Goal: Transaction & Acquisition: Book appointment/travel/reservation

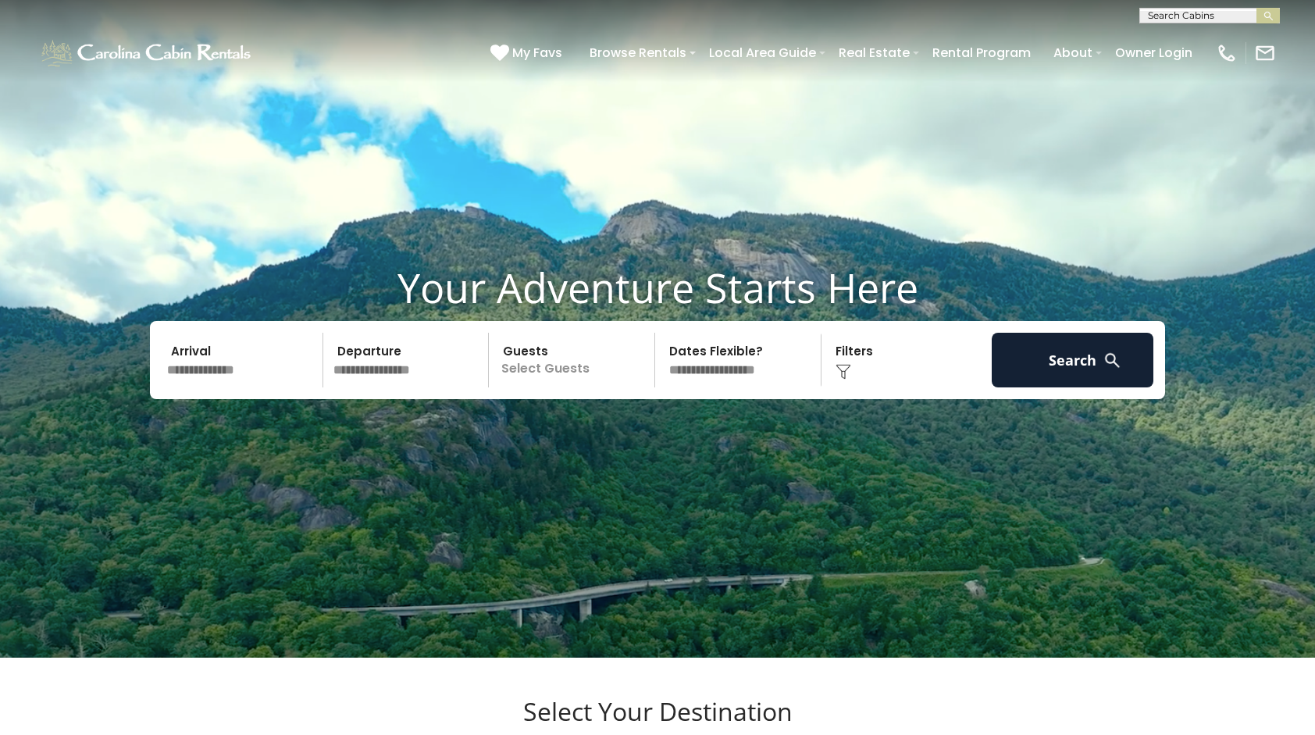
click at [247, 387] on input "text" at bounding box center [243, 360] width 162 height 55
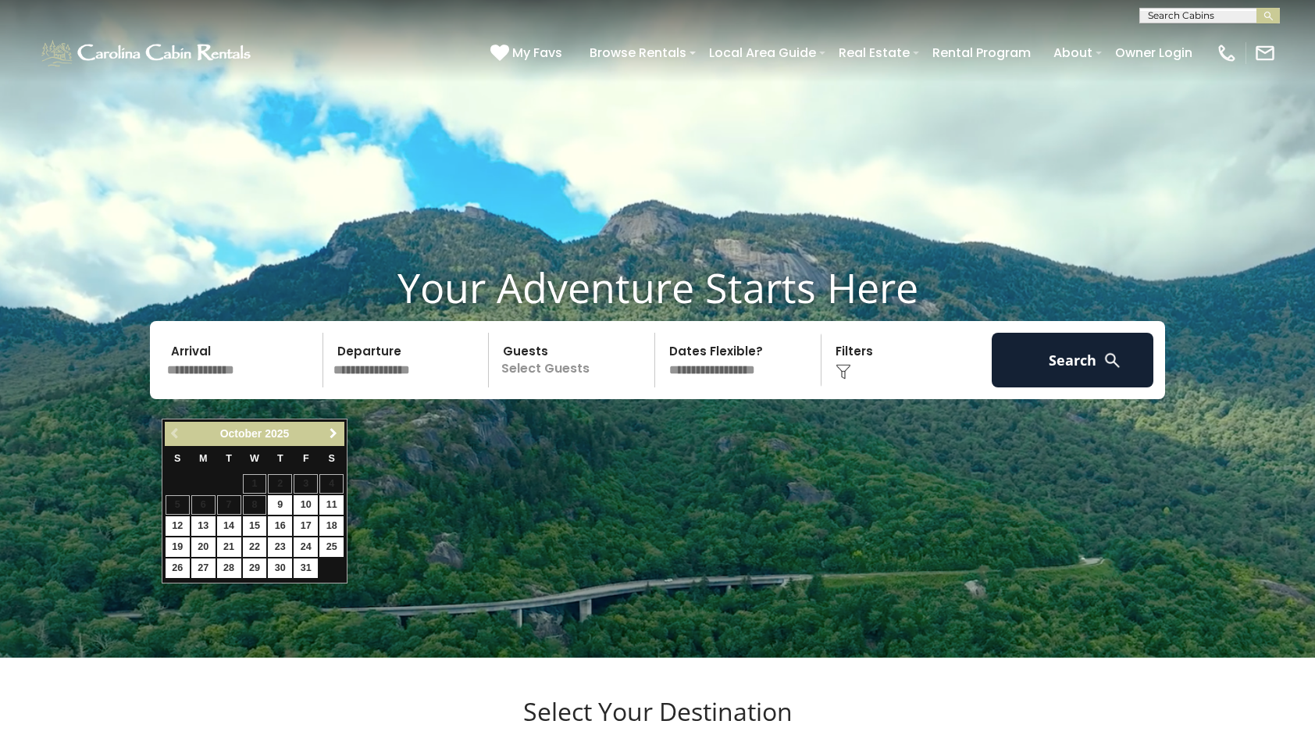
click at [327, 429] on span "Next" at bounding box center [333, 433] width 12 height 12
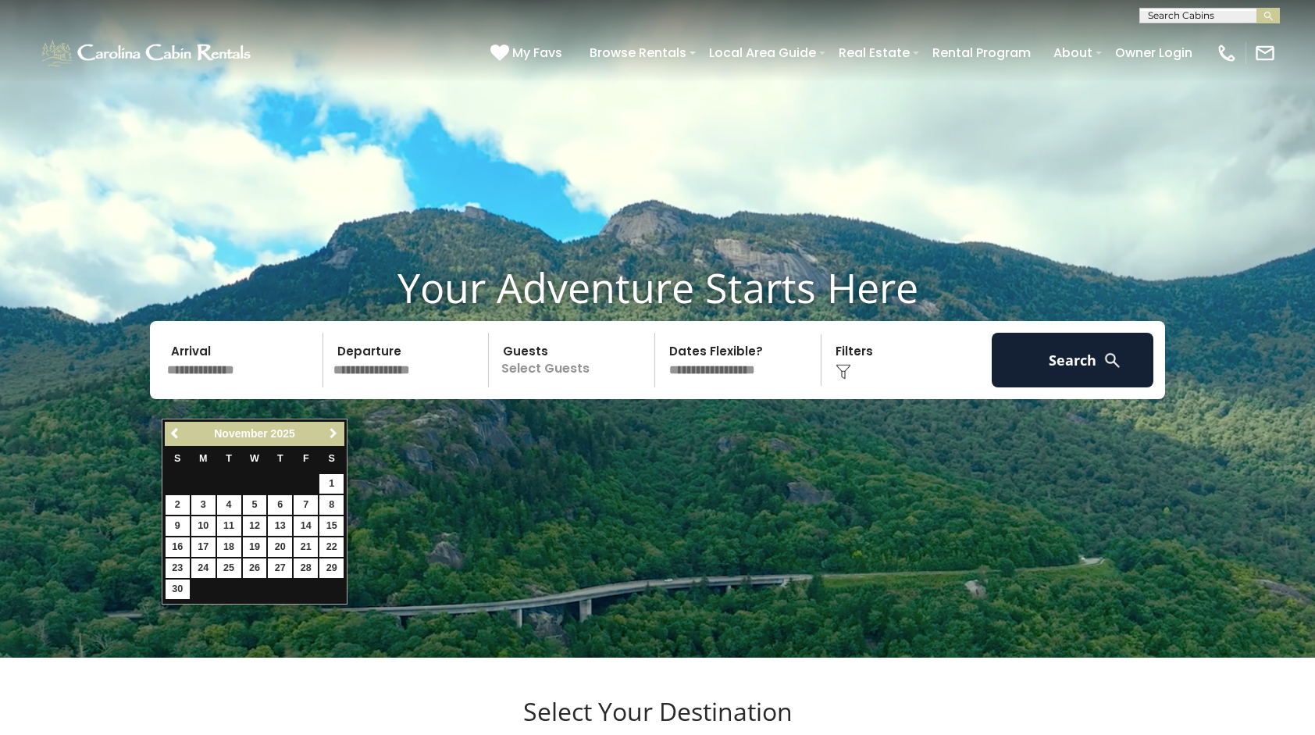
click at [327, 429] on span "Next" at bounding box center [333, 433] width 12 height 12
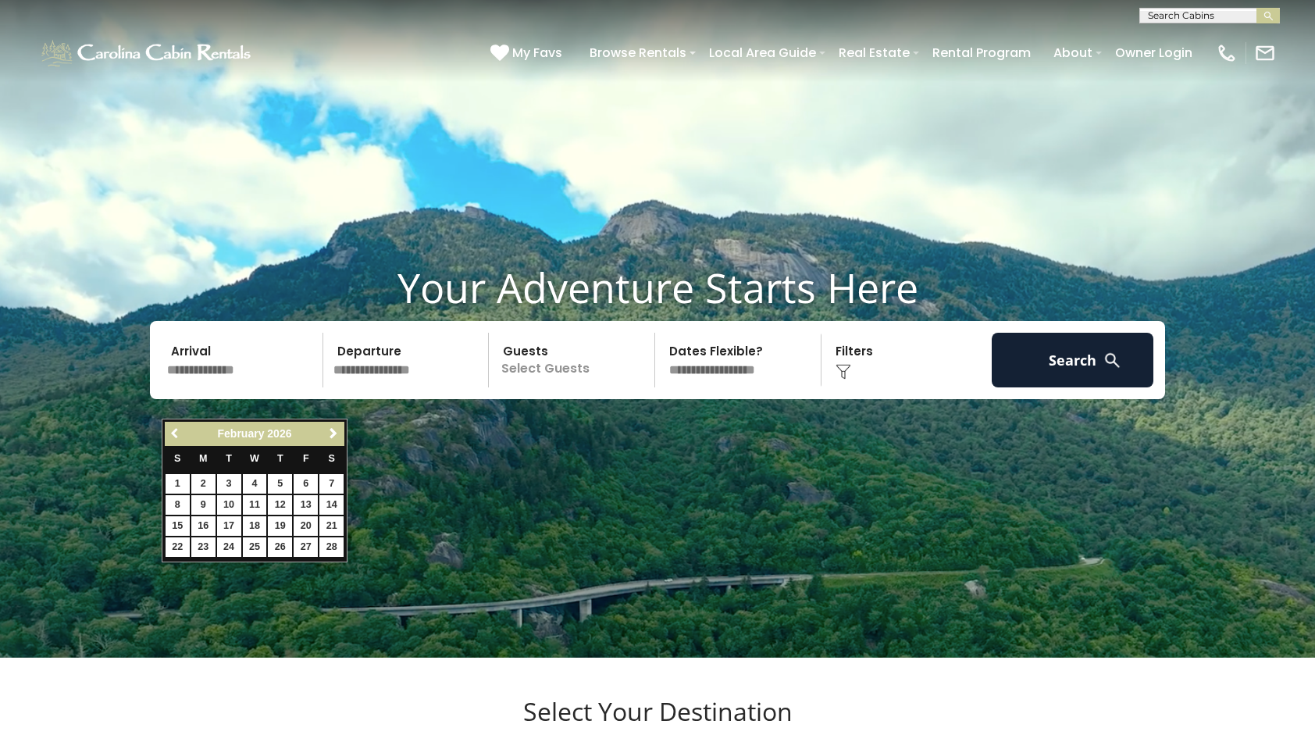
click at [169, 427] on span "Previous" at bounding box center [175, 433] width 12 height 12
click at [284, 522] on link "15" at bounding box center [280, 526] width 24 height 20
type input "*******"
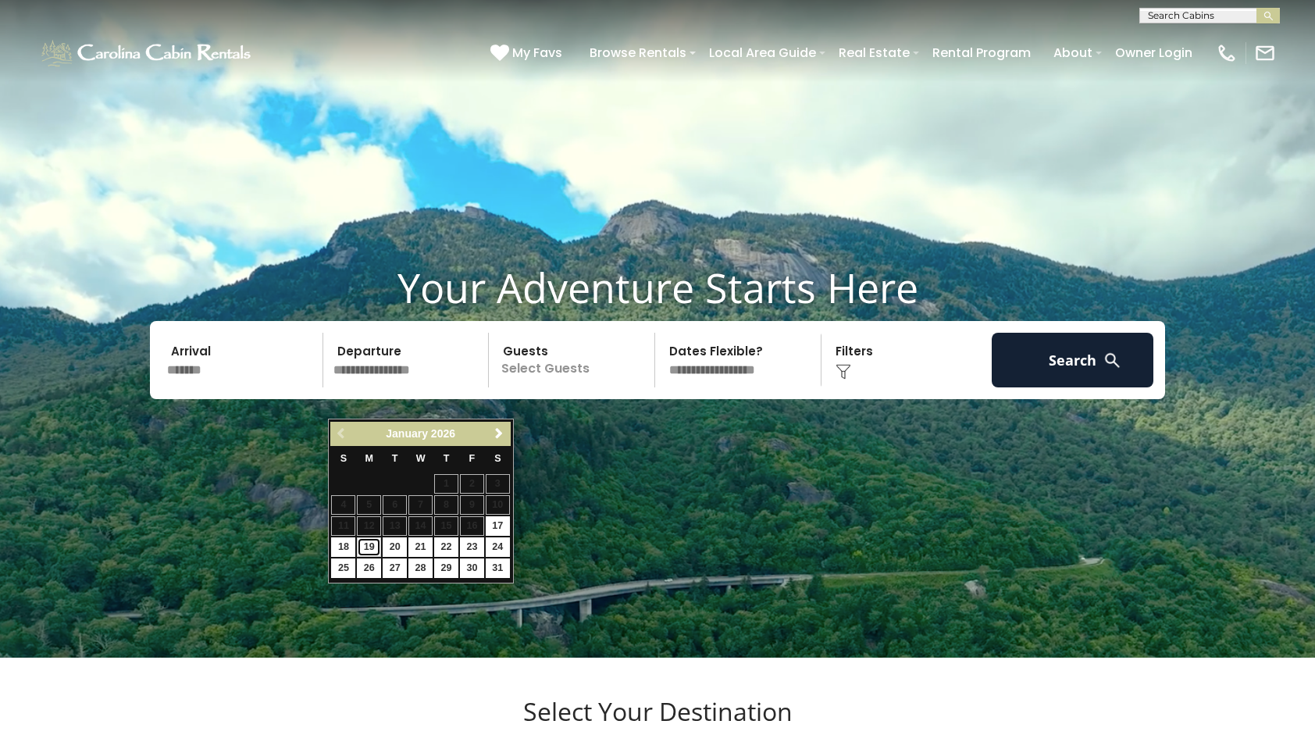
click at [364, 543] on link "19" at bounding box center [369, 547] width 24 height 20
type input "*******"
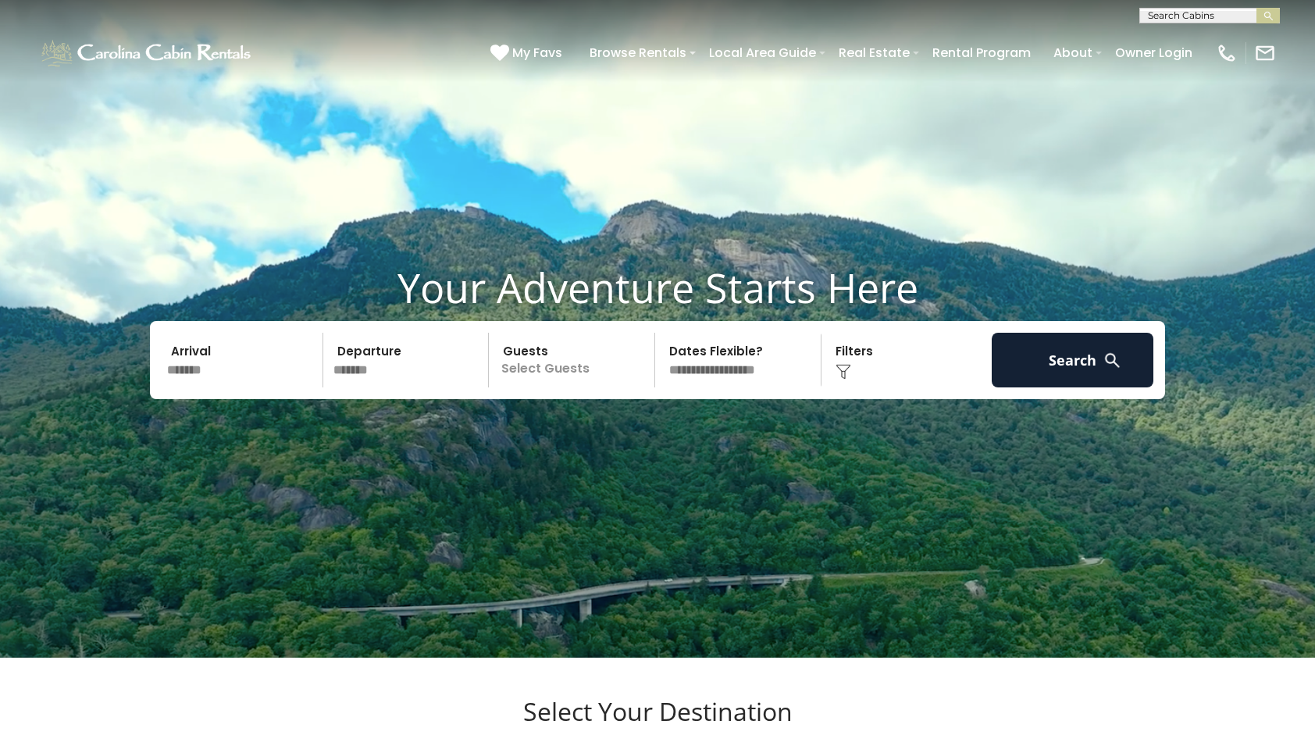
click at [562, 387] on p "Select Guests" at bounding box center [574, 360] width 161 height 55
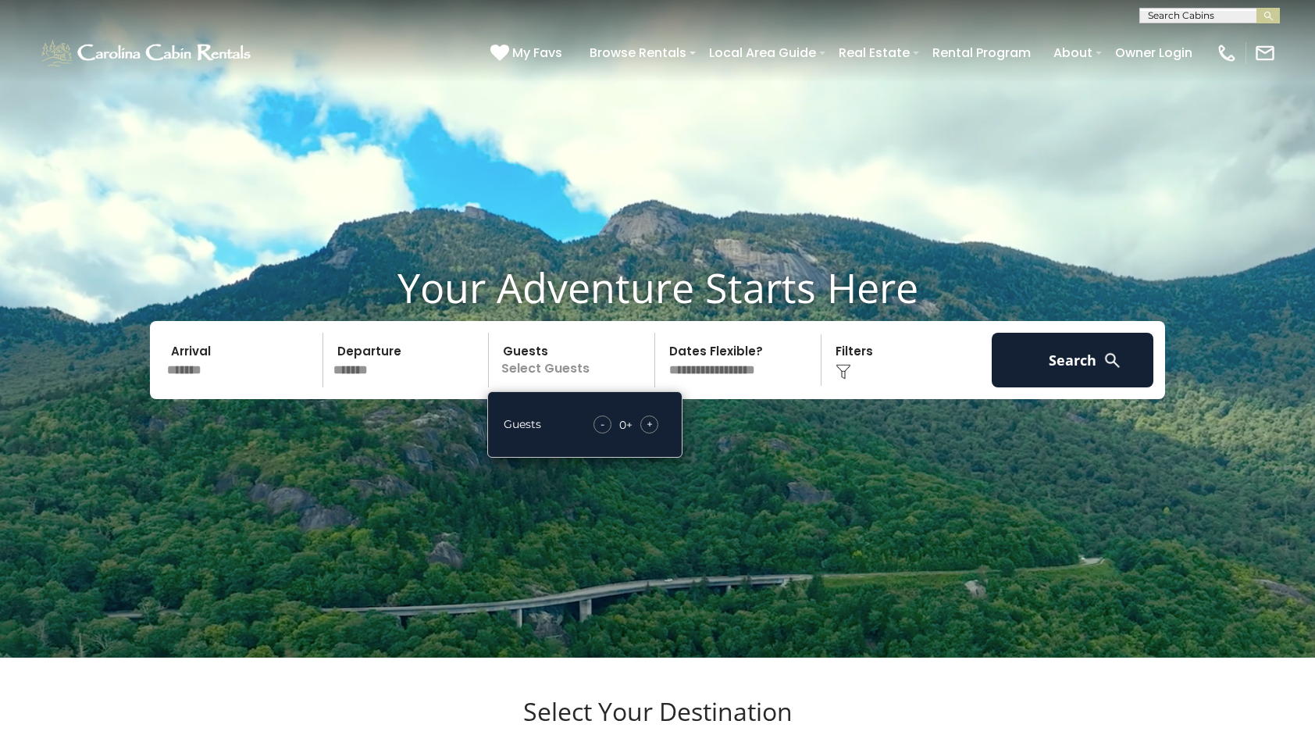
click at [645, 434] on div "+" at bounding box center [649, 425] width 18 height 18
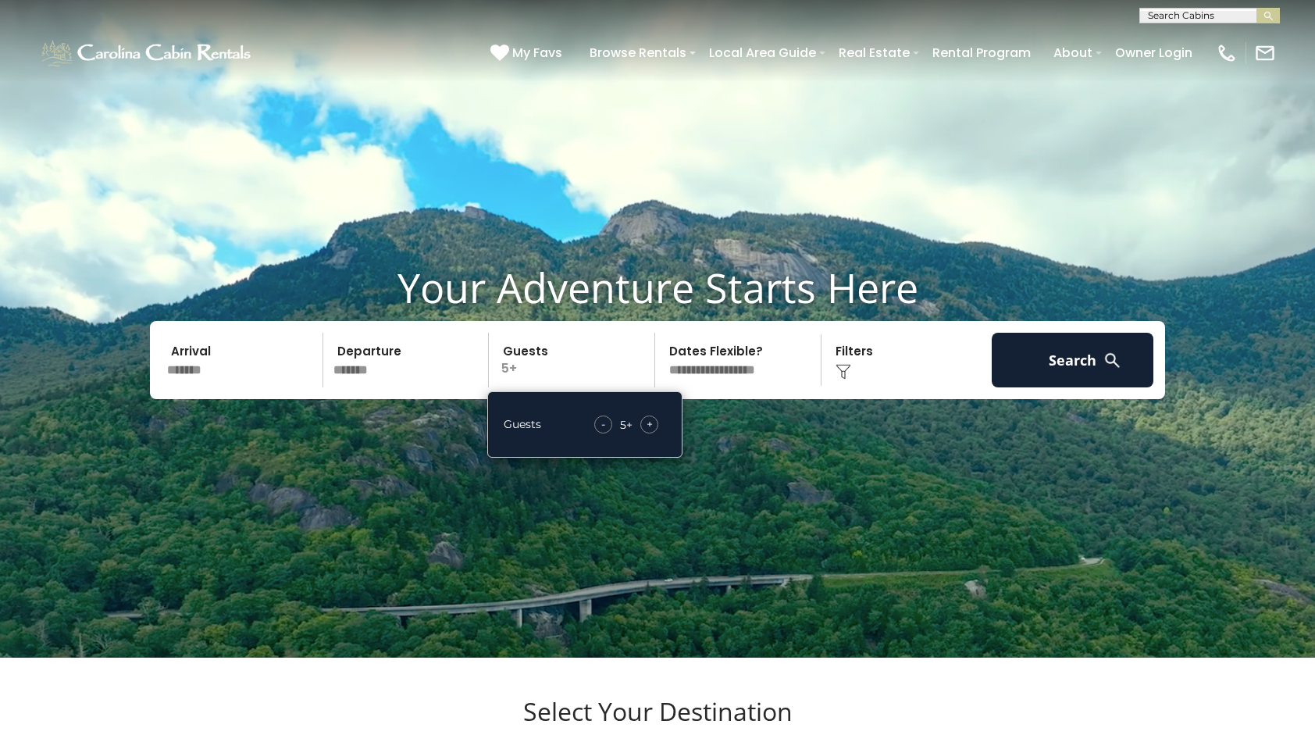
click at [872, 387] on div "Click to Choose" at bounding box center [907, 360] width 162 height 55
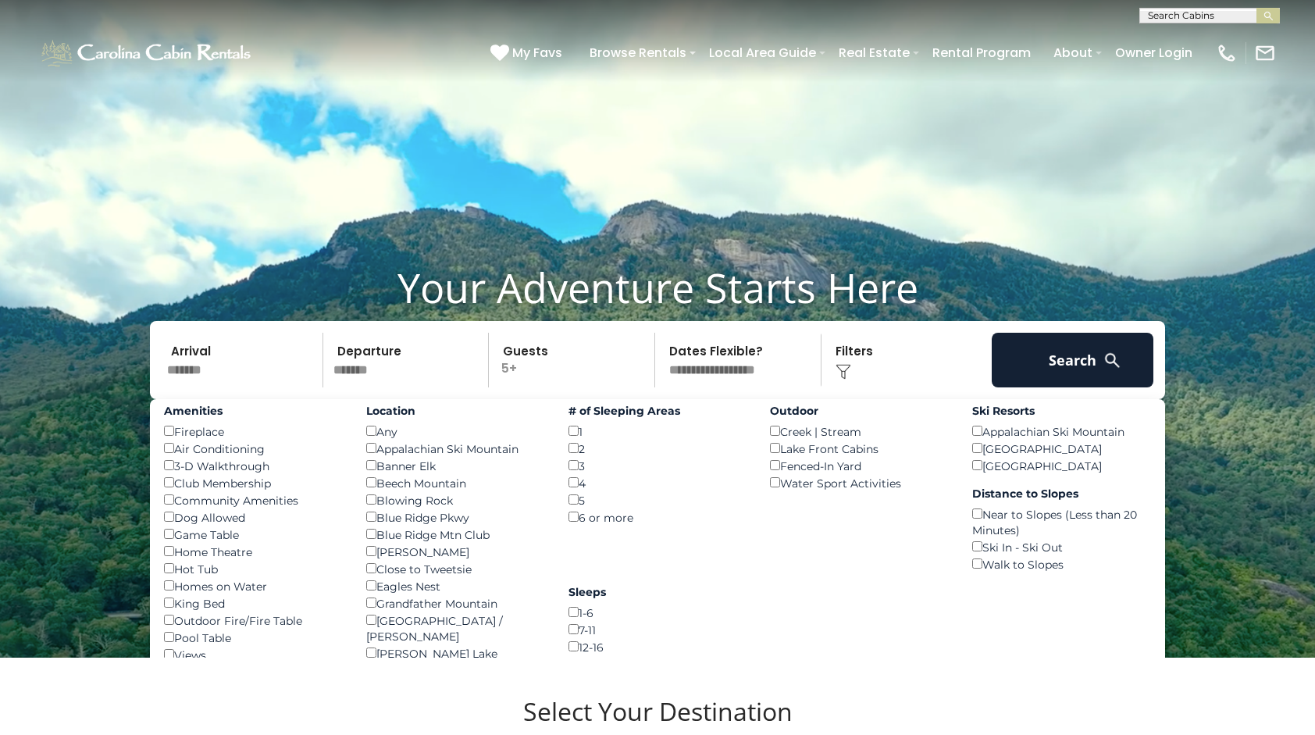
click at [749, 387] on select "**********" at bounding box center [740, 360] width 161 height 55
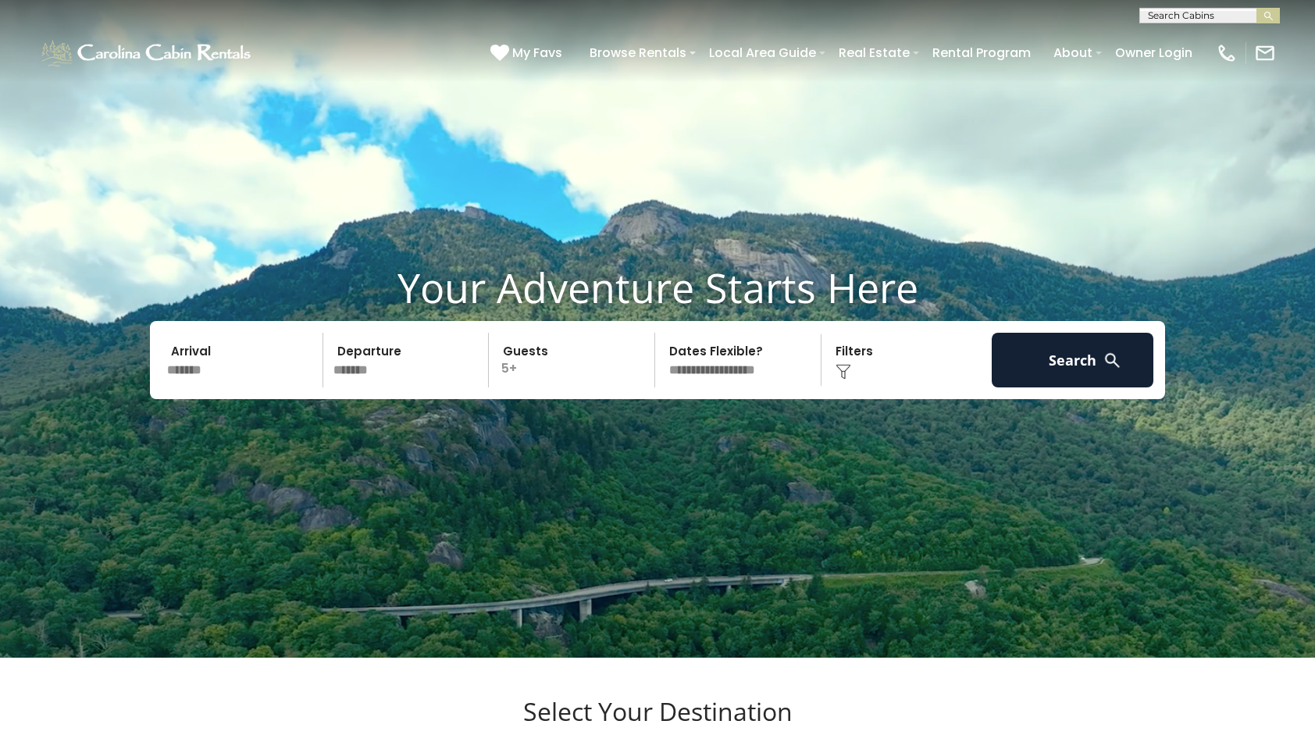
click at [978, 387] on div "Click to Choose" at bounding box center [907, 360] width 162 height 55
click at [1036, 387] on button "Search" at bounding box center [1073, 360] width 162 height 55
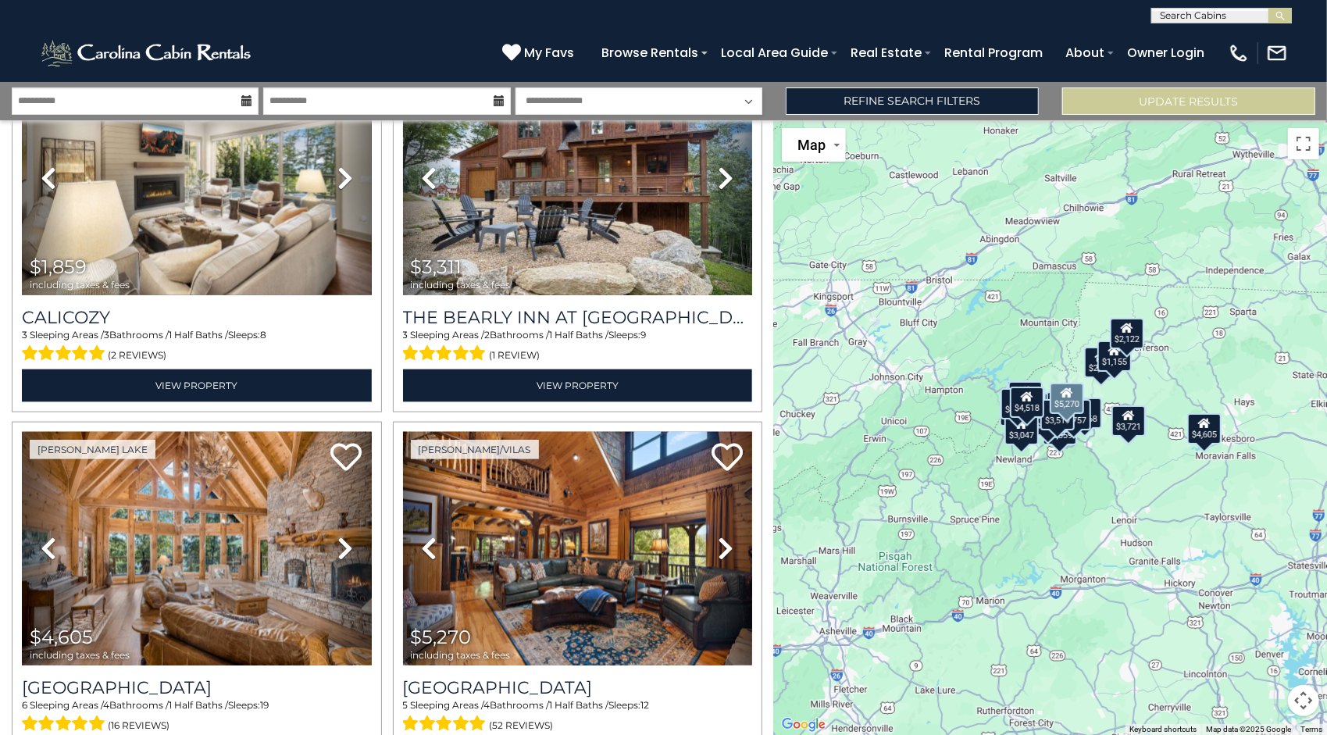
scroll to position [1115, 0]
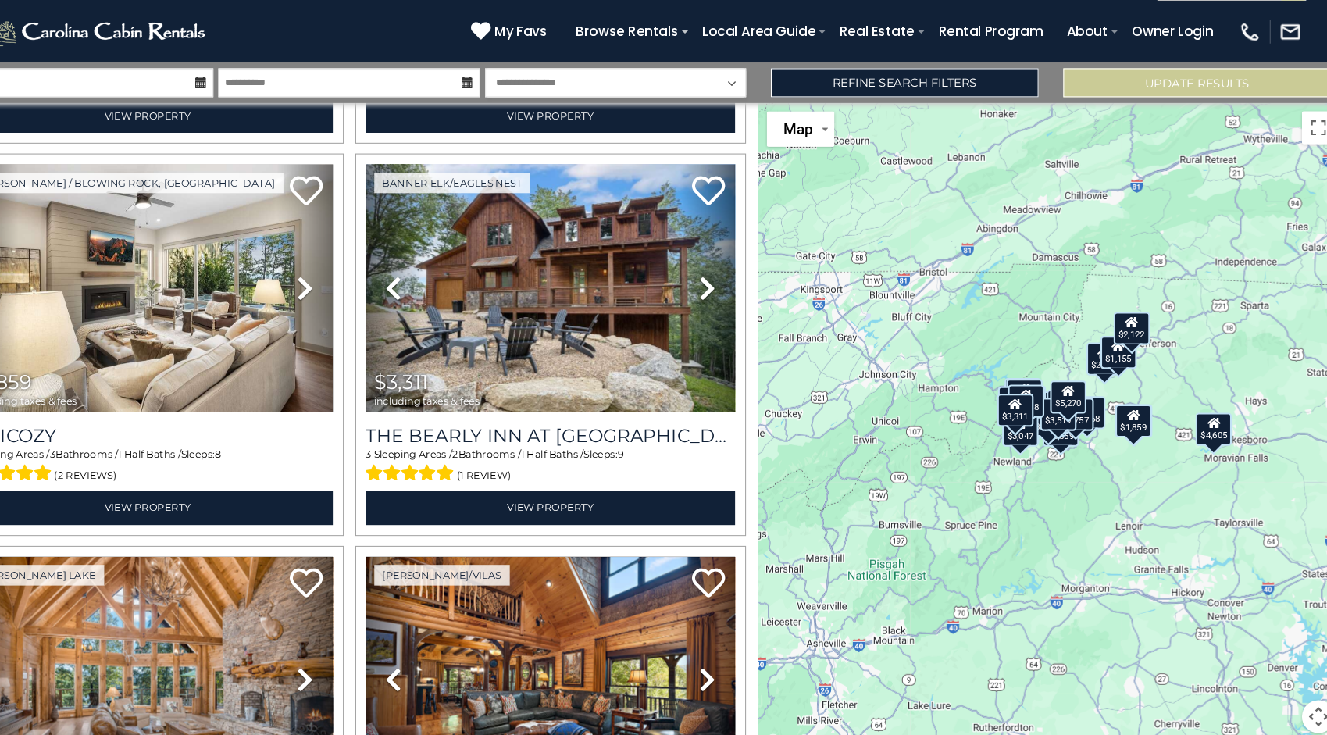
click at [1030, 510] on div "$8,133 $4,856 $2,391 $2,811 $3,138 $4,518 $1,859 $3,311 $4,605 $5,270 $2,647 $2…" at bounding box center [1050, 427] width 553 height 615
click at [1300, 145] on button "Toggle fullscreen view" at bounding box center [1303, 143] width 31 height 31
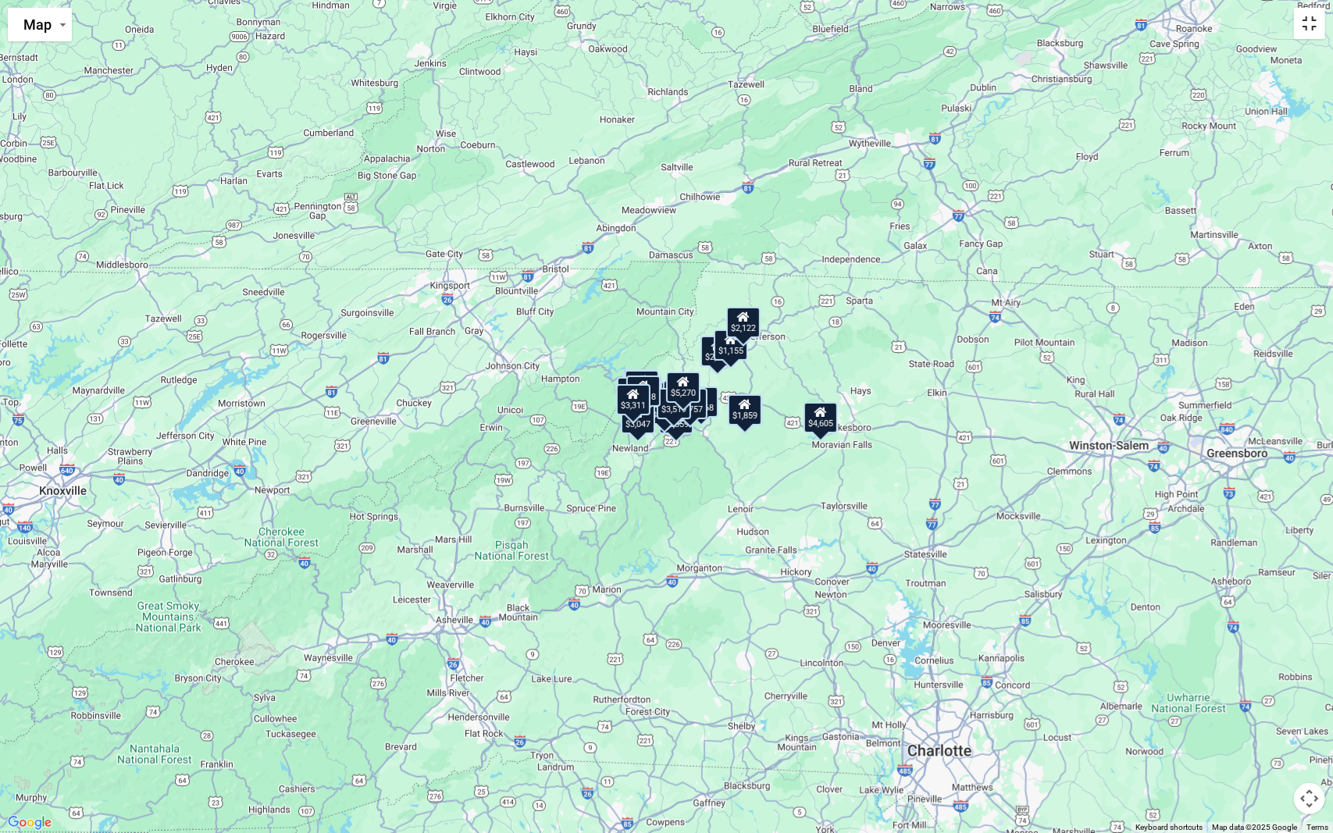
click at [1324, 33] on button "Toggle fullscreen view" at bounding box center [1309, 23] width 31 height 31
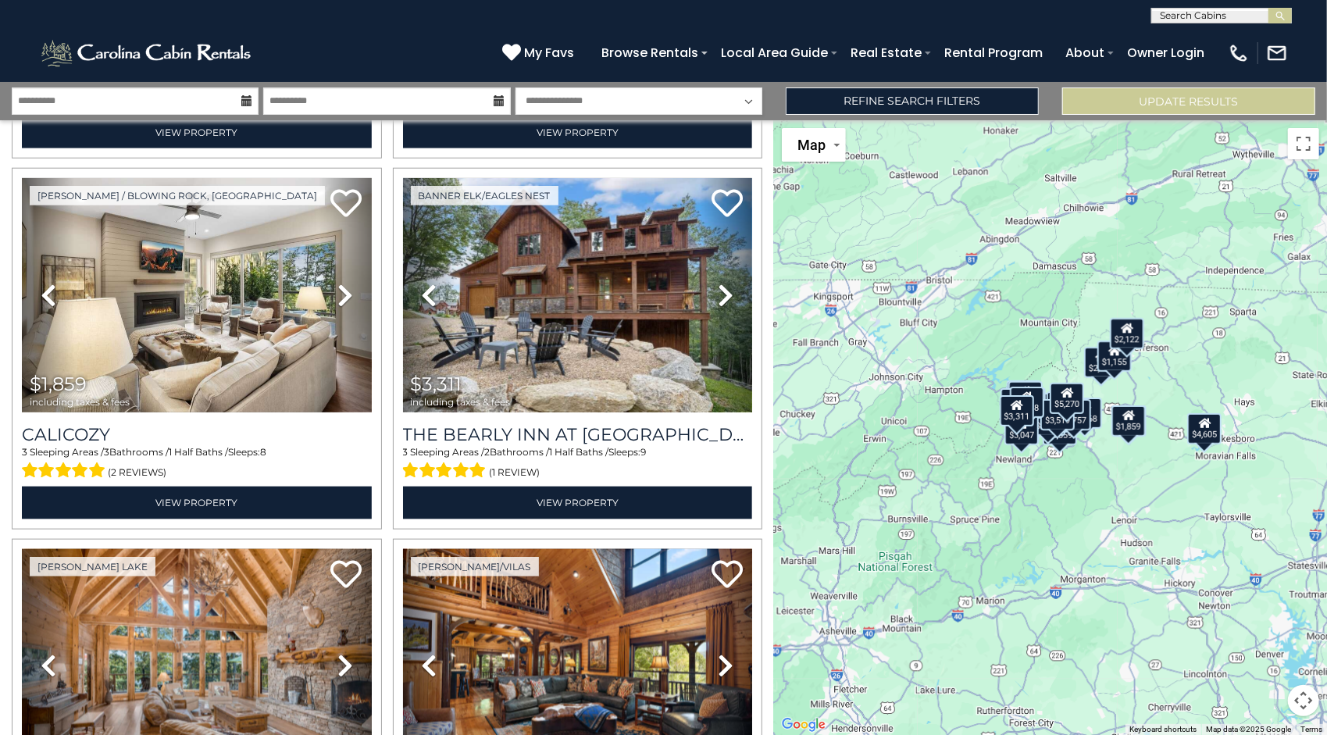
click at [1301, 686] on button "Map camera controls" at bounding box center [1303, 700] width 31 height 31
click at [1267, 631] on button "Zoom in" at bounding box center [1264, 622] width 31 height 31
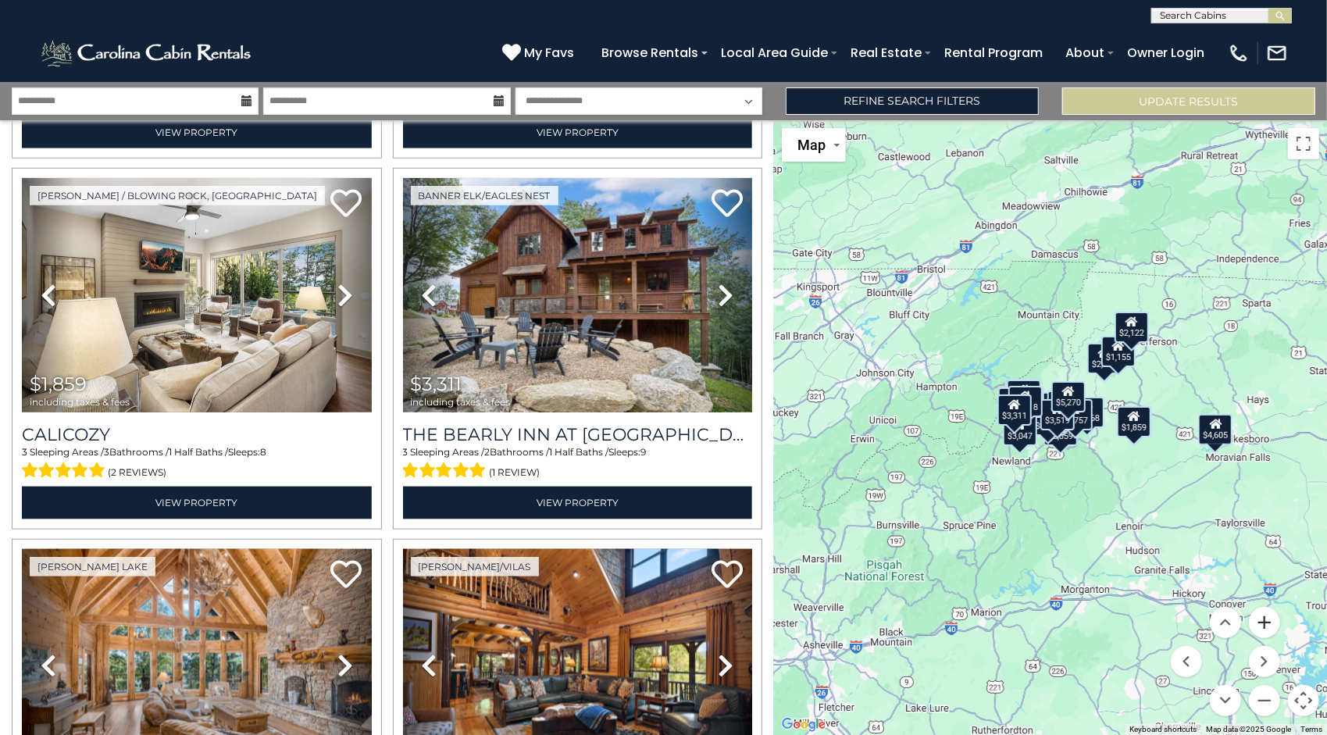
click at [1267, 631] on button "Zoom in" at bounding box center [1264, 622] width 31 height 31
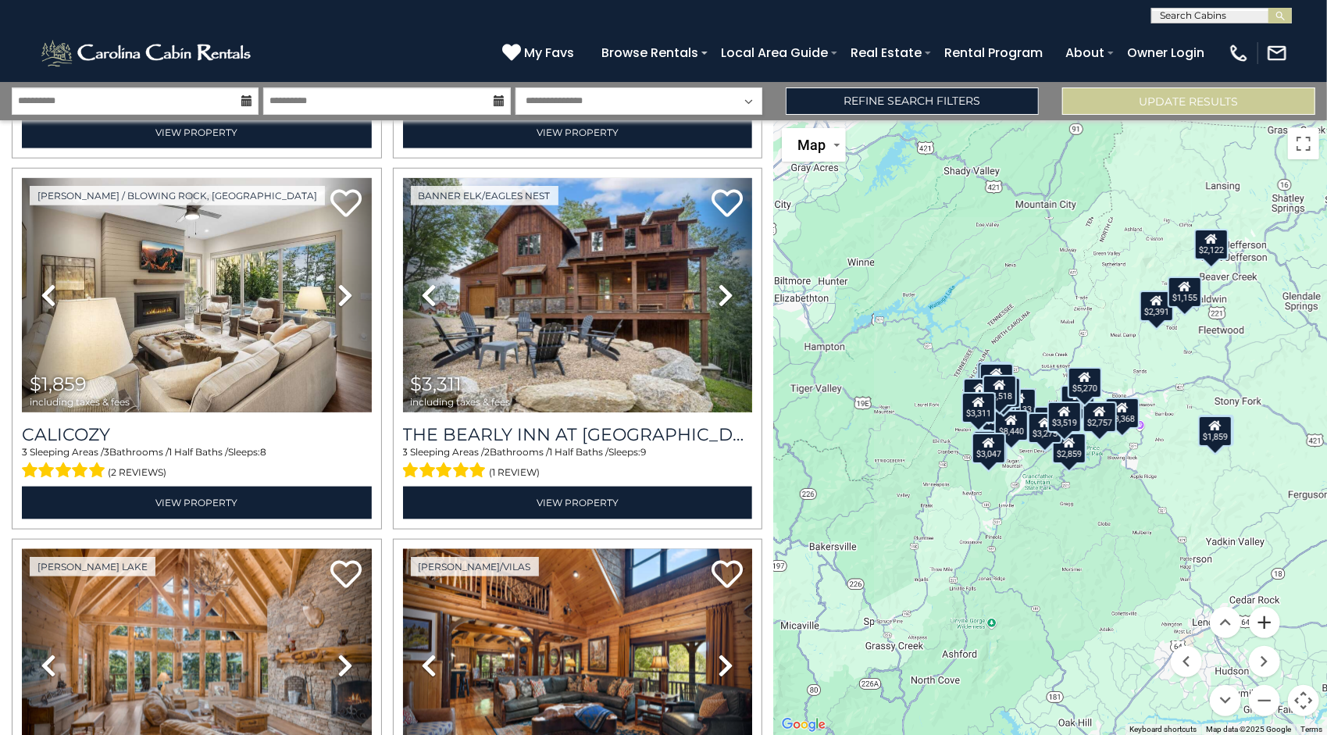
click at [1267, 631] on button "Zoom in" at bounding box center [1264, 622] width 31 height 31
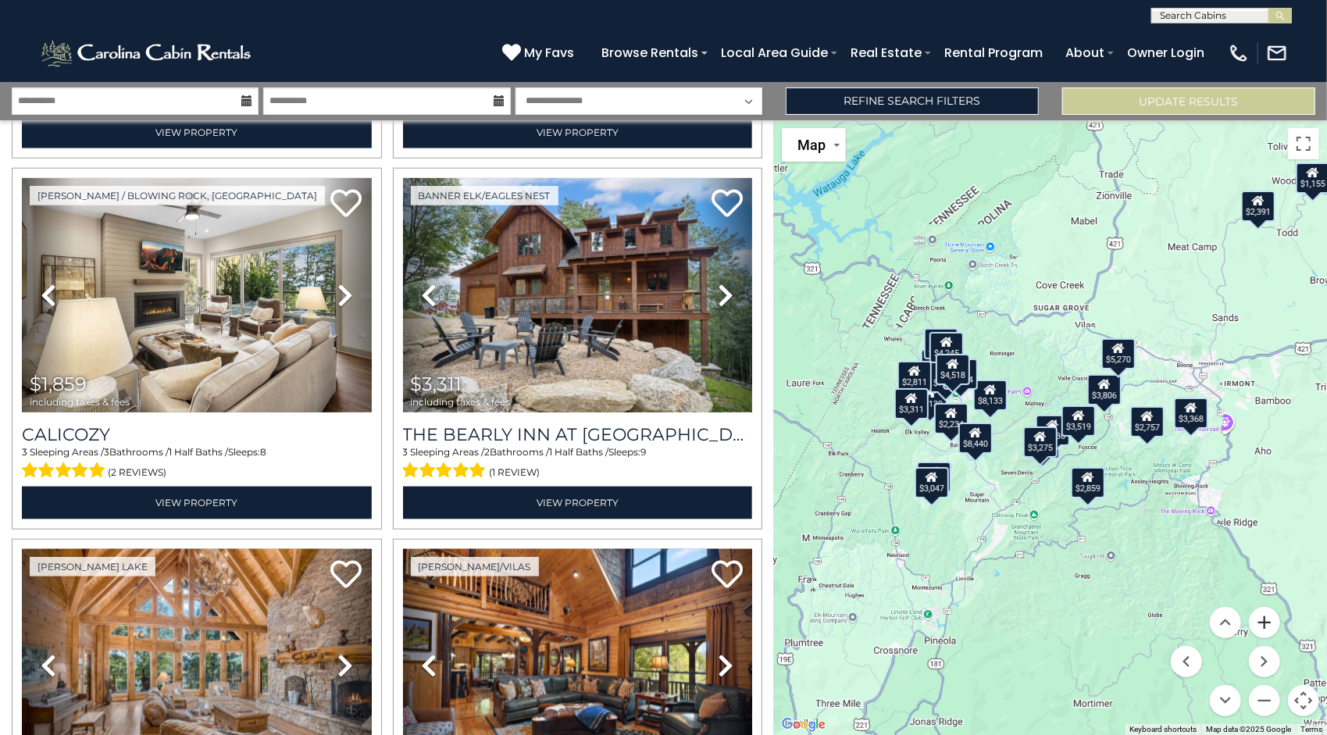
click at [1267, 631] on button "Zoom in" at bounding box center [1264, 622] width 31 height 31
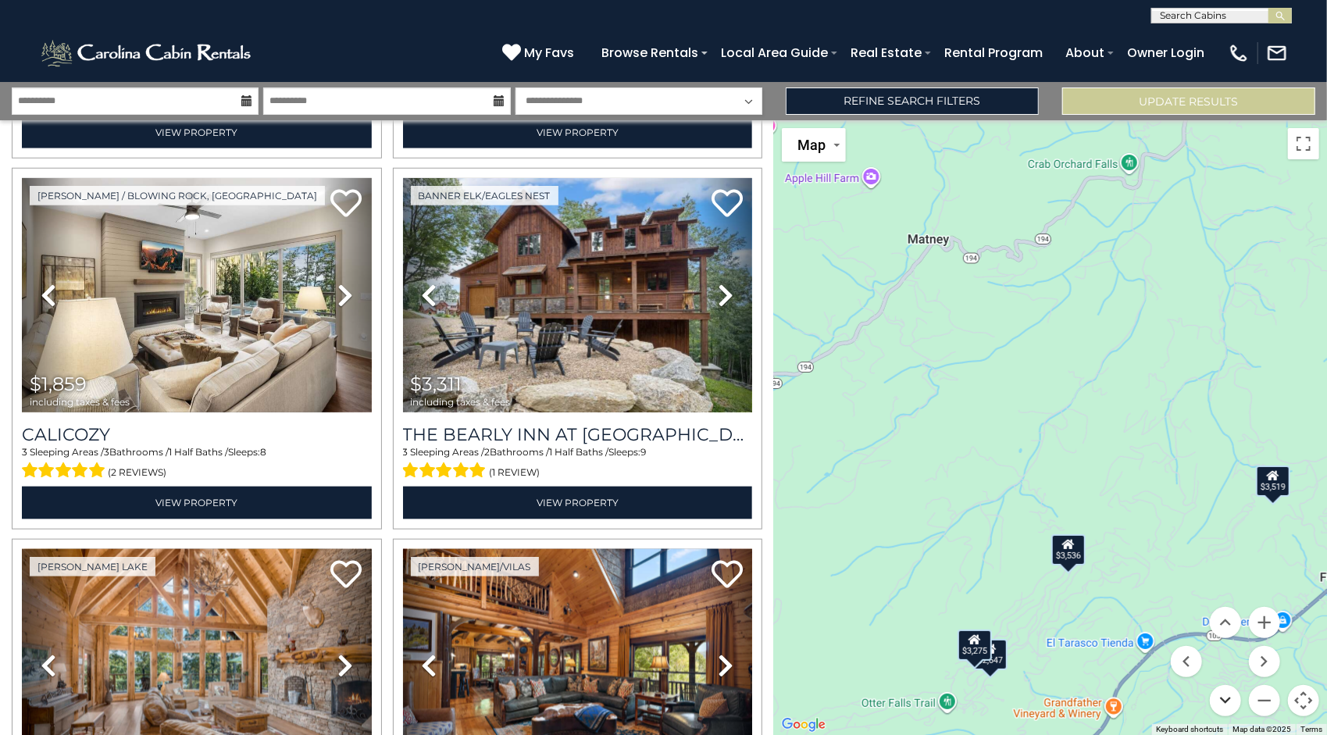
click at [1222, 701] on button "Move down" at bounding box center [1225, 700] width 31 height 31
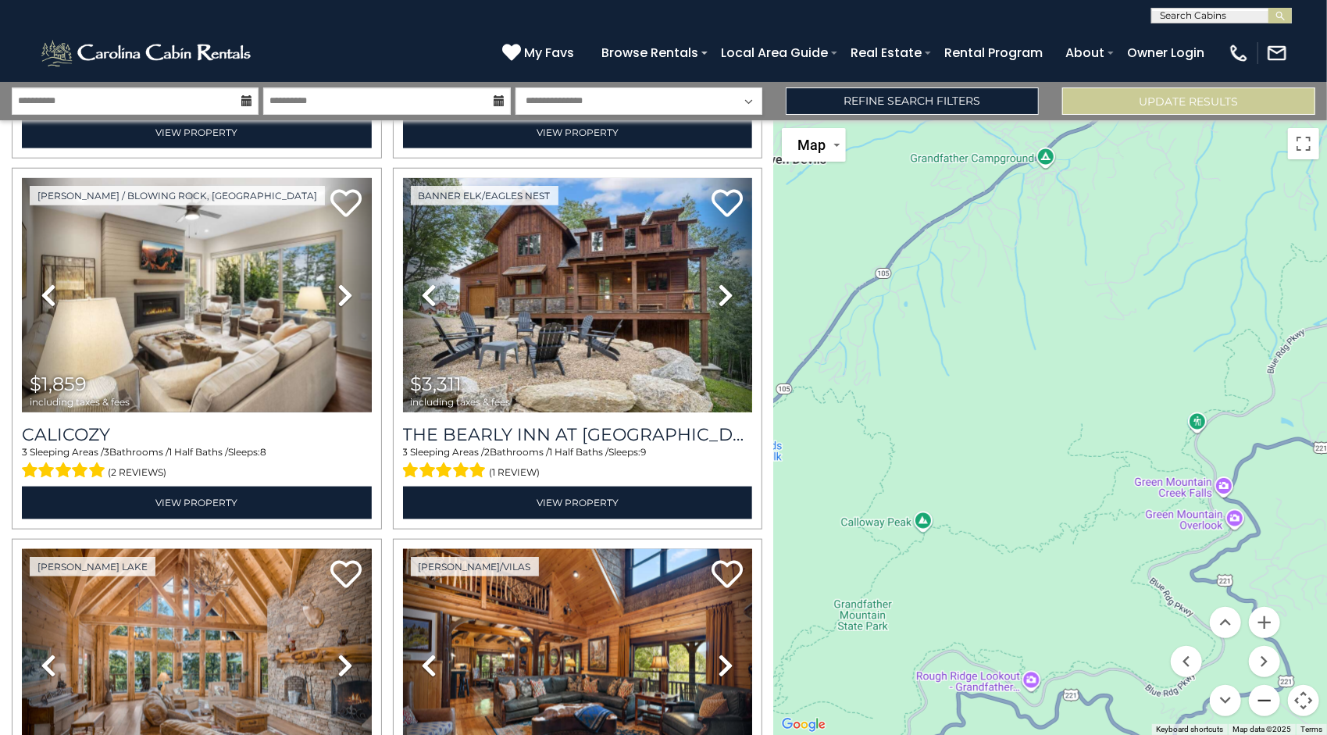
click at [1266, 692] on button "Zoom out" at bounding box center [1264, 700] width 31 height 31
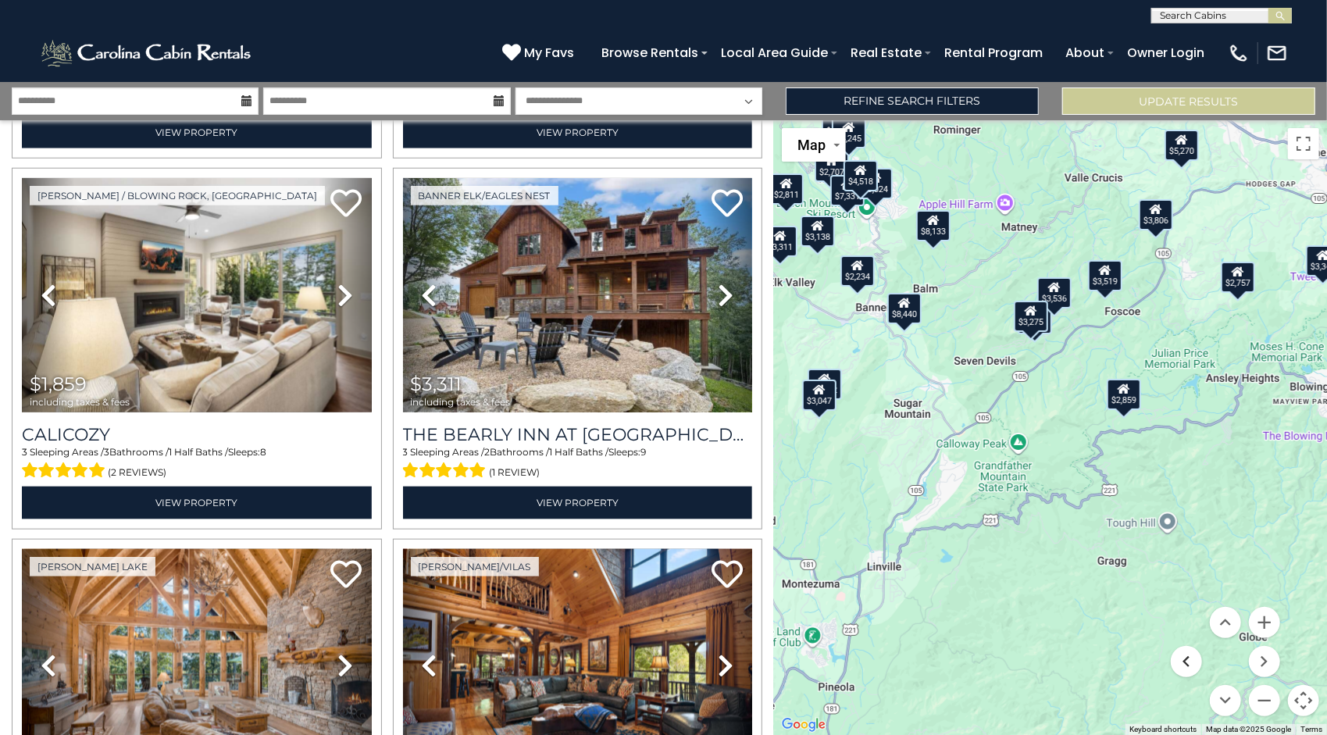
click at [1179, 654] on button "Move left" at bounding box center [1186, 661] width 31 height 31
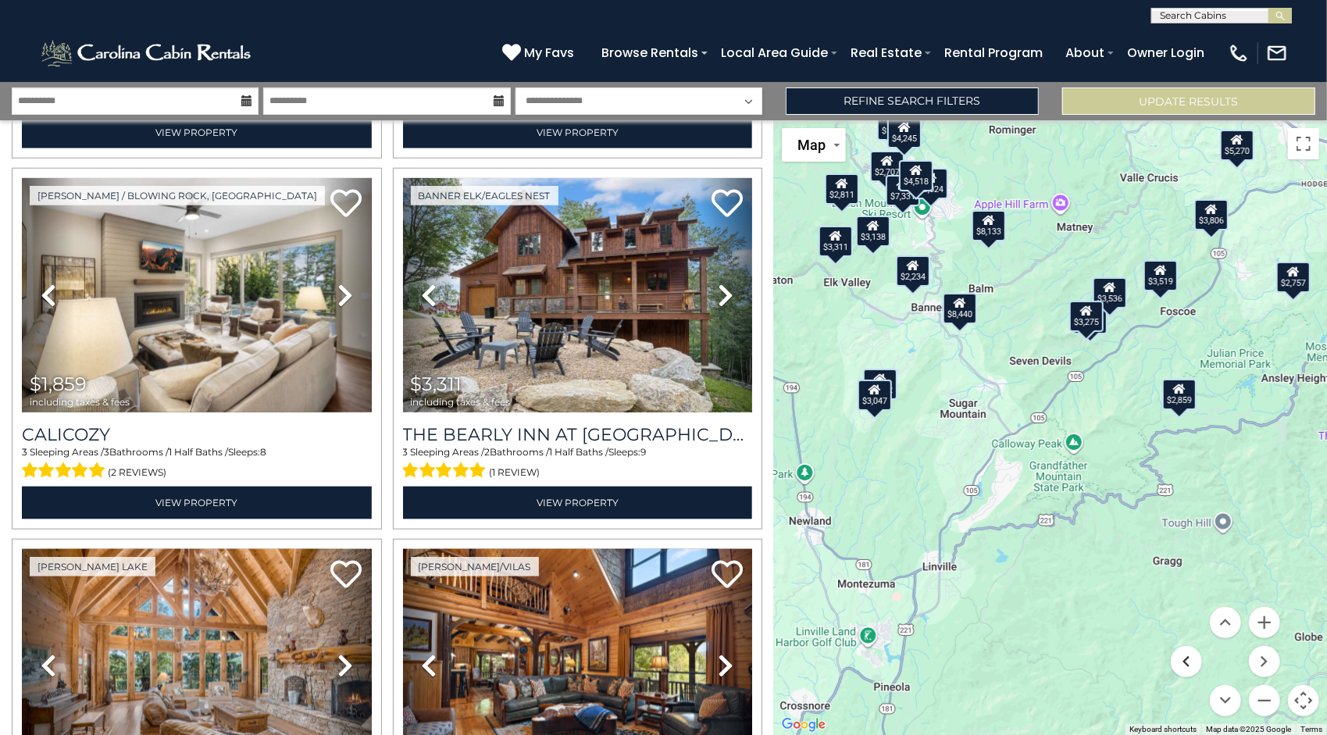
click at [1179, 654] on button "Move left" at bounding box center [1186, 661] width 31 height 31
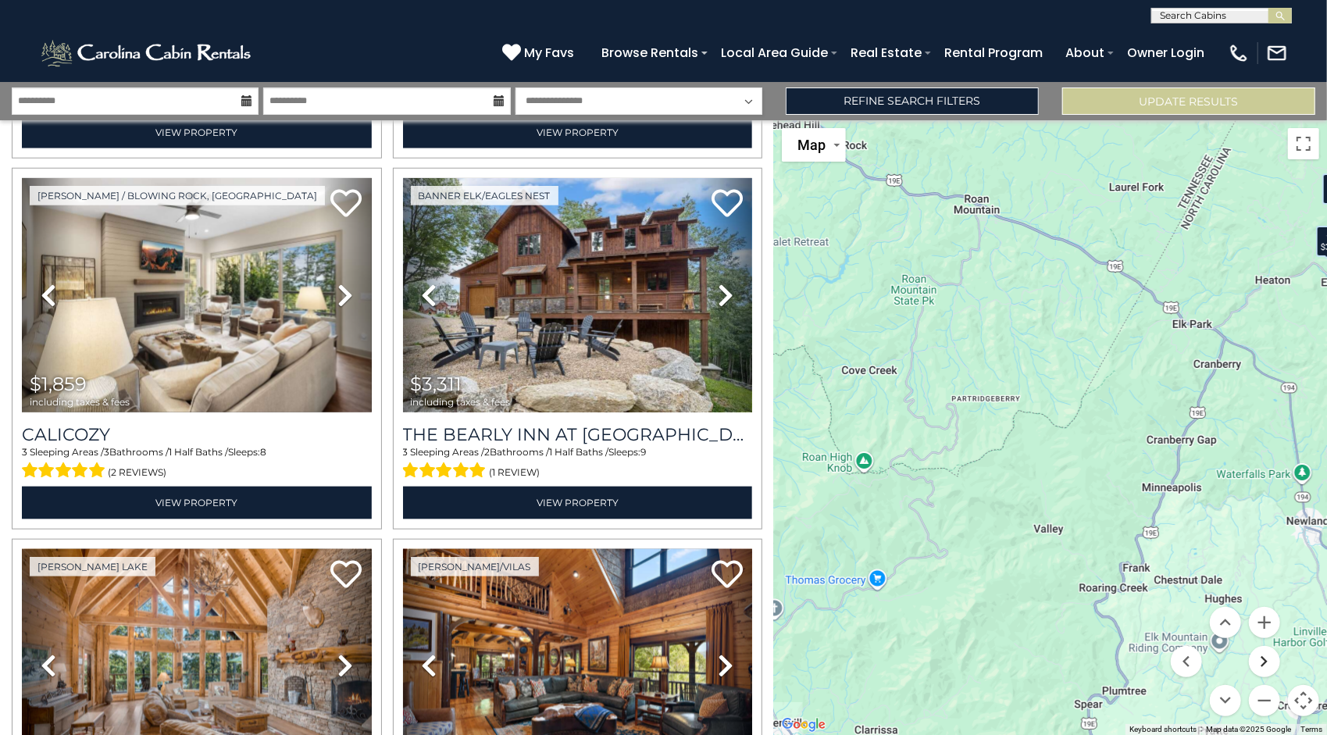
click at [1260, 651] on button "Move right" at bounding box center [1264, 661] width 31 height 31
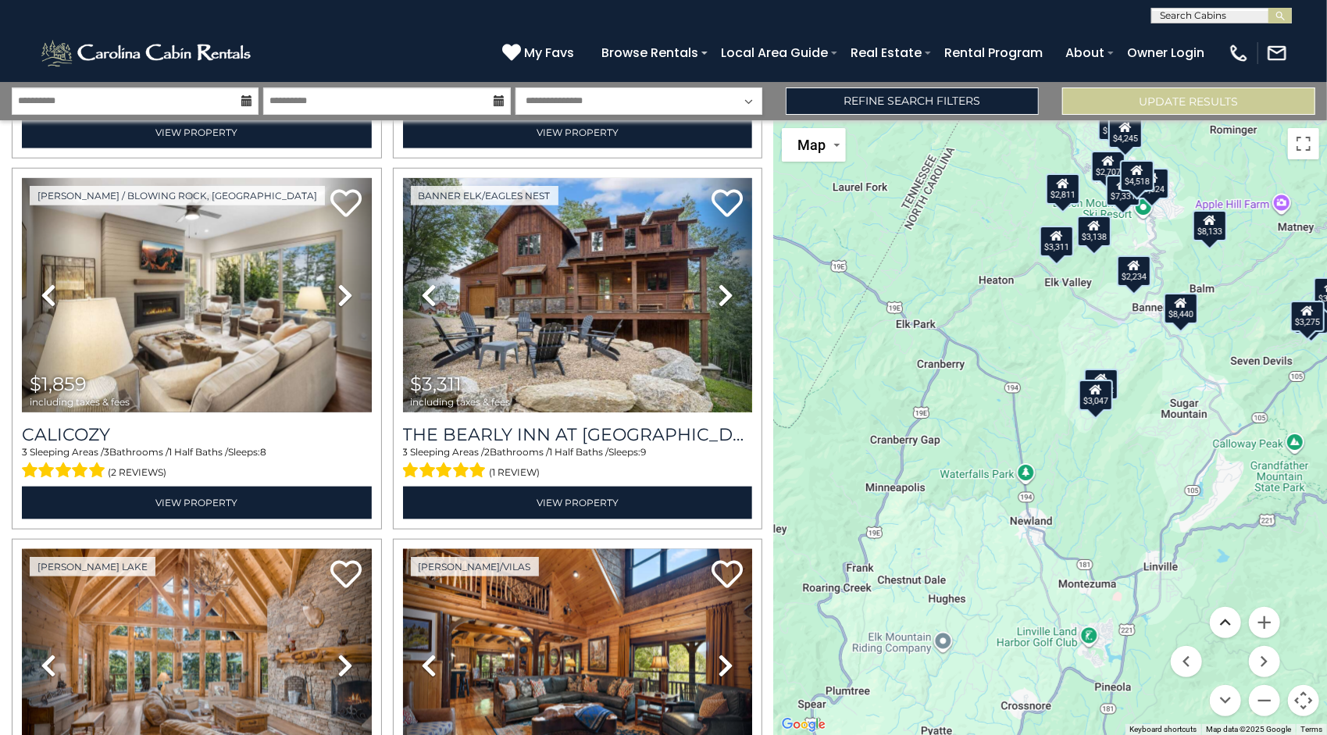
click at [1237, 623] on button "Move up" at bounding box center [1225, 622] width 31 height 31
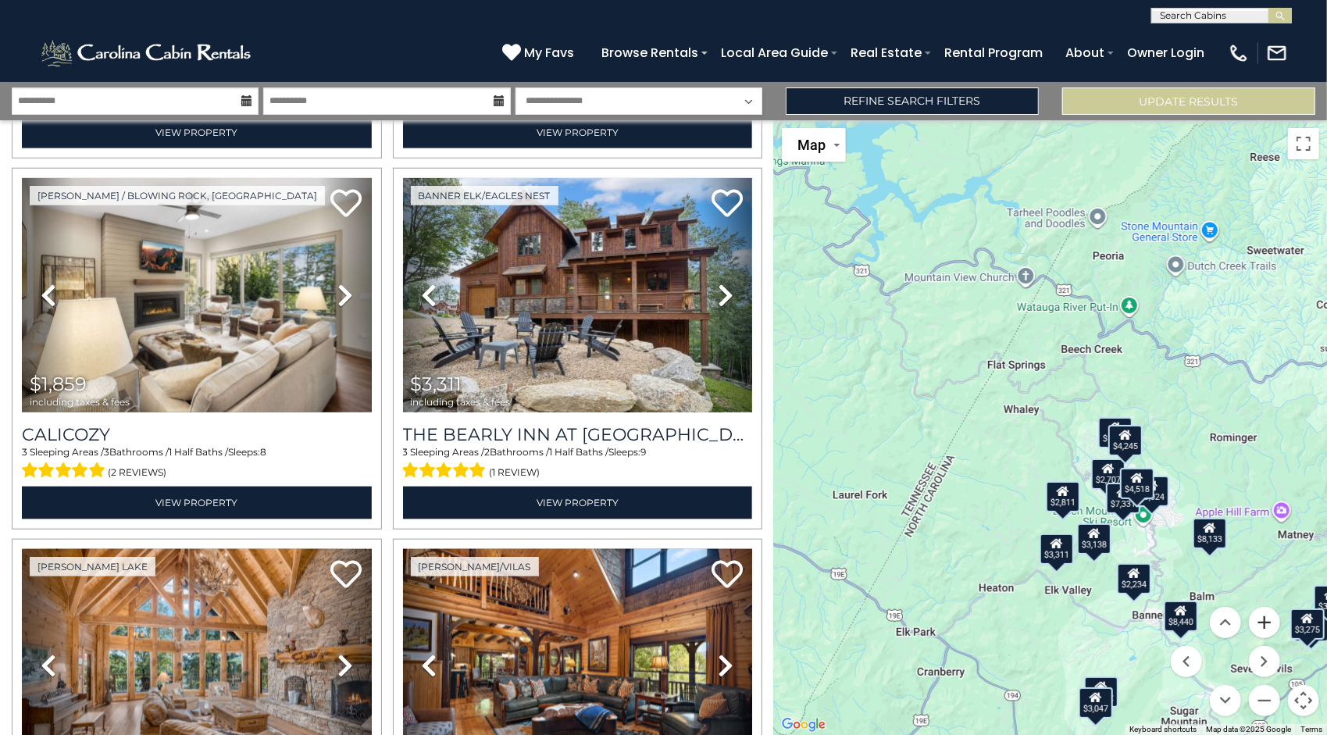
click at [1256, 623] on button "Zoom in" at bounding box center [1264, 622] width 31 height 31
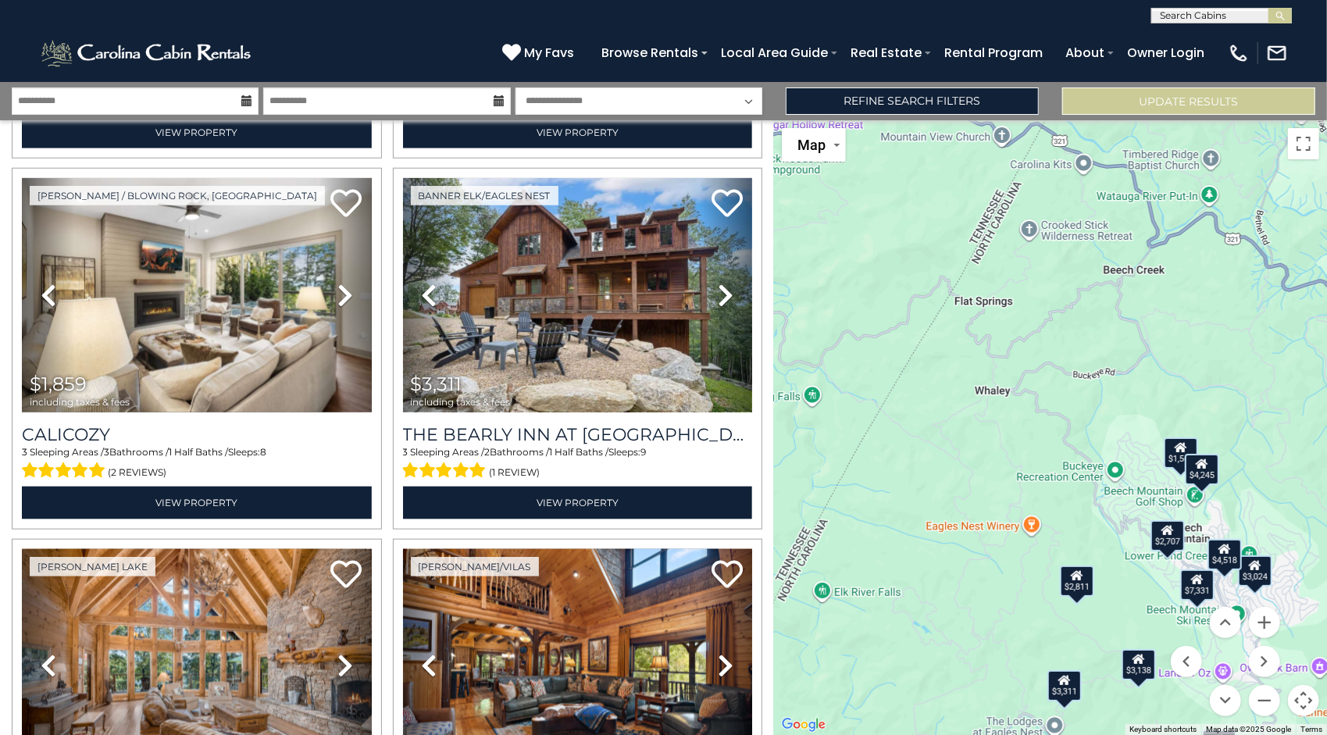
click at [1242, 687] on menu at bounding box center [1225, 661] width 109 height 109
click at [1223, 711] on button "Move down" at bounding box center [1225, 700] width 31 height 31
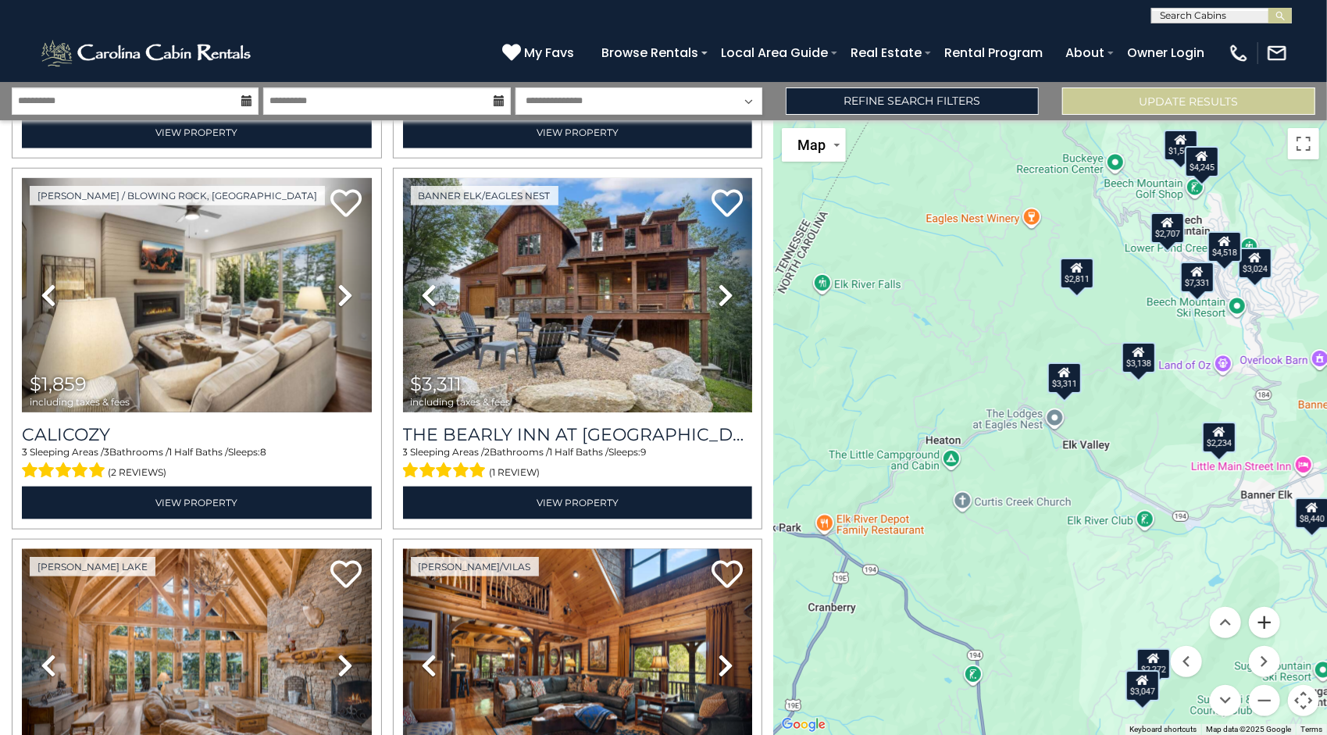
click at [1269, 619] on button "Zoom in" at bounding box center [1264, 622] width 31 height 31
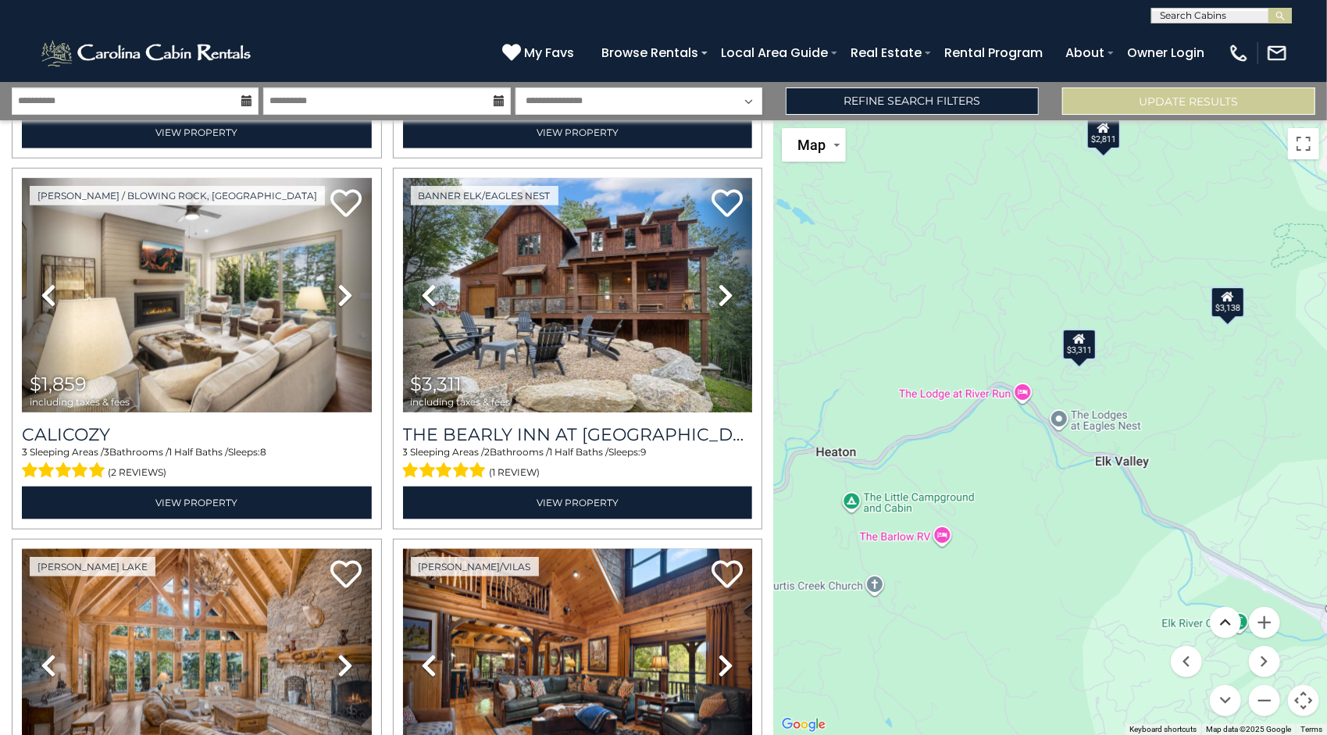
click at [1229, 622] on button "Move up" at bounding box center [1225, 622] width 31 height 31
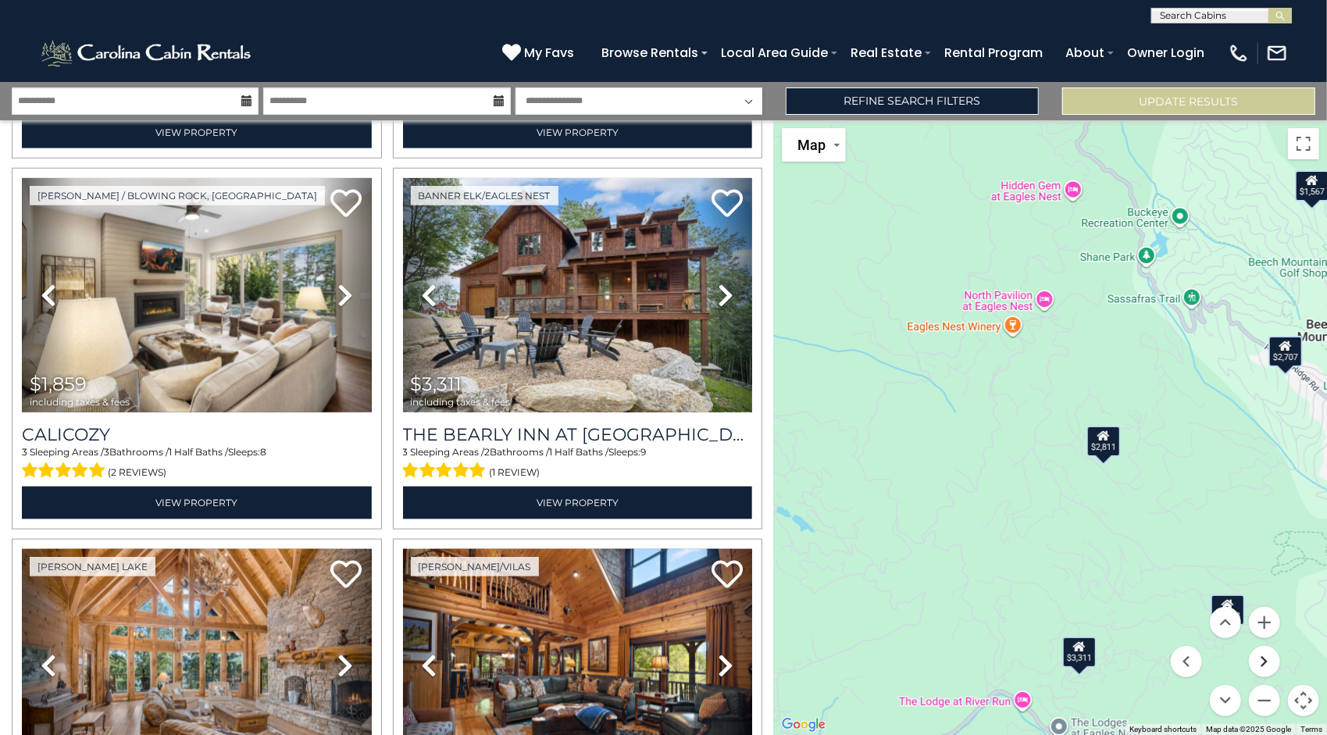
click at [1270, 662] on button "Move right" at bounding box center [1264, 661] width 31 height 31
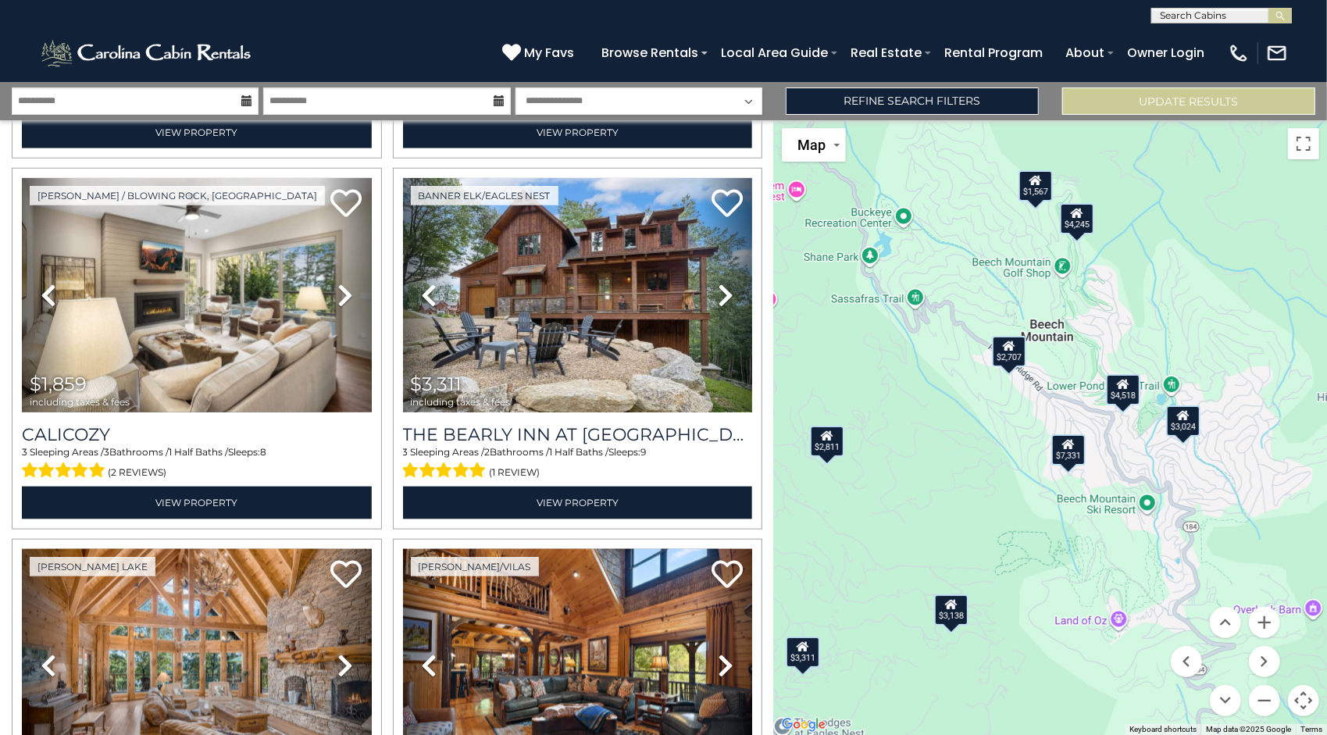
click at [1009, 358] on div "$2,707" at bounding box center [1009, 350] width 34 height 31
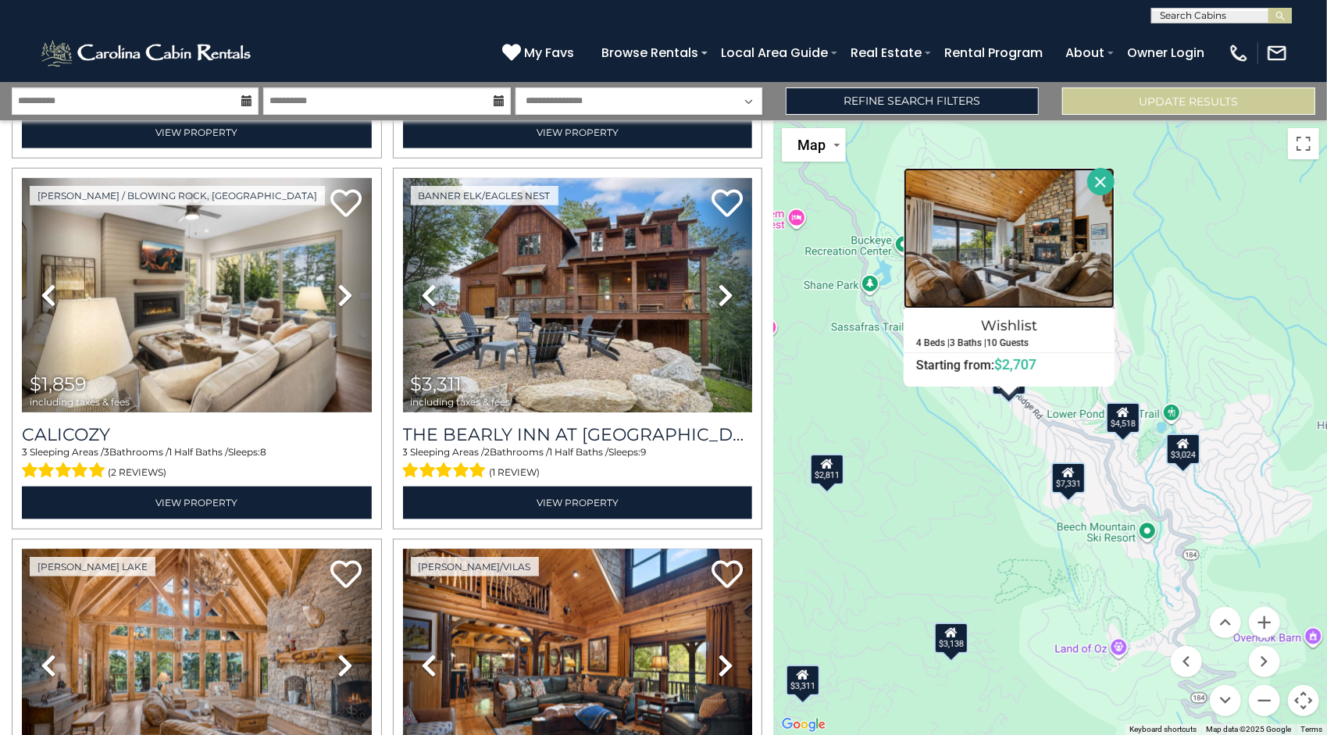
click at [1013, 281] on img at bounding box center [1009, 238] width 211 height 141
click at [1184, 455] on div "$3,024" at bounding box center [1183, 449] width 34 height 31
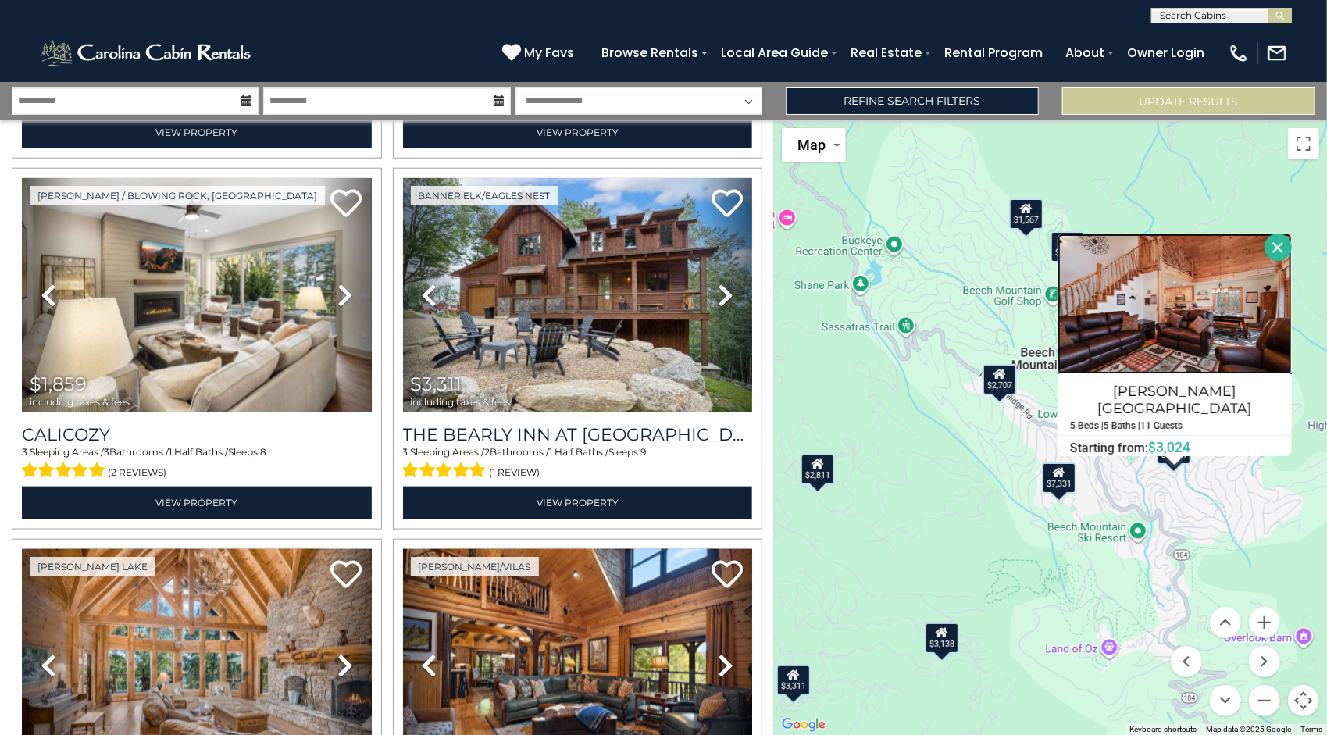
click at [1176, 342] on img at bounding box center [1175, 304] width 234 height 141
click at [948, 462] on div "$8,133 $4,856 $2,391 $2,811 $3,138 $4,518 $1,859 $3,311 $4,605 $5,270 $2,647 $2…" at bounding box center [1050, 427] width 553 height 615
click at [1022, 223] on div "$1,567" at bounding box center [1026, 213] width 34 height 31
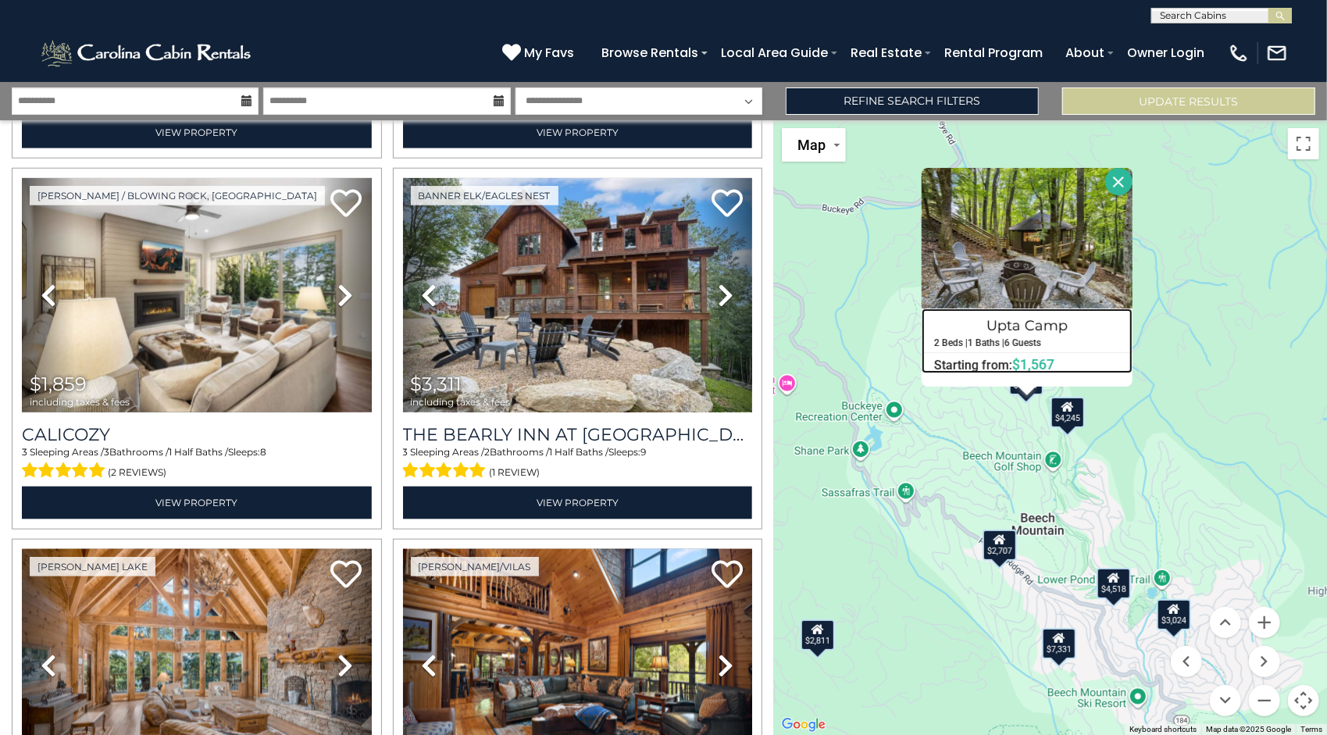
click at [1054, 313] on h4 "Upta Camp" at bounding box center [1026, 325] width 209 height 25
click at [1033, 558] on div "$8,133 $4,856 $2,391 $2,811 $3,138 $4,518 $1,859 $3,311 $4,605 $5,270 $2,647 $2…" at bounding box center [1050, 427] width 553 height 615
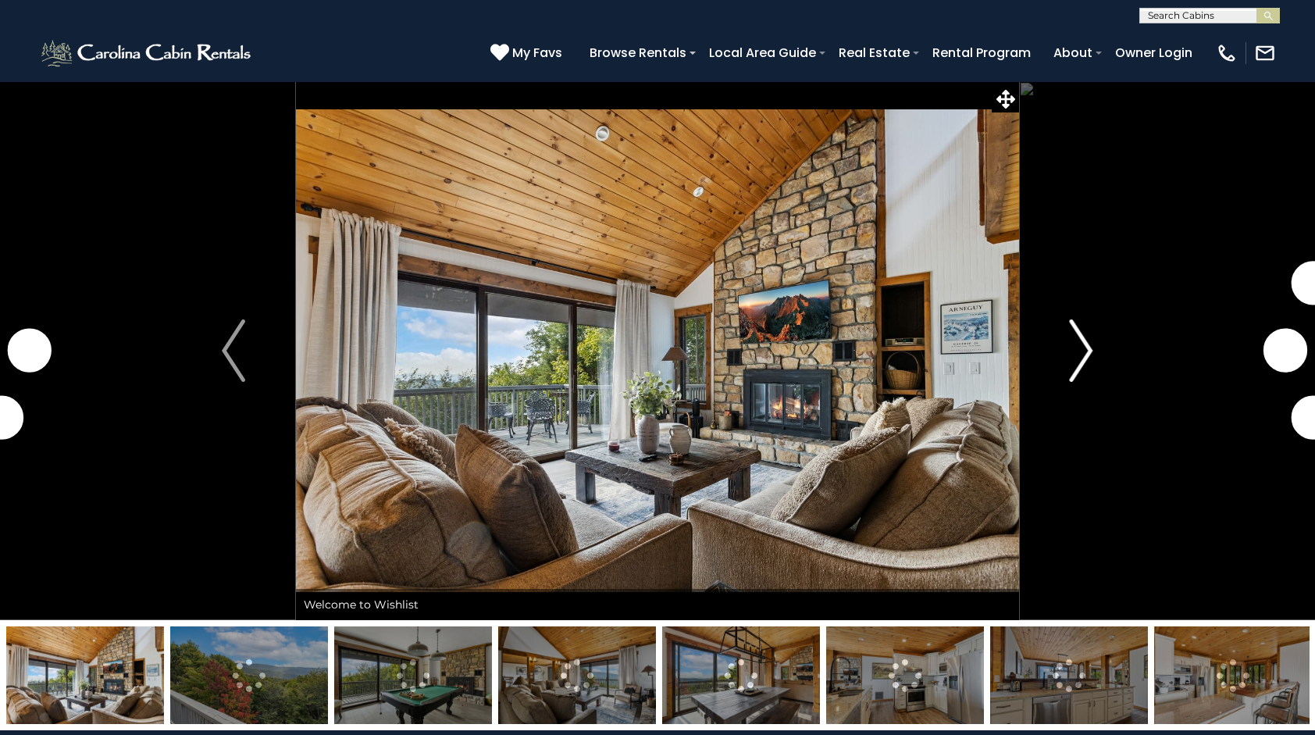
click at [1097, 371] on button "Next" at bounding box center [1081, 350] width 124 height 539
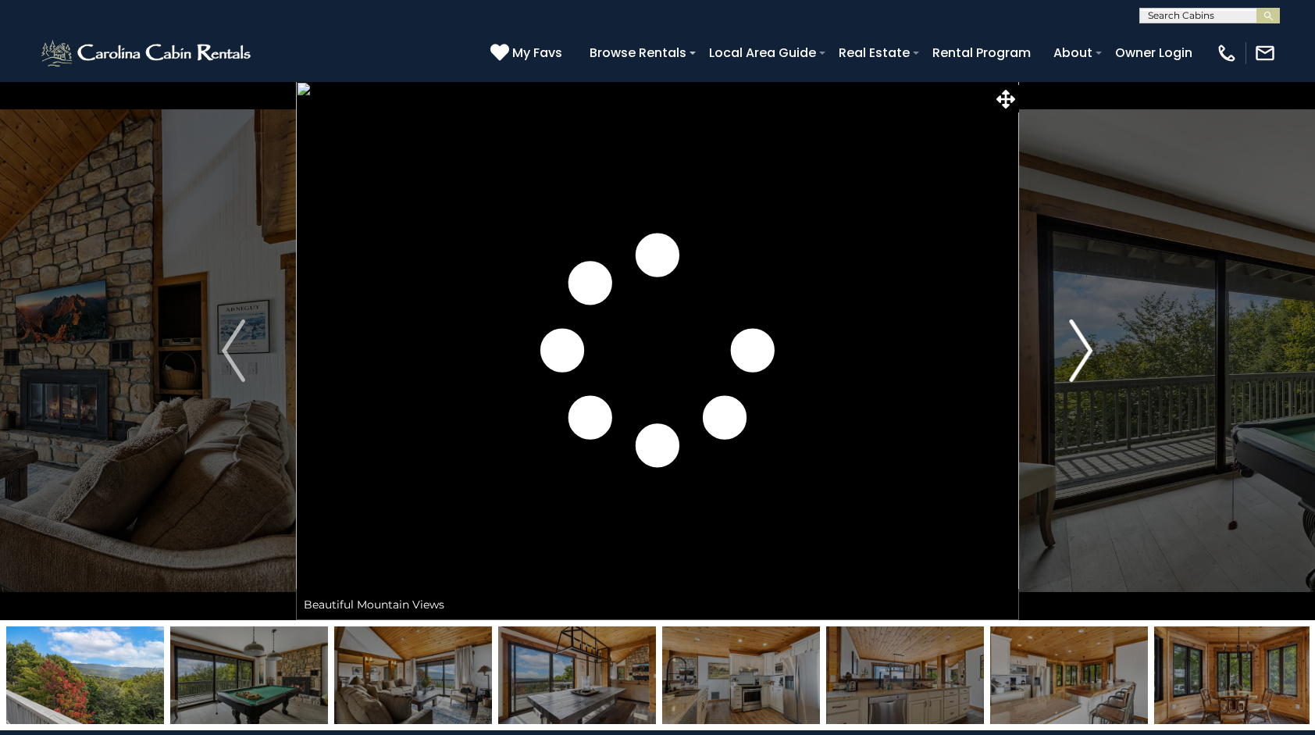
click at [1097, 371] on button "Next" at bounding box center [1081, 350] width 124 height 539
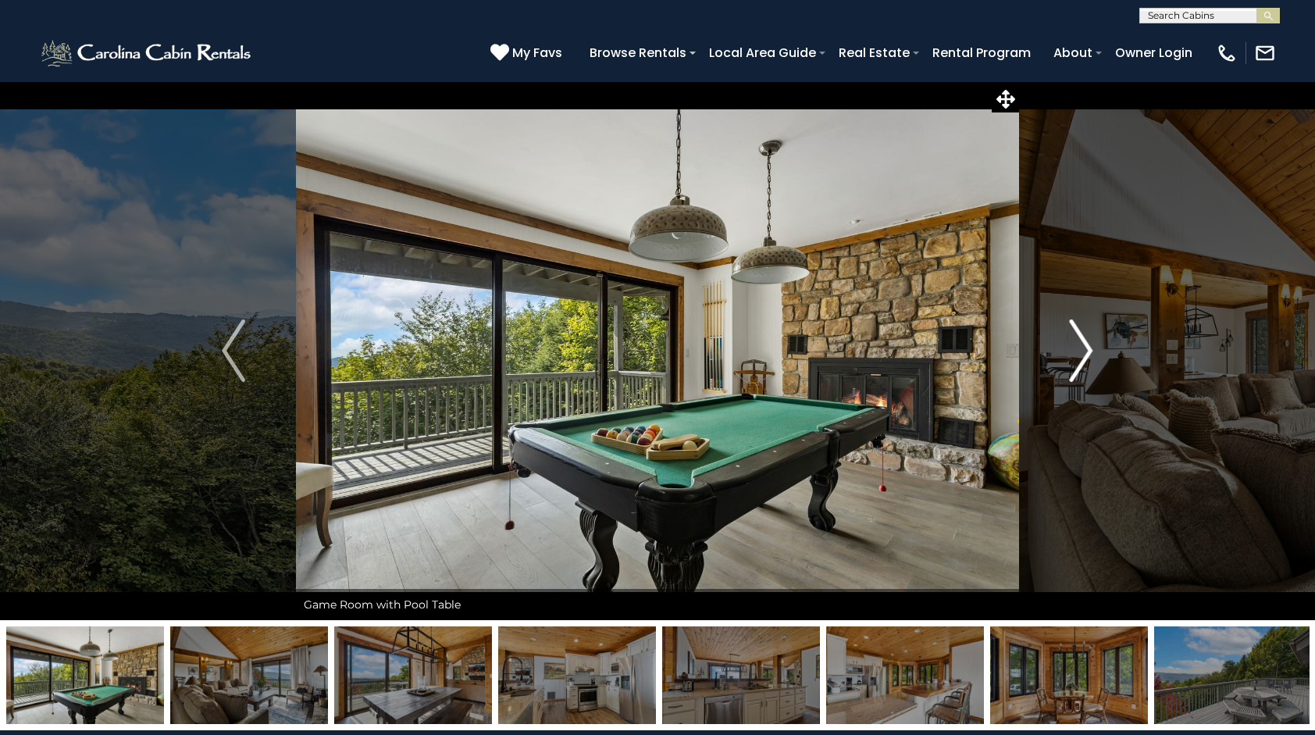
click at [1097, 371] on button "Next" at bounding box center [1081, 350] width 124 height 539
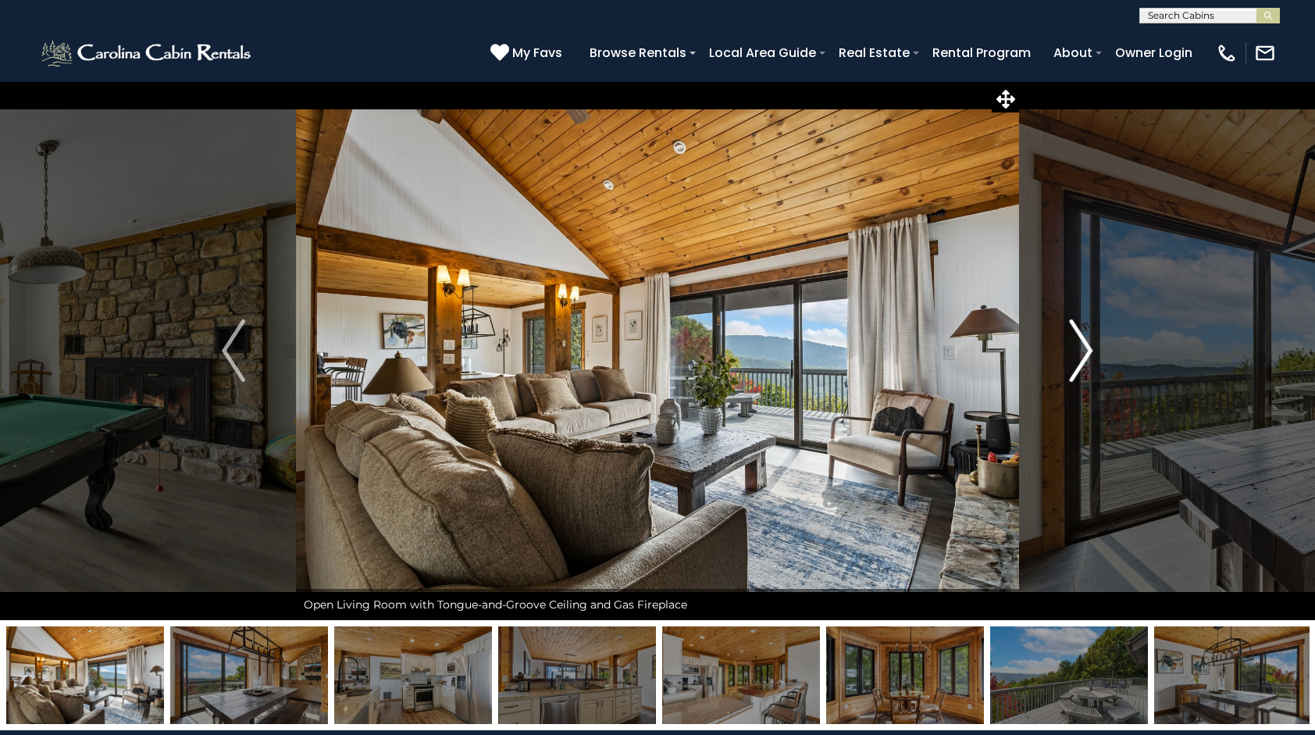
click at [1097, 371] on button "Next" at bounding box center [1081, 350] width 124 height 539
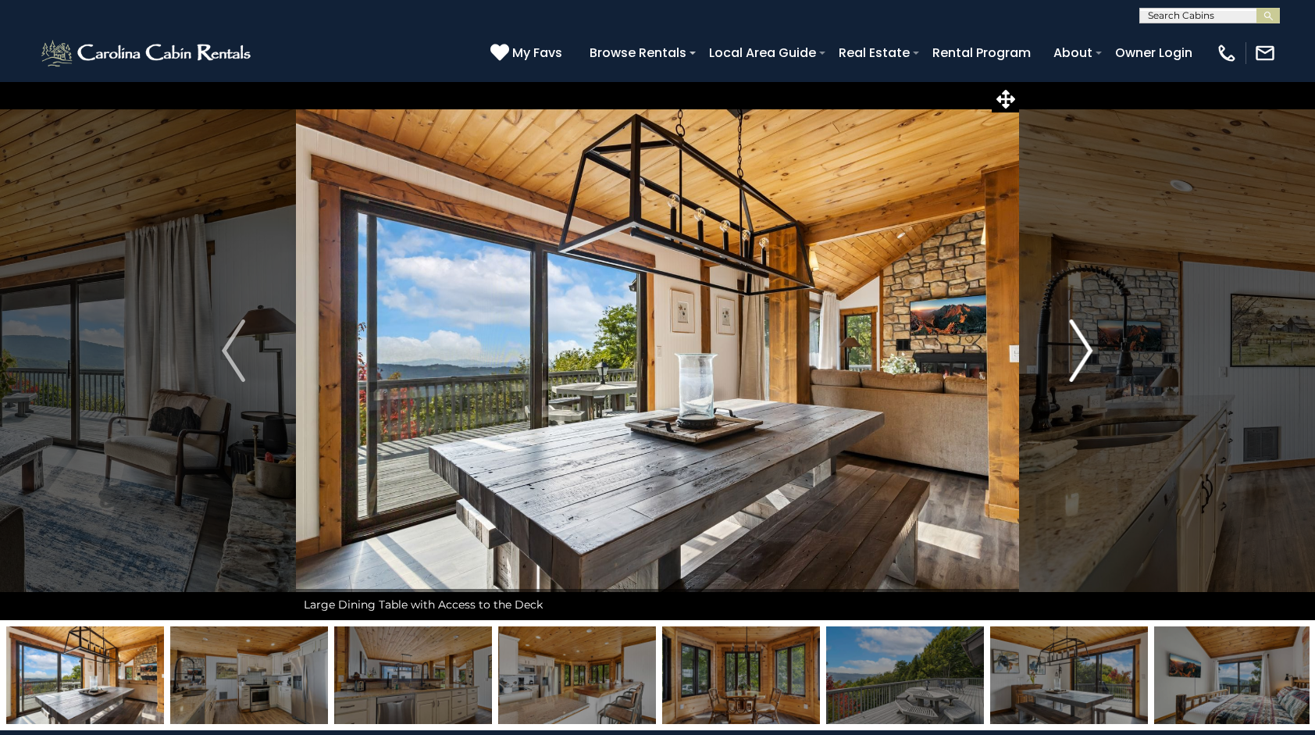
click at [1097, 371] on button "Next" at bounding box center [1081, 350] width 124 height 539
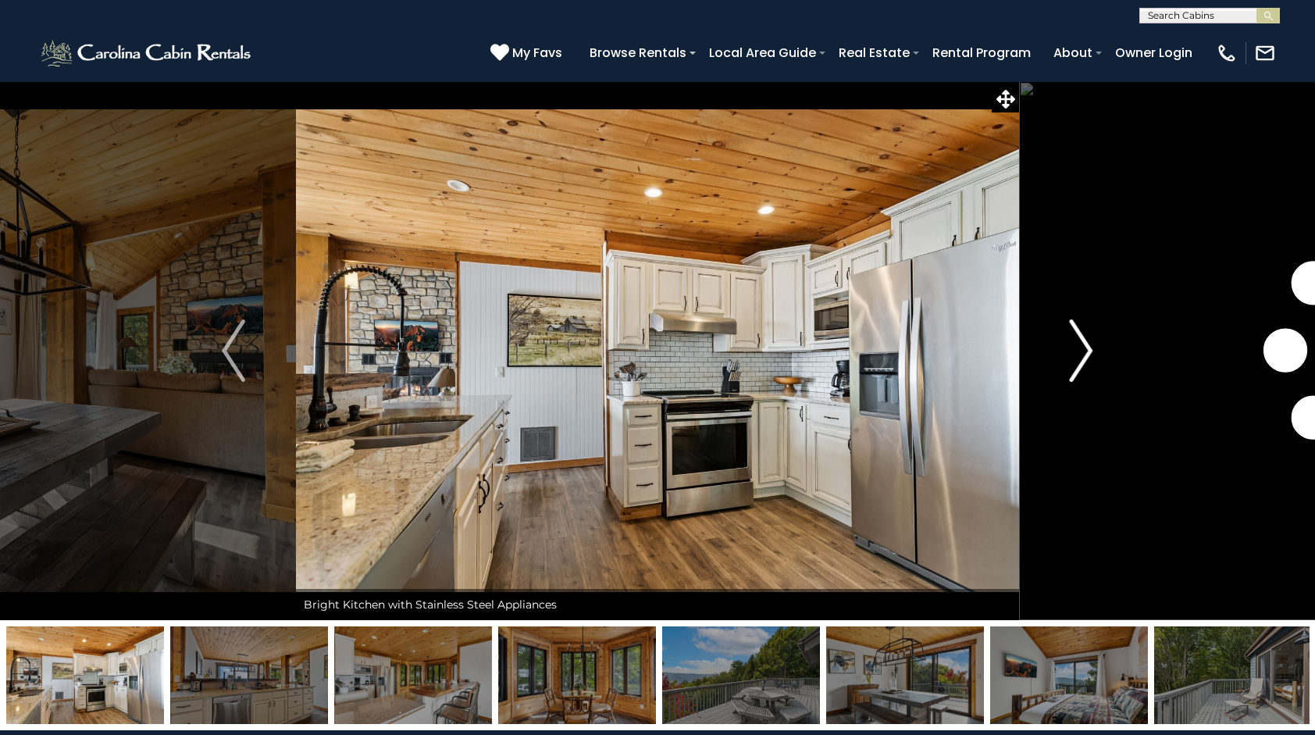
click at [1097, 371] on button "Next" at bounding box center [1081, 350] width 124 height 539
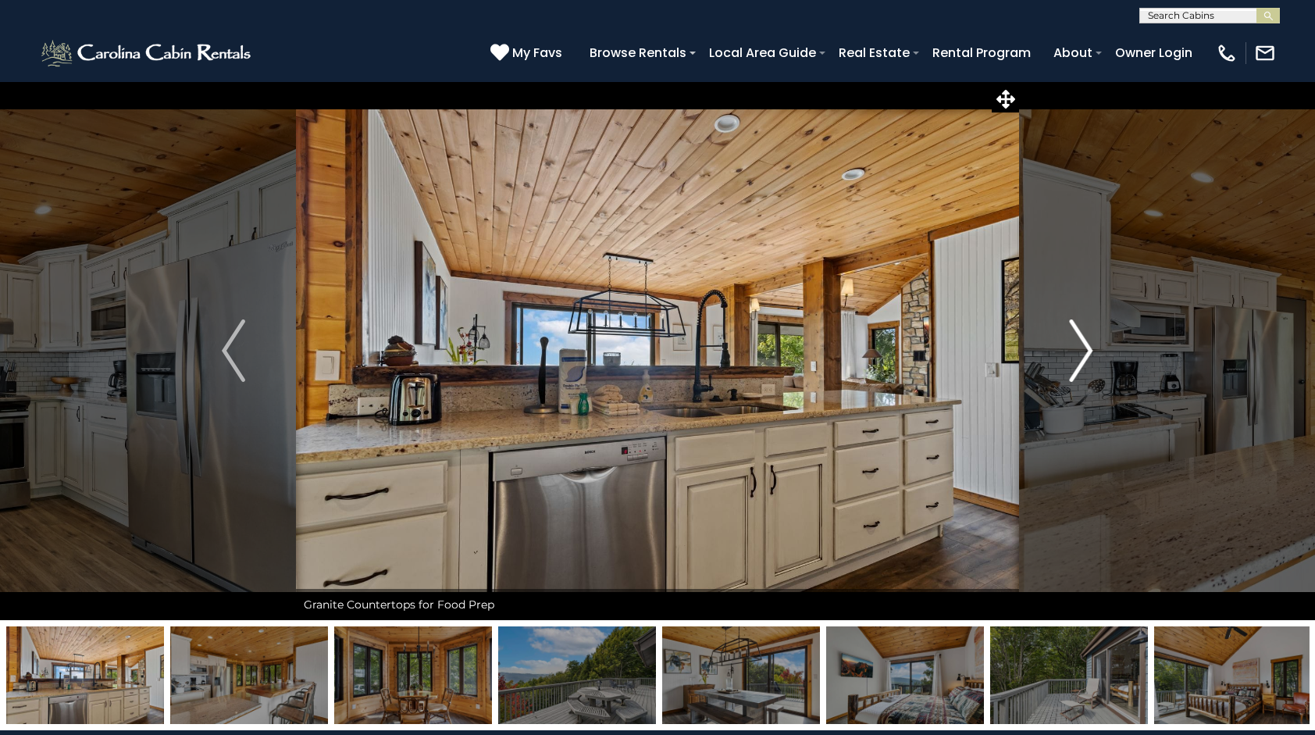
click at [1097, 371] on button "Next" at bounding box center [1081, 350] width 124 height 539
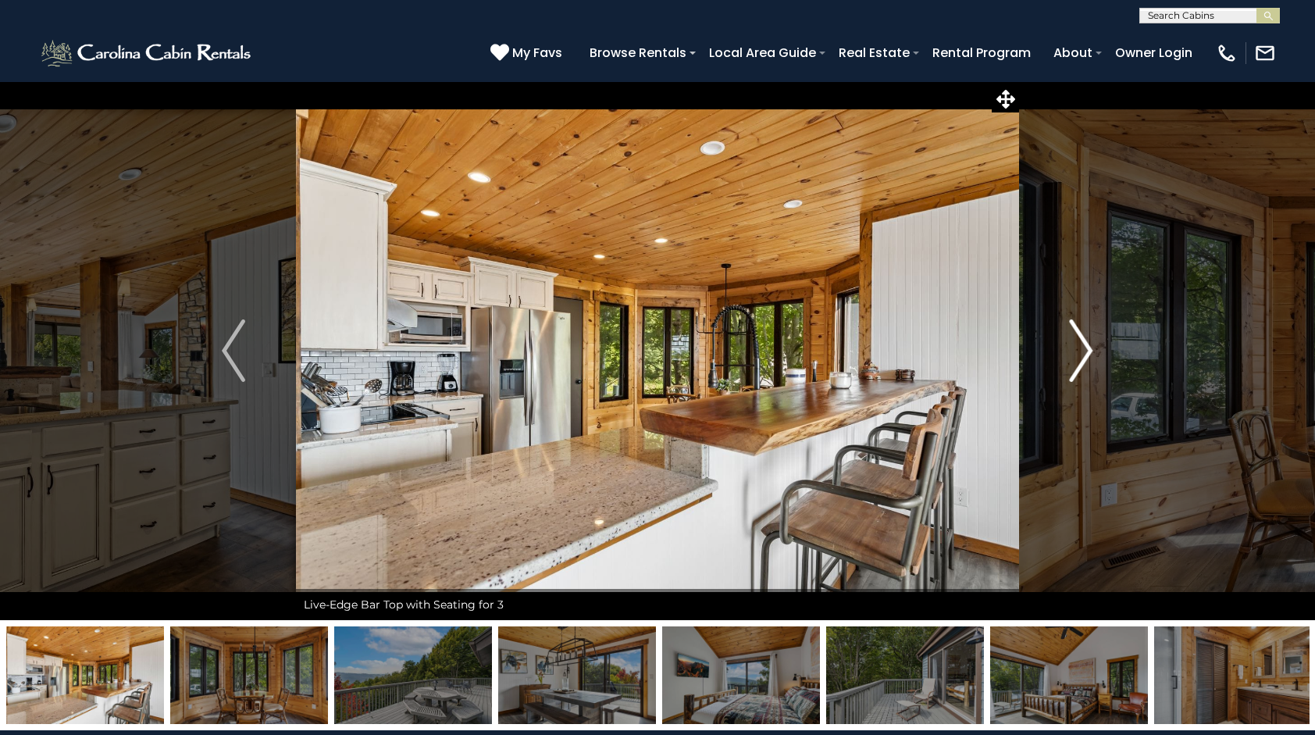
click at [1097, 371] on button "Next" at bounding box center [1081, 350] width 124 height 539
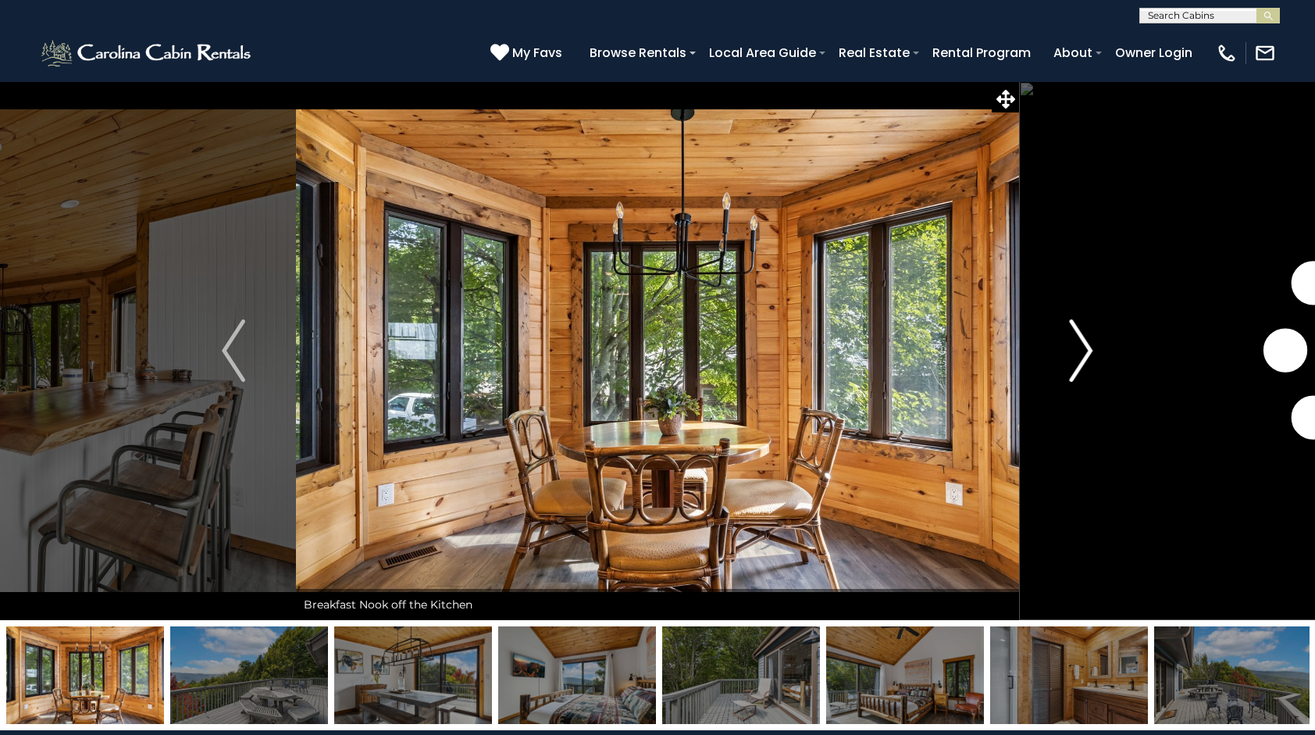
click at [1097, 371] on button "Next" at bounding box center [1081, 350] width 124 height 539
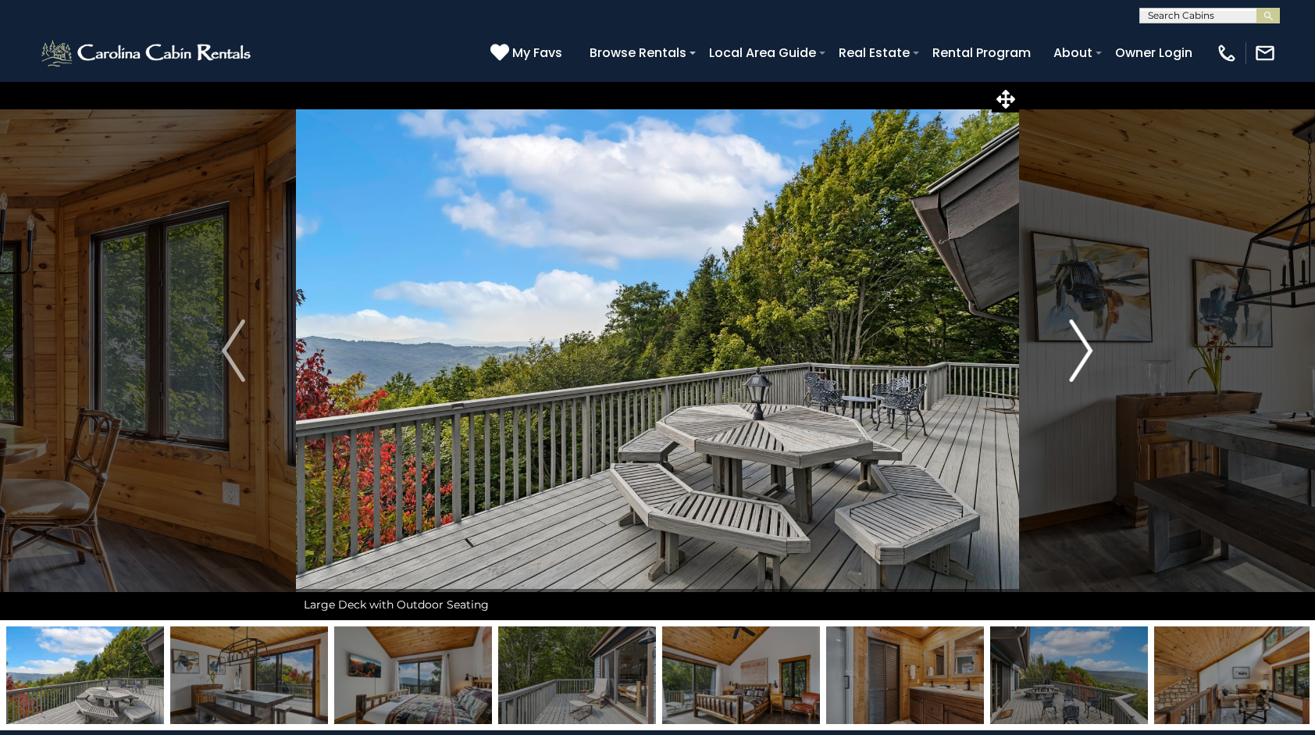
click at [1097, 371] on button "Next" at bounding box center [1081, 350] width 124 height 539
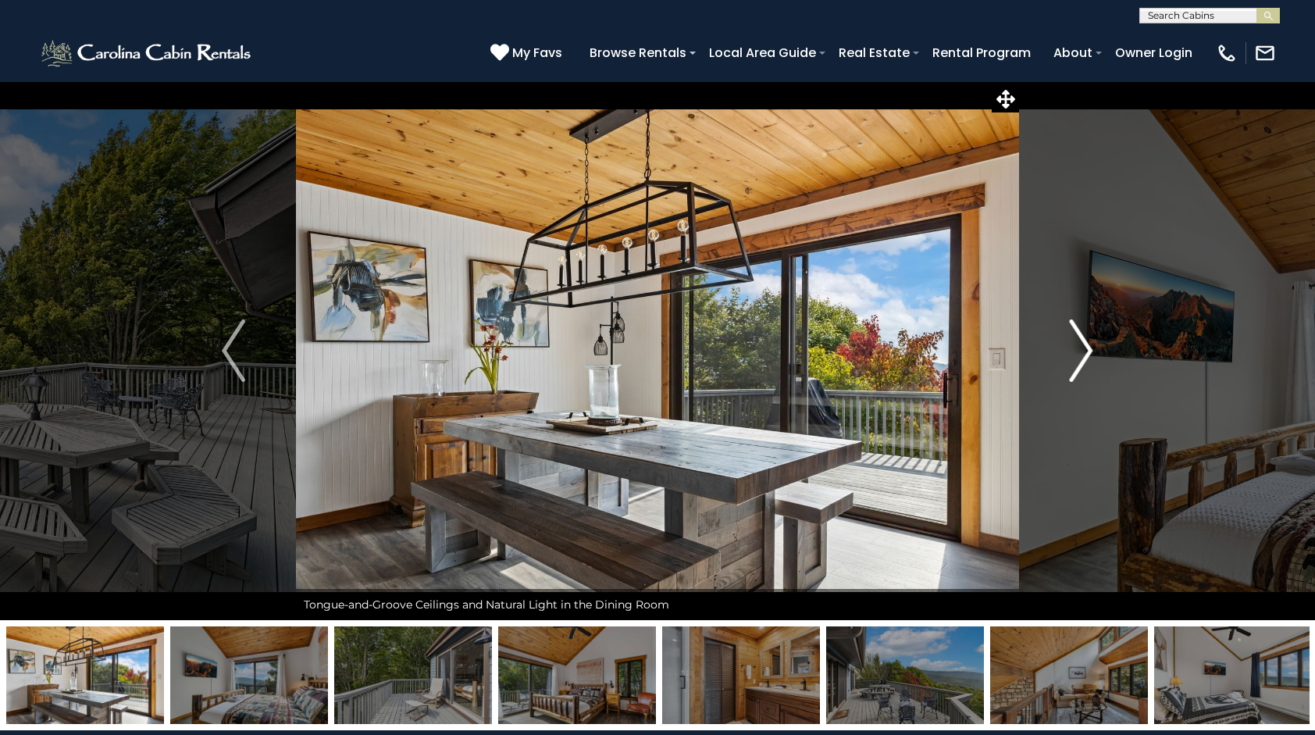
click at [1097, 371] on button "Next" at bounding box center [1081, 350] width 124 height 539
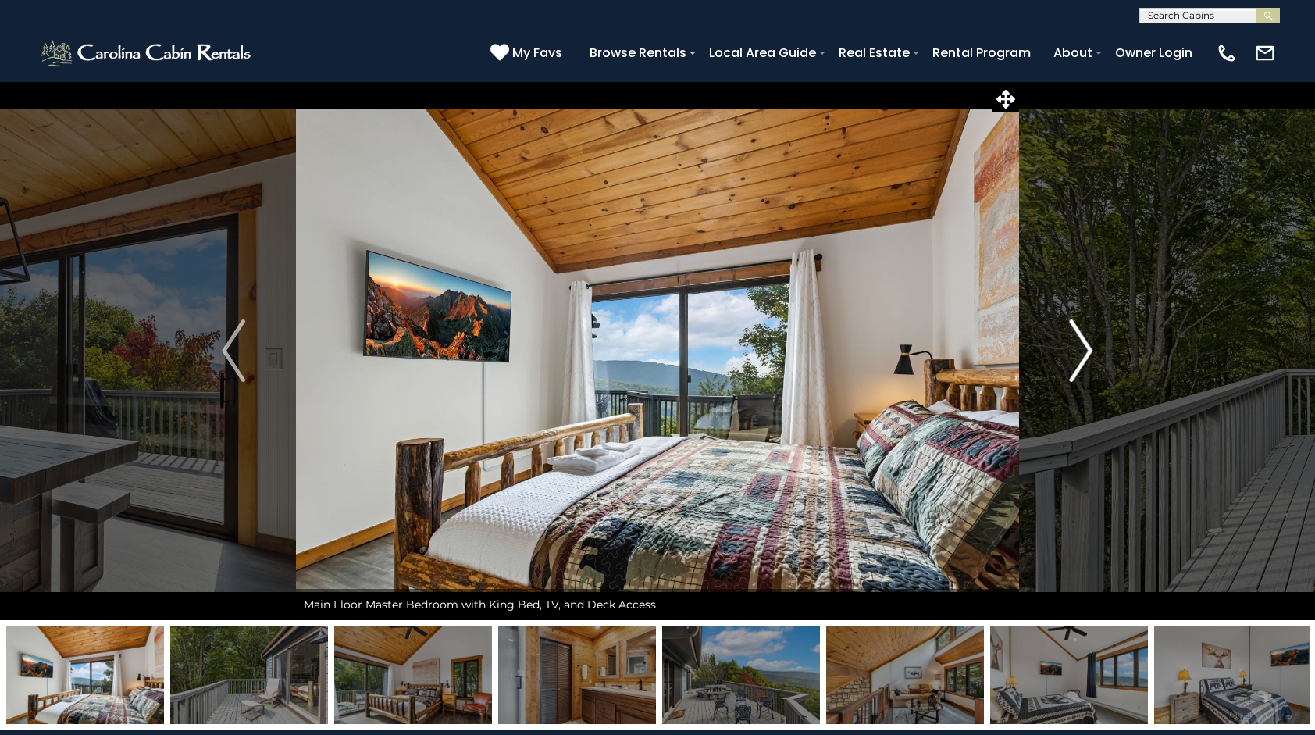
click at [1097, 371] on button "Next" at bounding box center [1081, 350] width 124 height 539
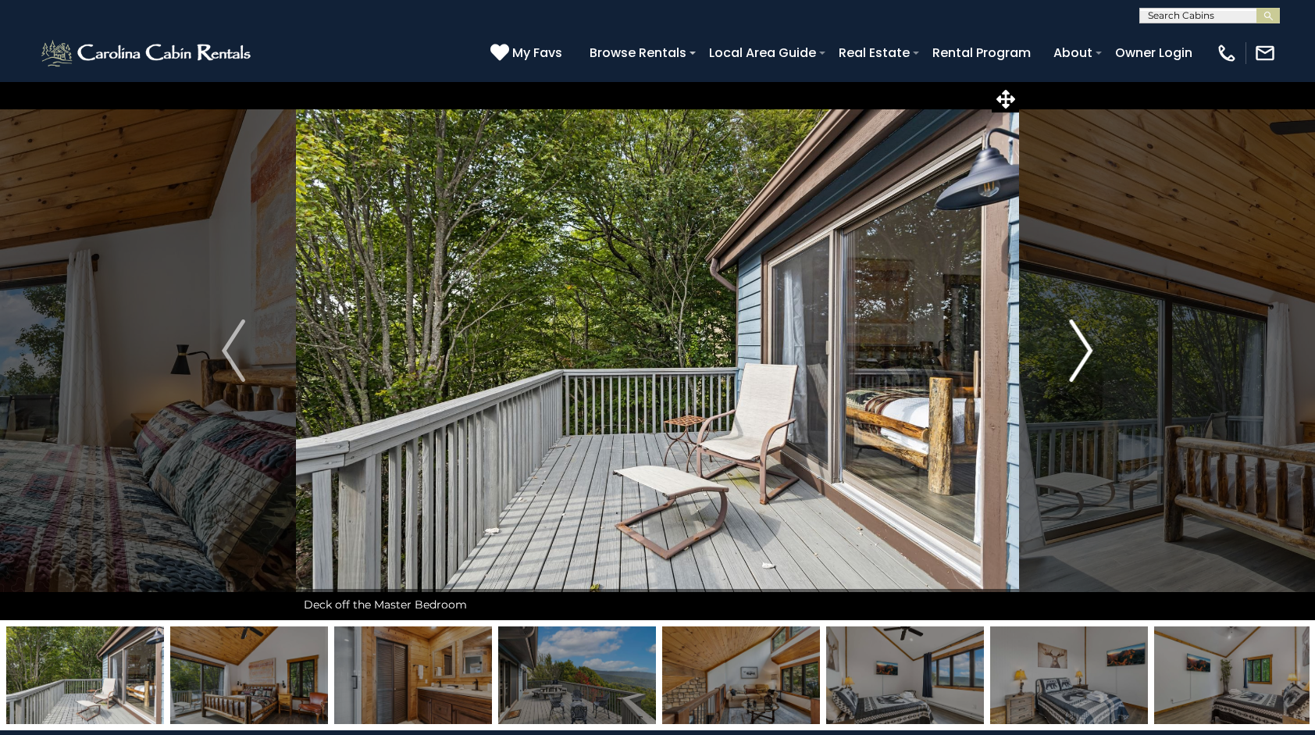
click at [1097, 371] on button "Next" at bounding box center [1081, 350] width 124 height 539
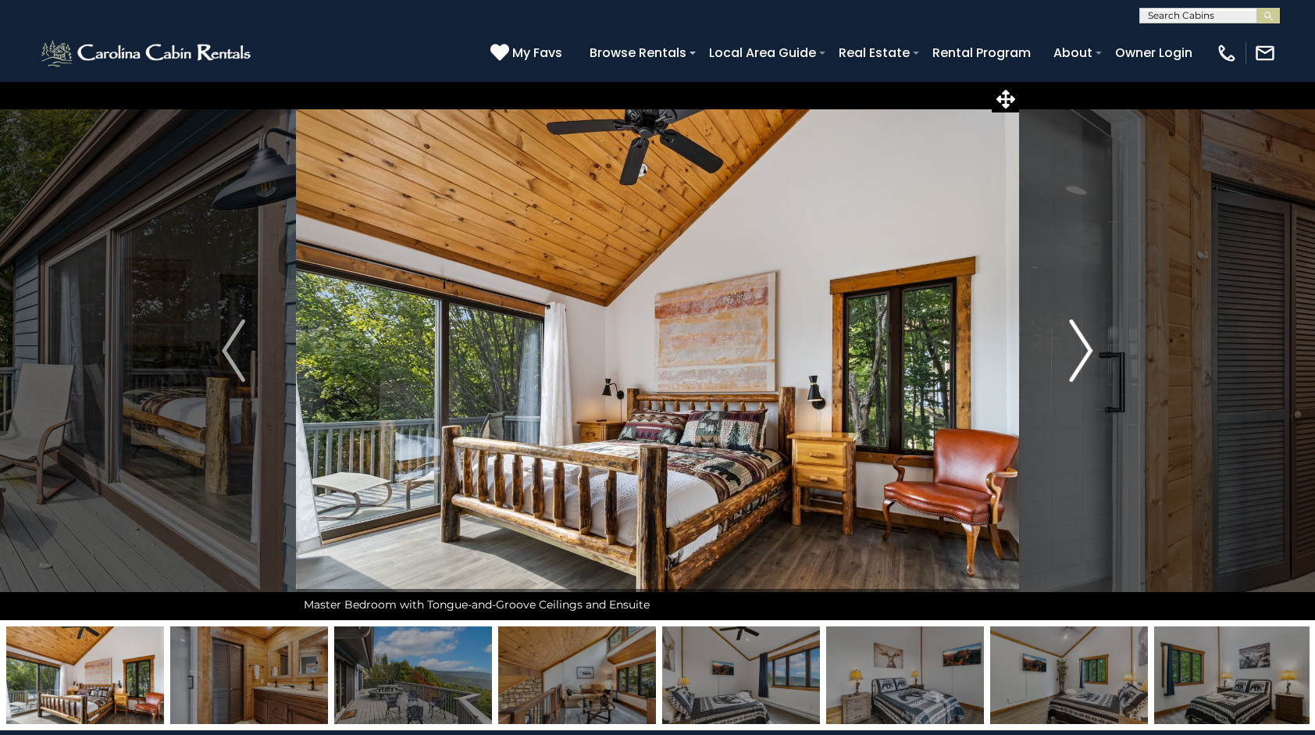
click at [1097, 371] on button "Next" at bounding box center [1081, 350] width 124 height 539
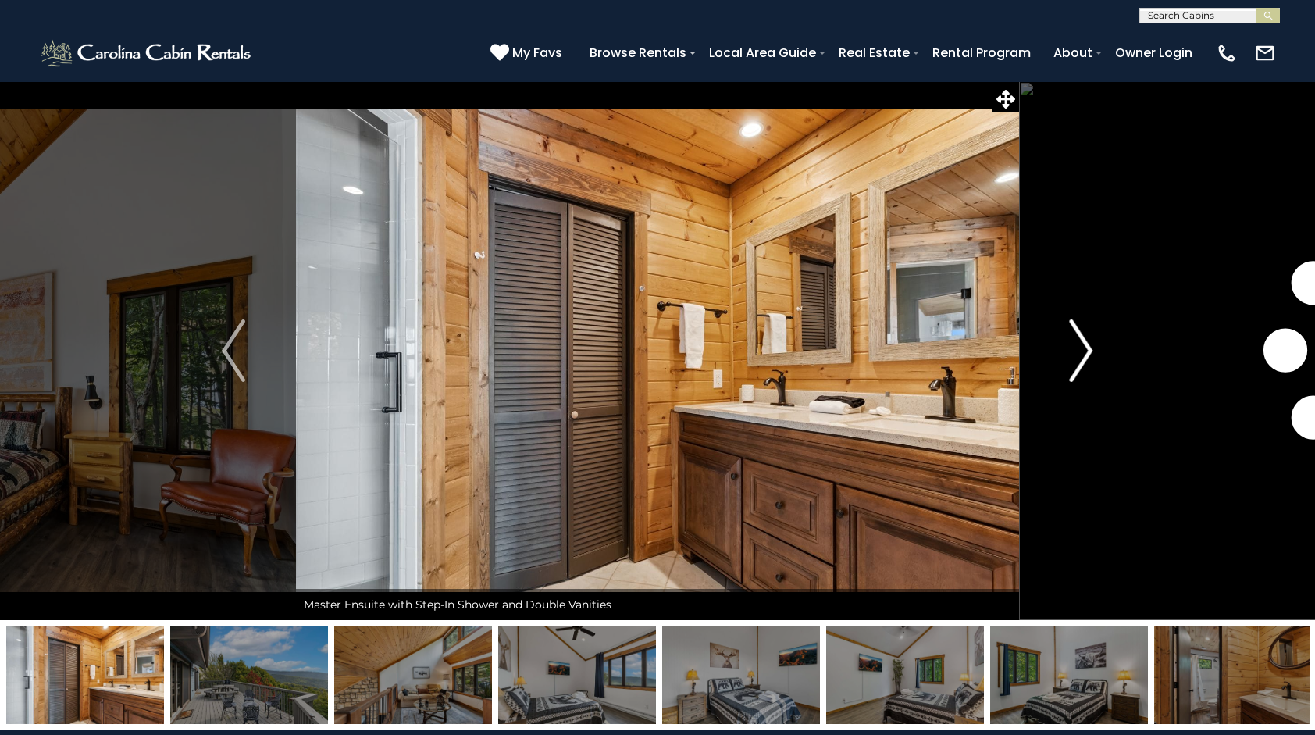
click at [1097, 371] on button "Next" at bounding box center [1081, 350] width 124 height 539
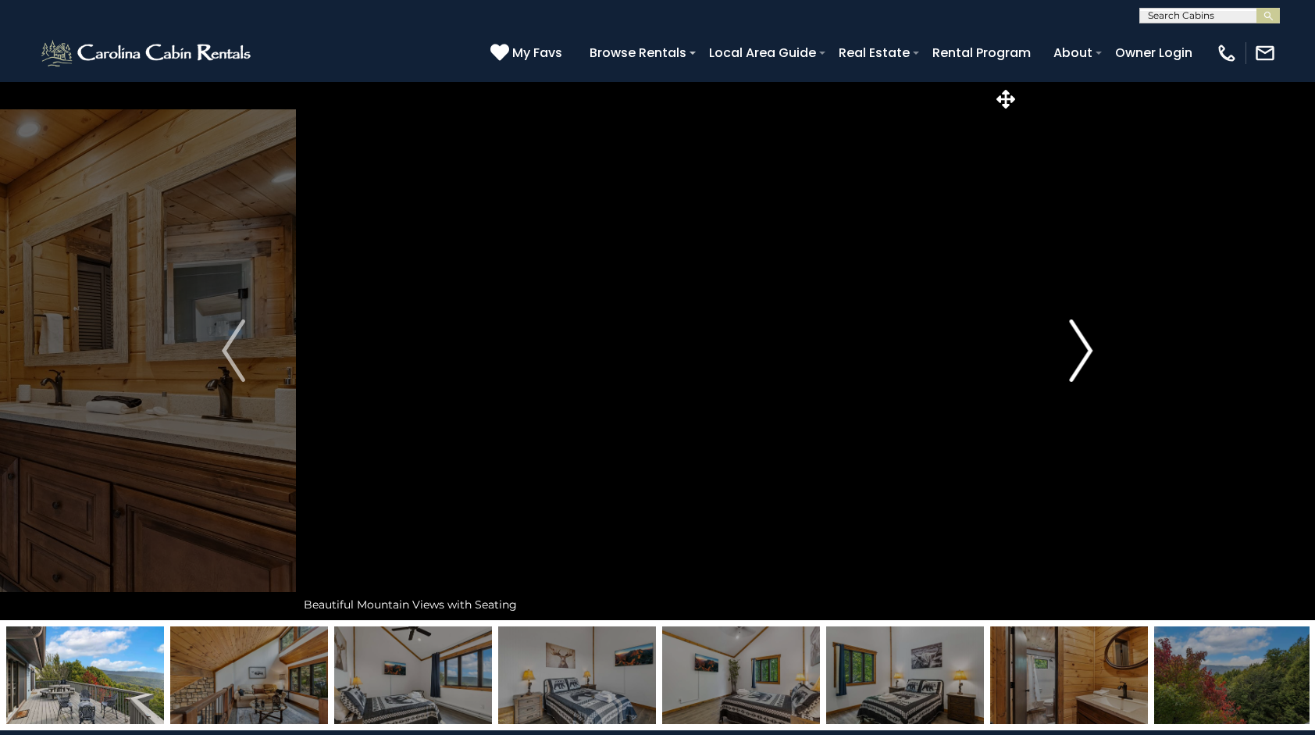
click at [1097, 371] on button "Next" at bounding box center [1081, 350] width 124 height 539
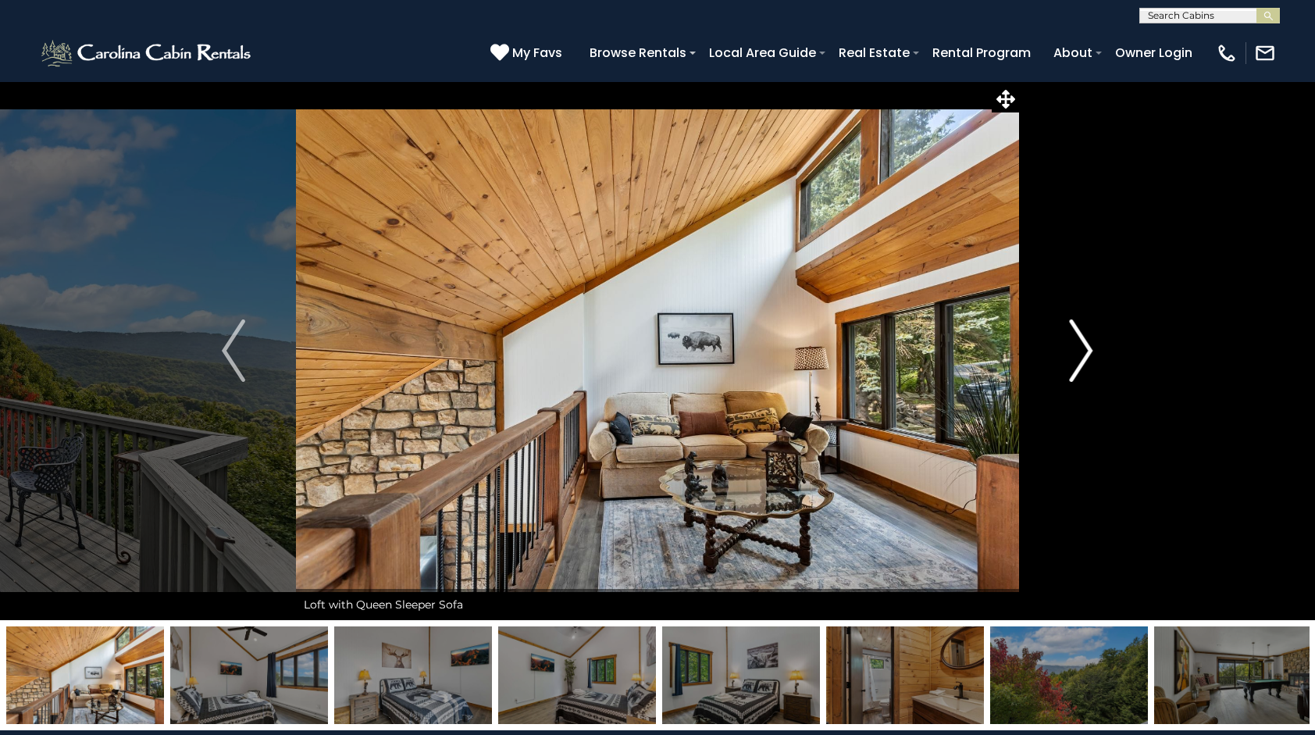
click at [1097, 371] on button "Next" at bounding box center [1081, 350] width 124 height 539
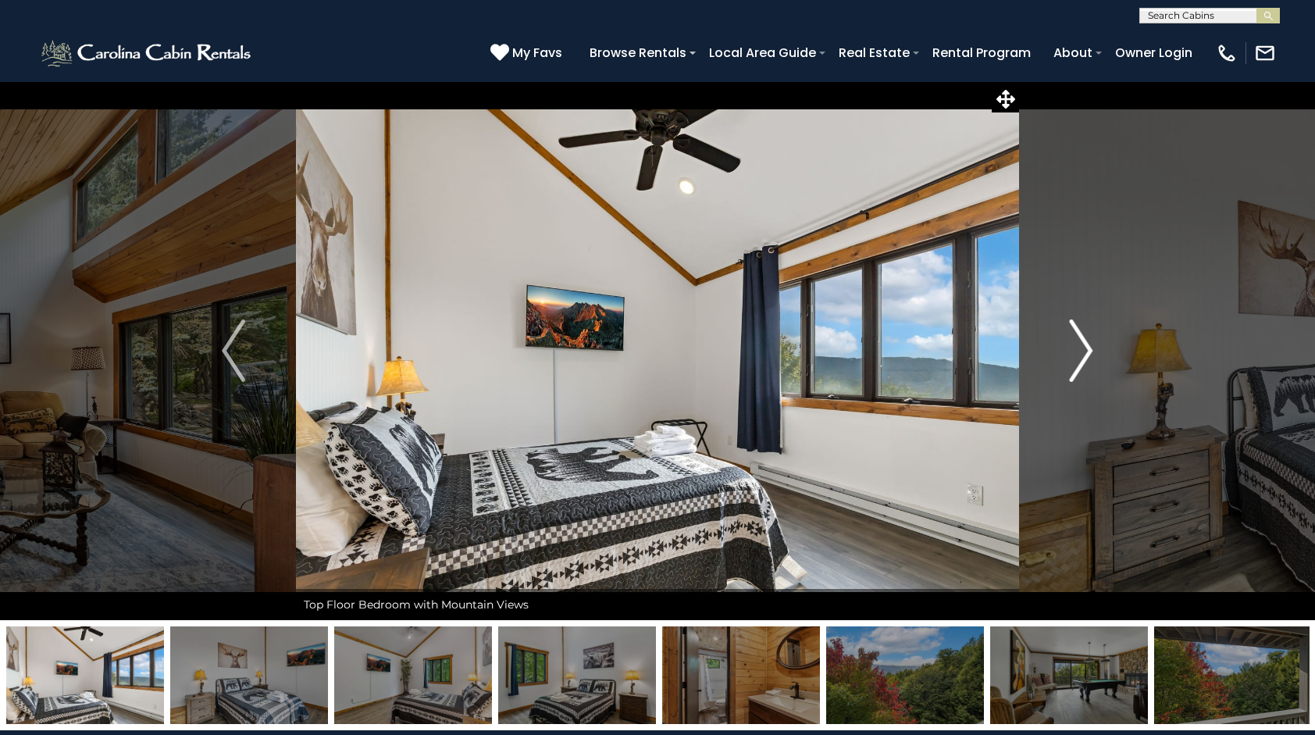
click at [1097, 371] on button "Next" at bounding box center [1081, 350] width 124 height 539
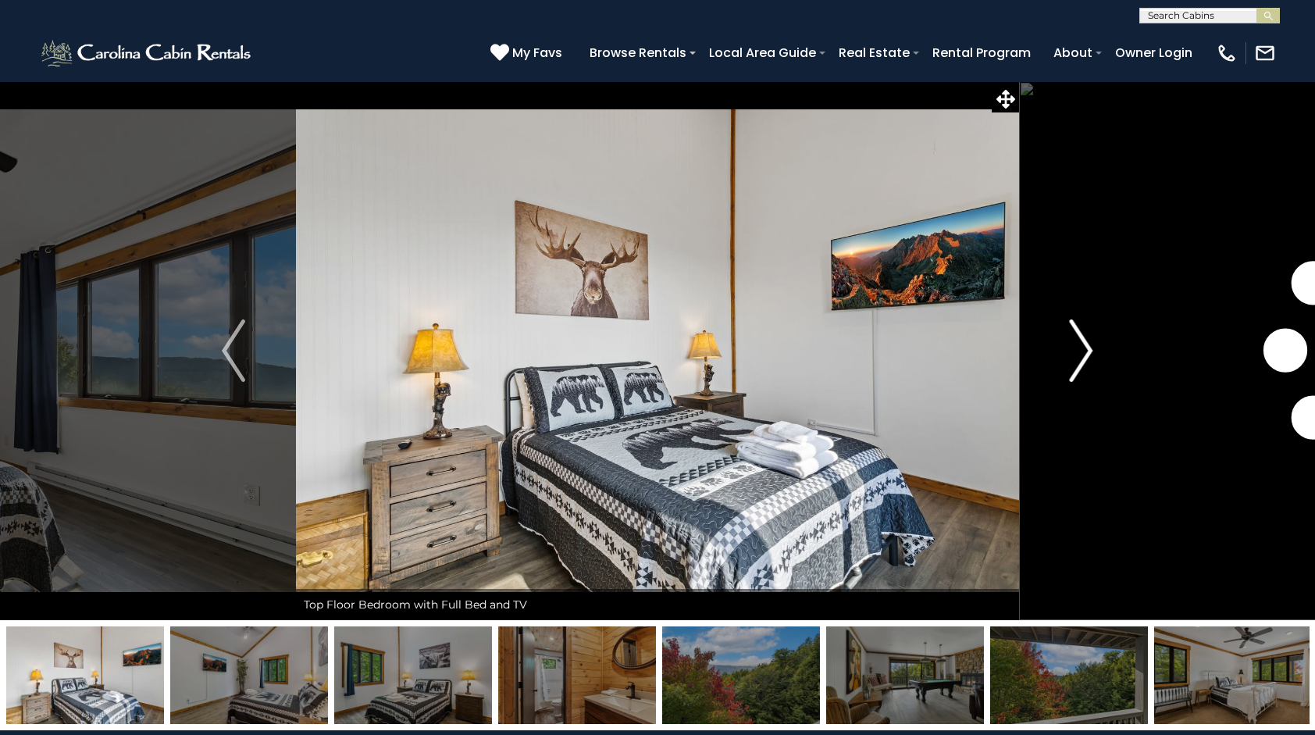
click at [1097, 371] on button "Next" at bounding box center [1081, 350] width 124 height 539
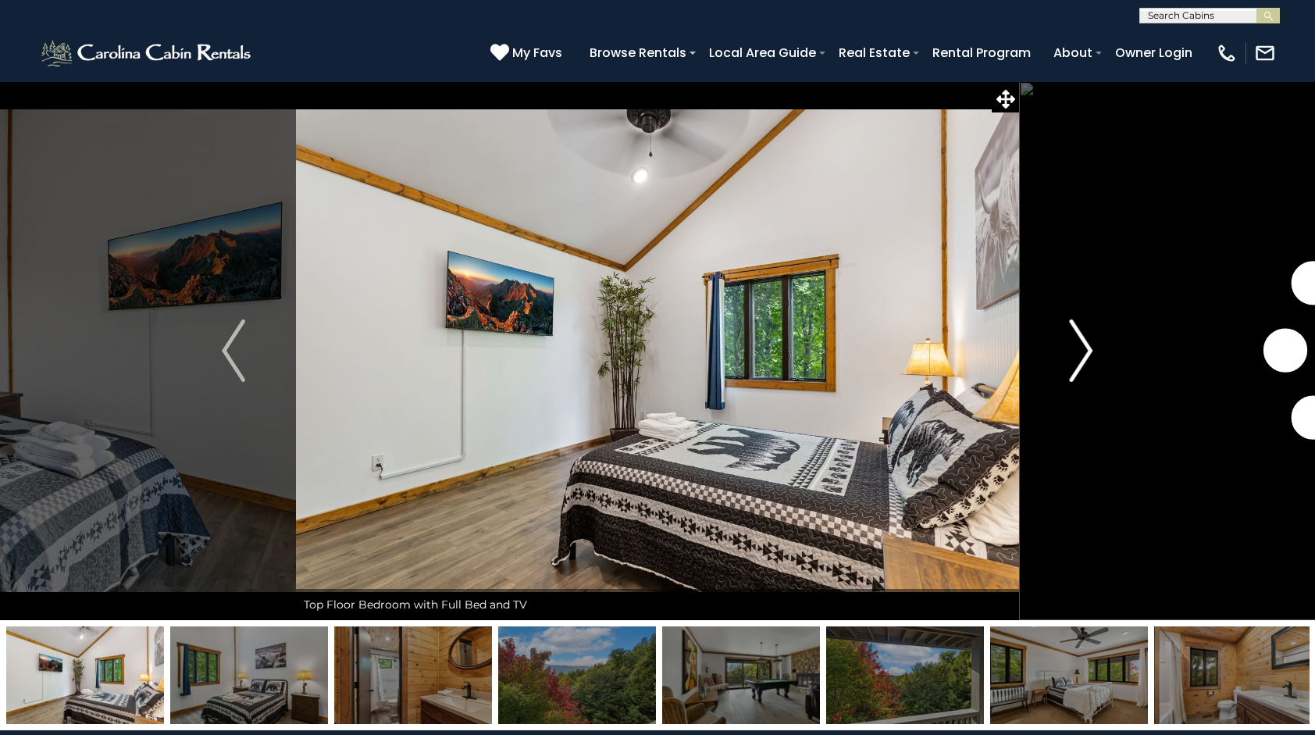
click at [1097, 371] on button "Next" at bounding box center [1081, 350] width 124 height 539
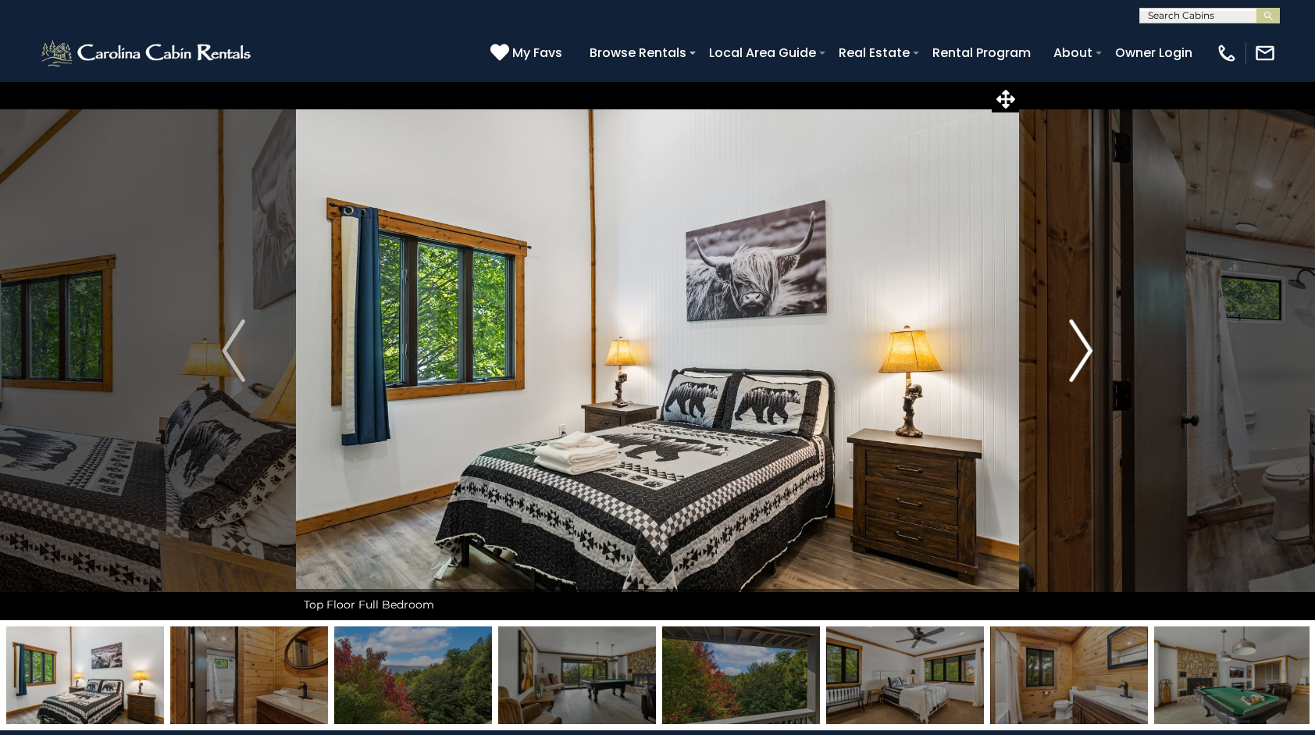
click at [1097, 371] on button "Next" at bounding box center [1081, 350] width 124 height 539
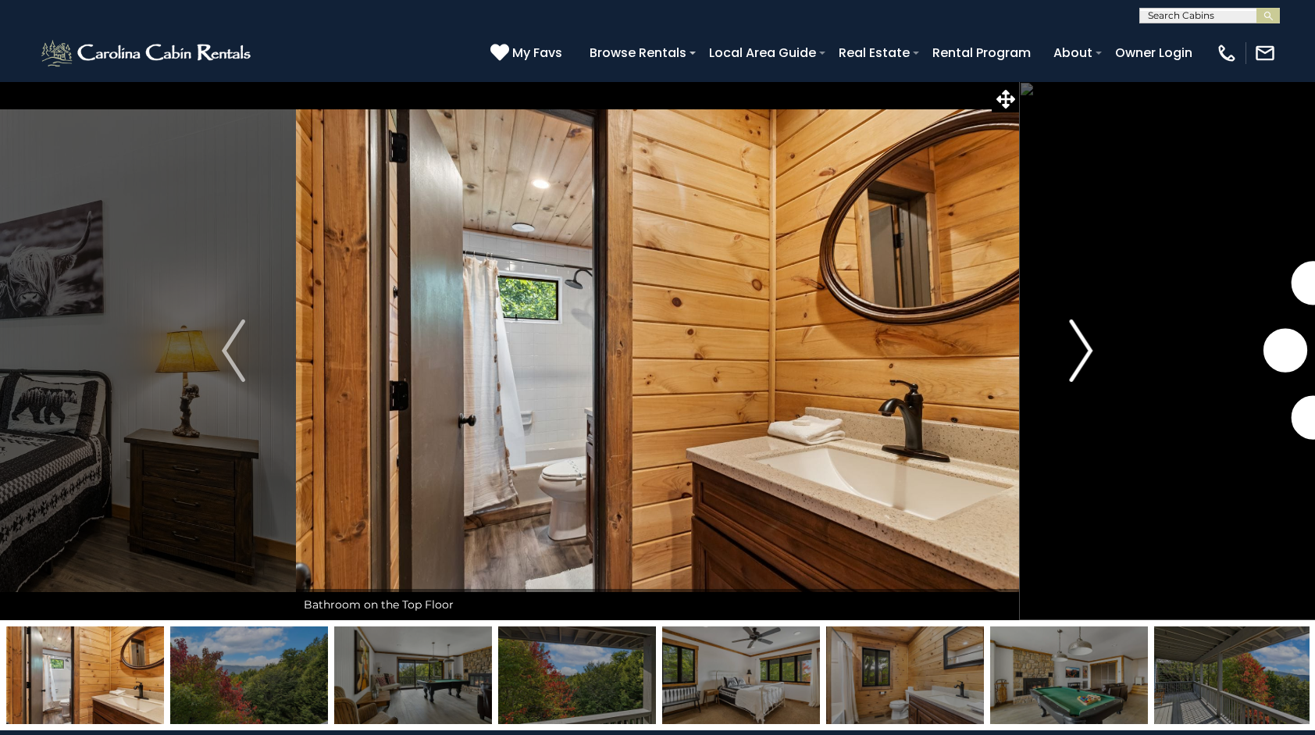
click at [1097, 371] on button "Next" at bounding box center [1081, 350] width 124 height 539
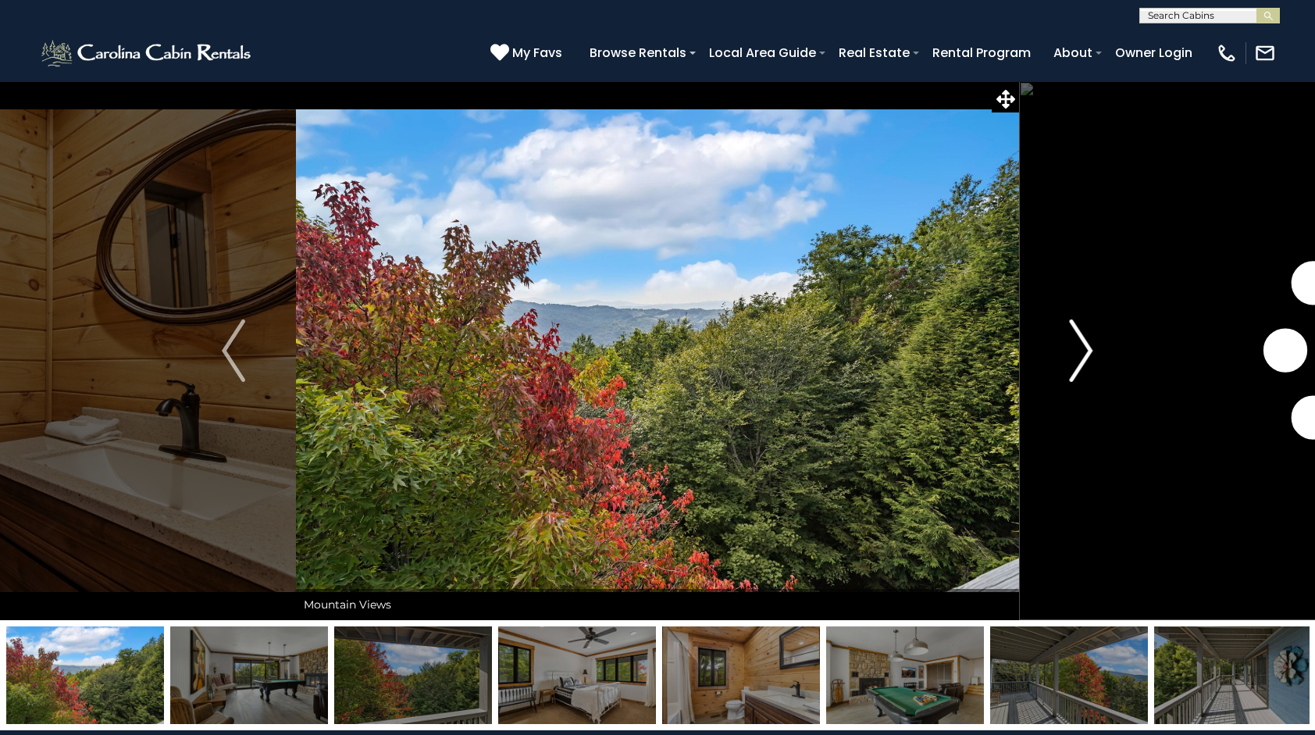
click at [1097, 371] on button "Next" at bounding box center [1081, 350] width 124 height 539
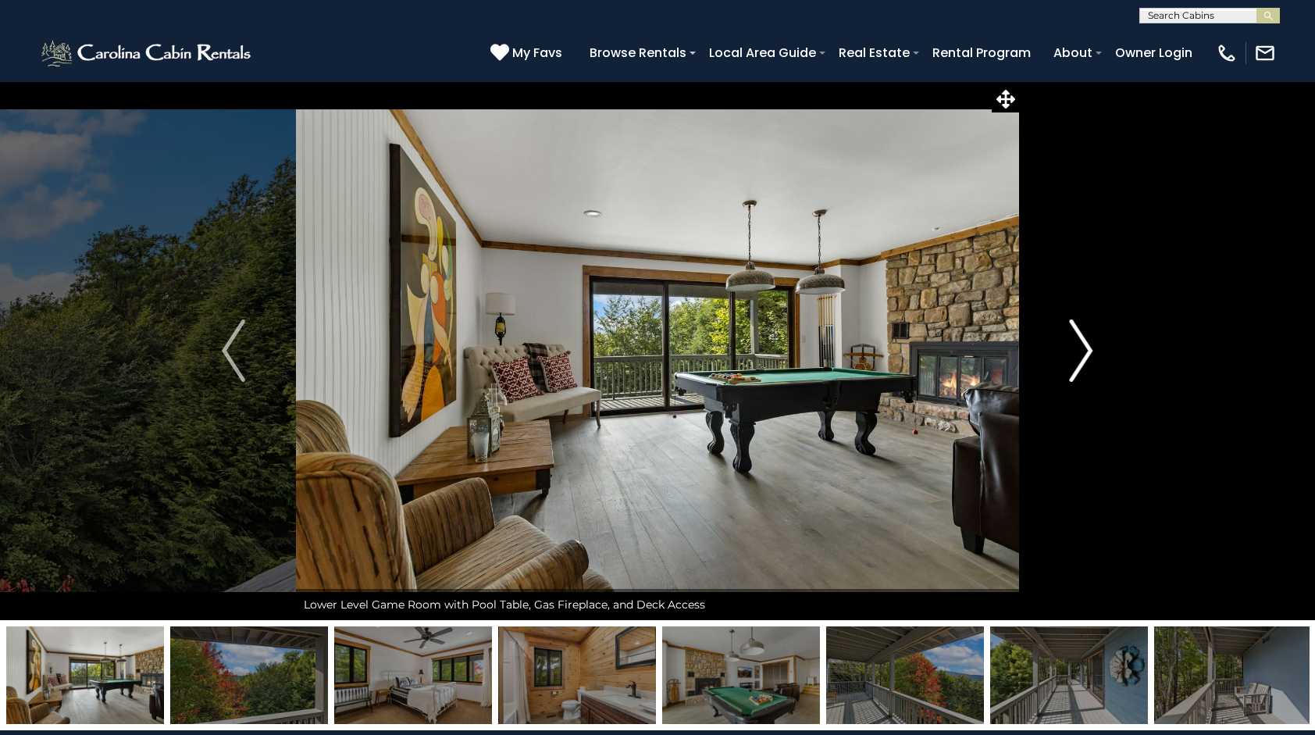
click at [1097, 371] on button "Next" at bounding box center [1081, 350] width 124 height 539
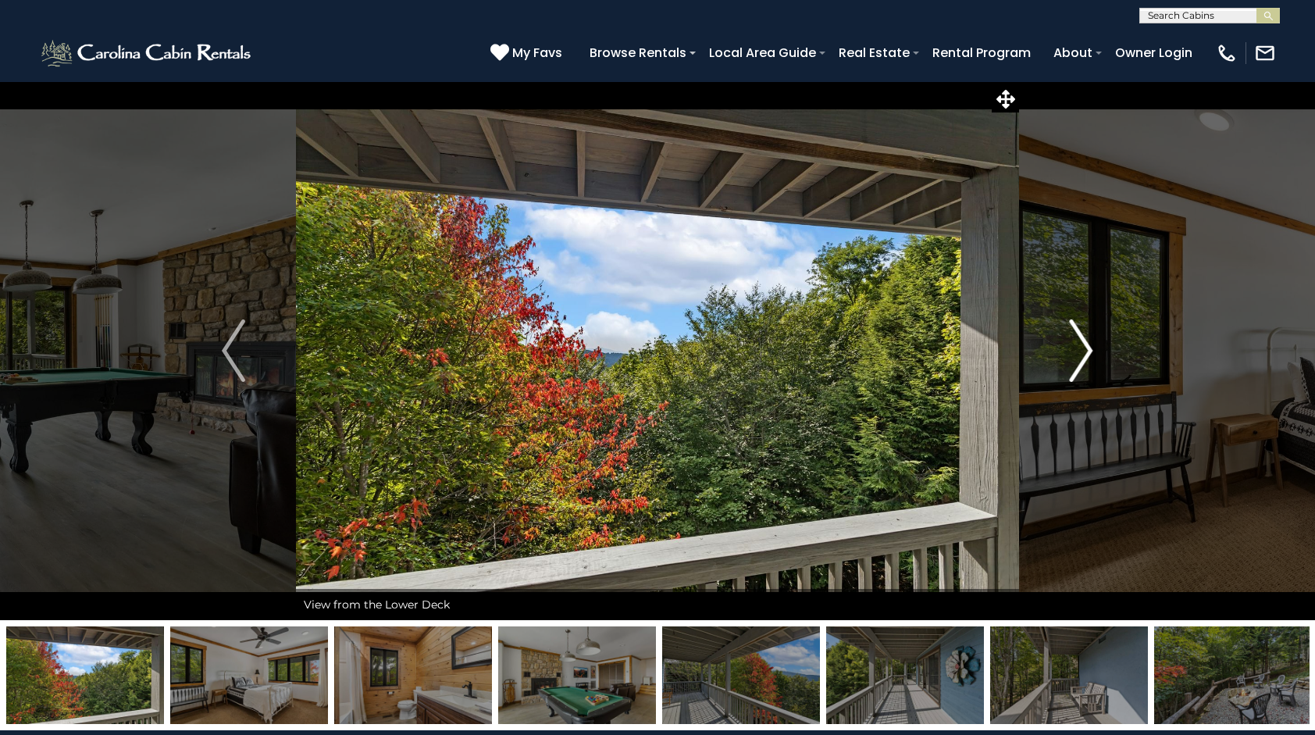
click at [1097, 371] on button "Next" at bounding box center [1081, 350] width 124 height 539
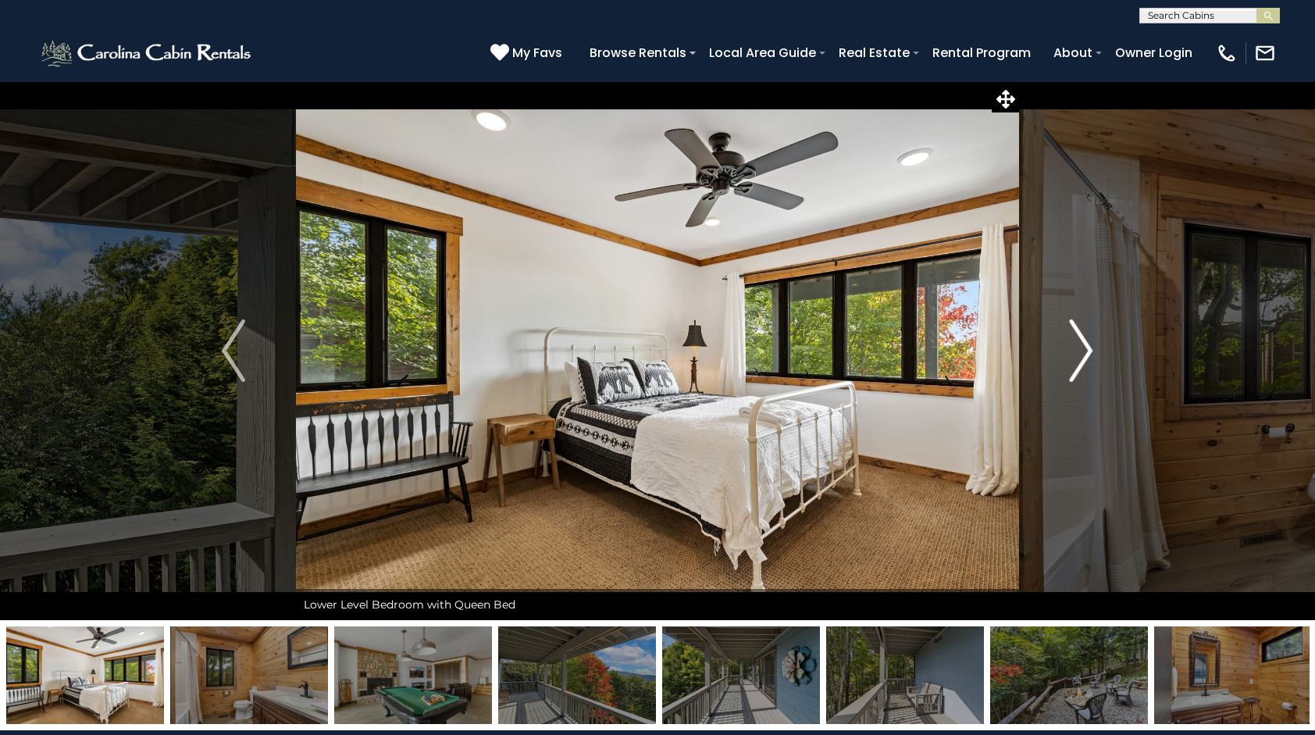
click at [1097, 371] on button "Next" at bounding box center [1081, 350] width 124 height 539
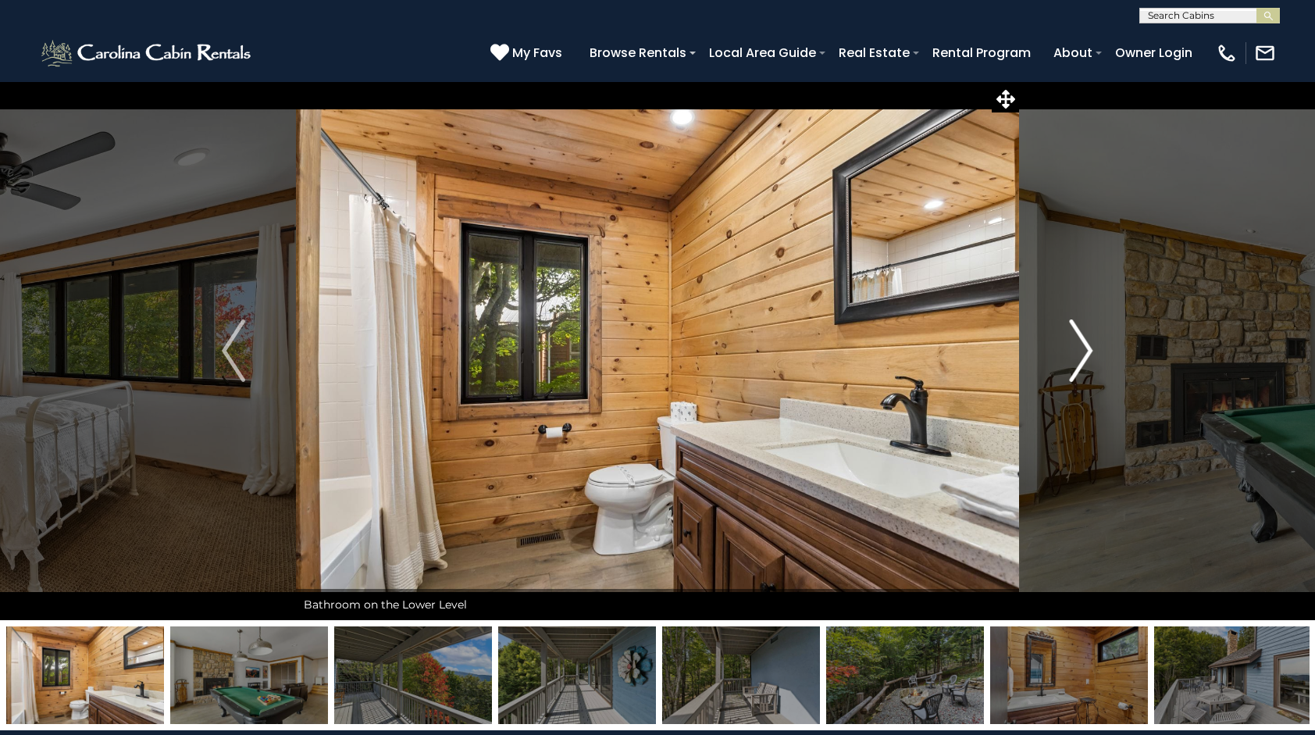
click at [1097, 371] on button "Next" at bounding box center [1081, 350] width 124 height 539
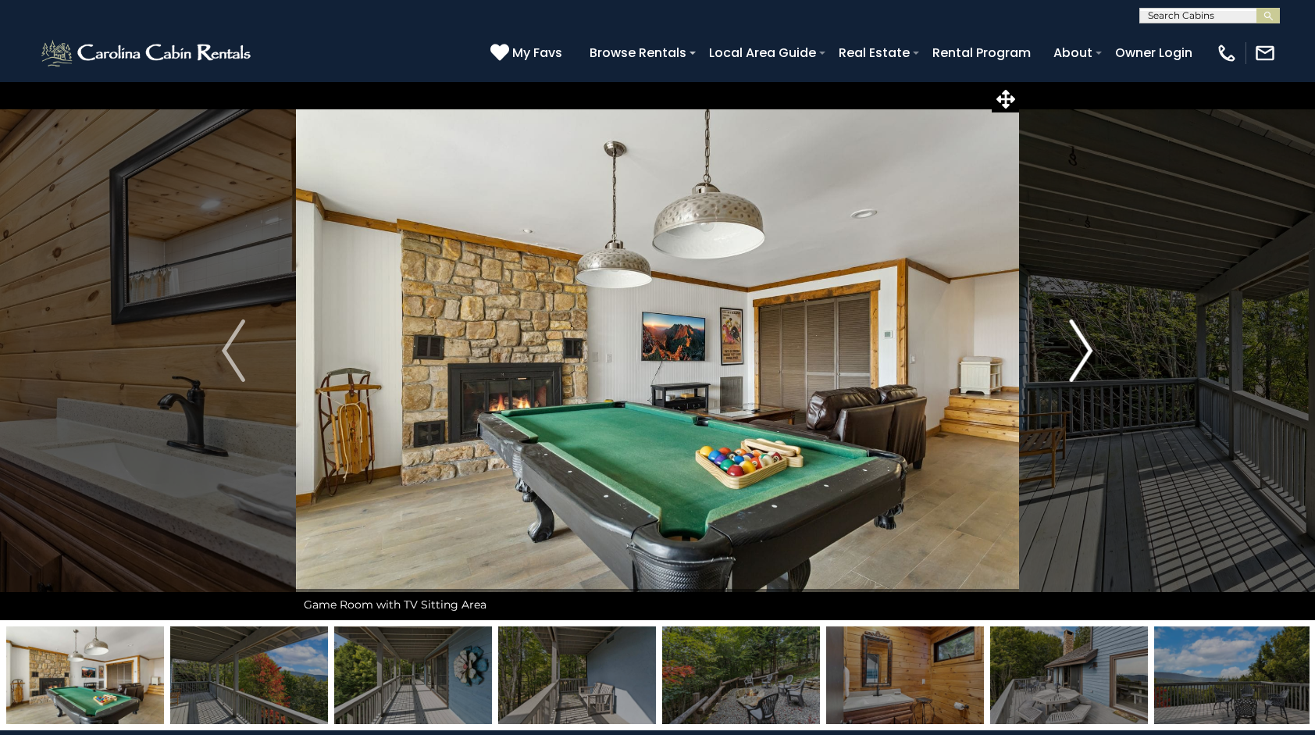
click at [1097, 371] on button "Next" at bounding box center [1081, 350] width 124 height 539
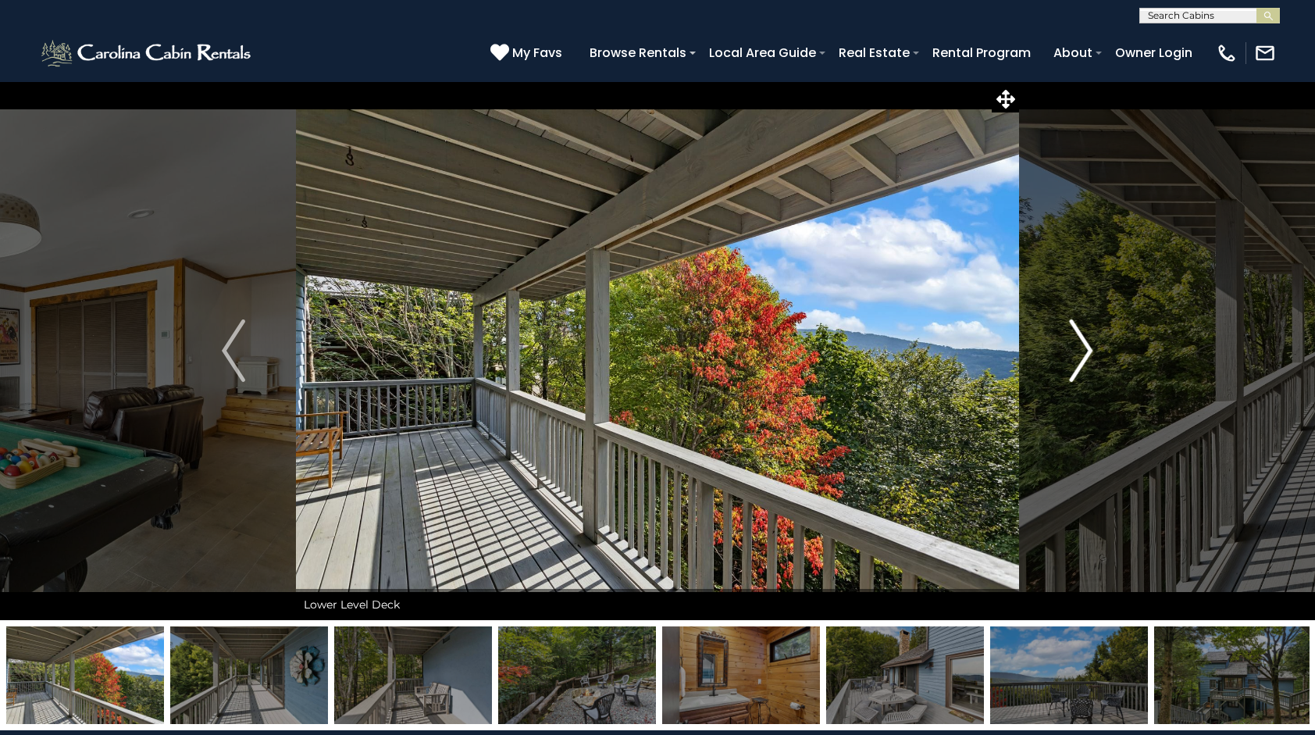
click at [1097, 371] on button "Next" at bounding box center [1081, 350] width 124 height 539
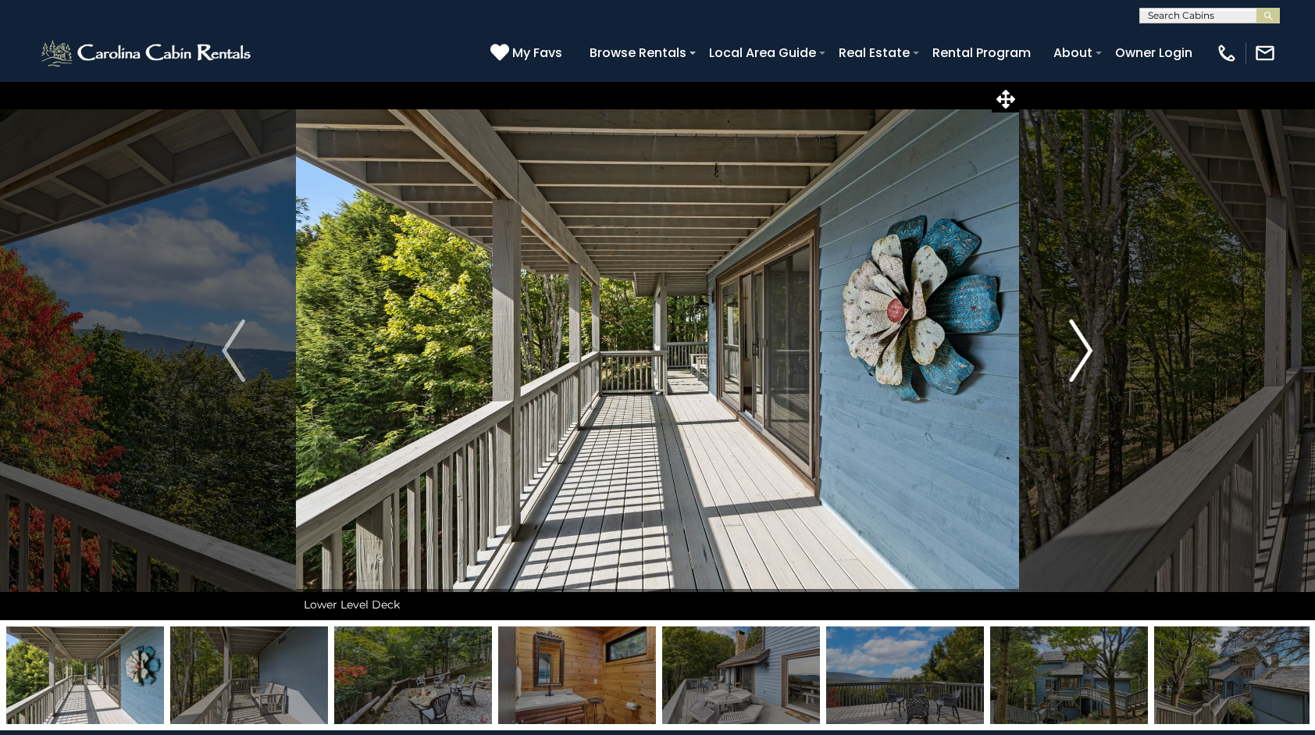
click at [1097, 371] on button "Next" at bounding box center [1081, 350] width 124 height 539
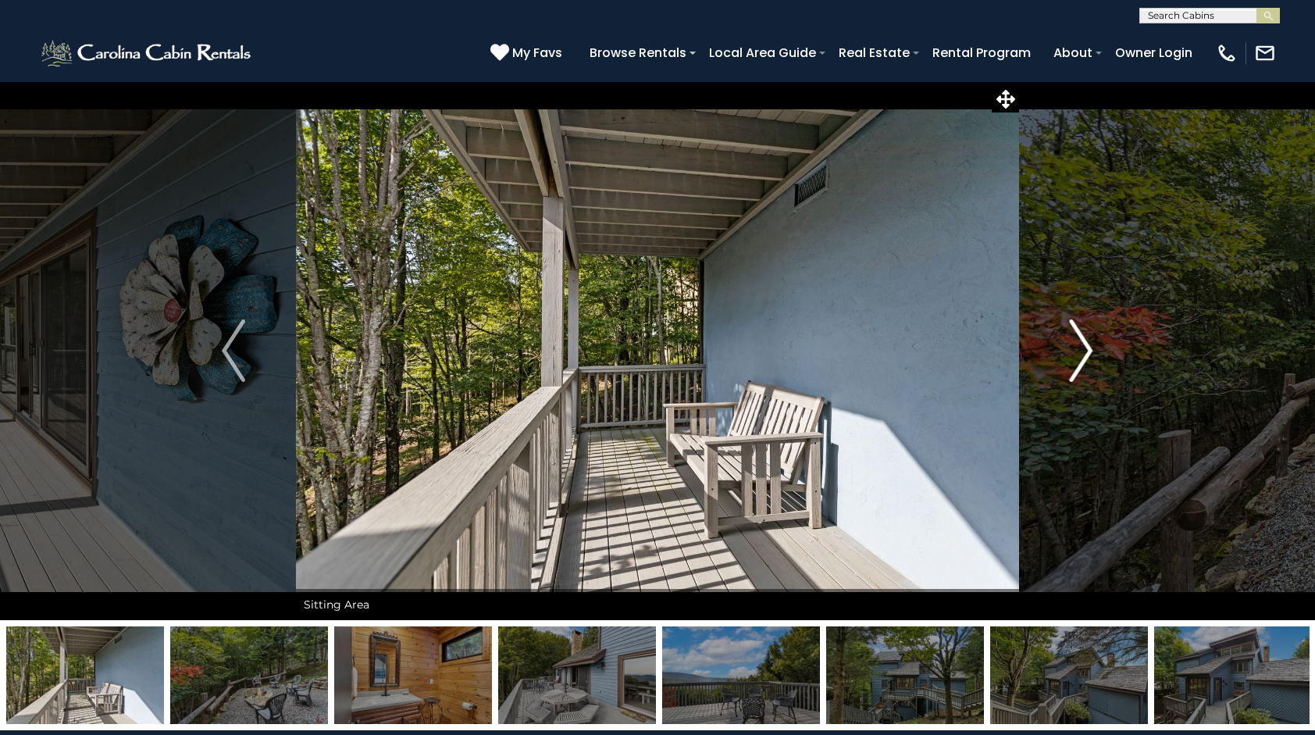
click at [1097, 371] on button "Next" at bounding box center [1081, 350] width 124 height 539
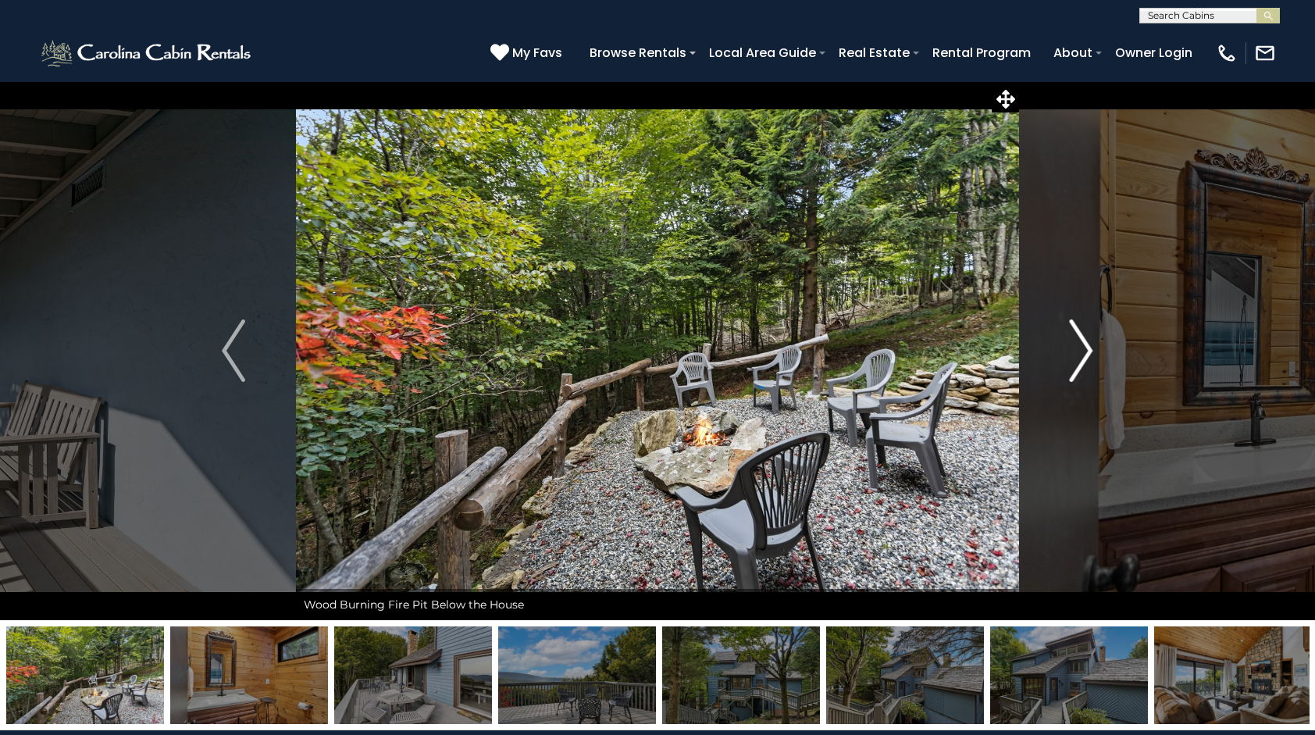
click at [1097, 371] on button "Next" at bounding box center [1081, 350] width 124 height 539
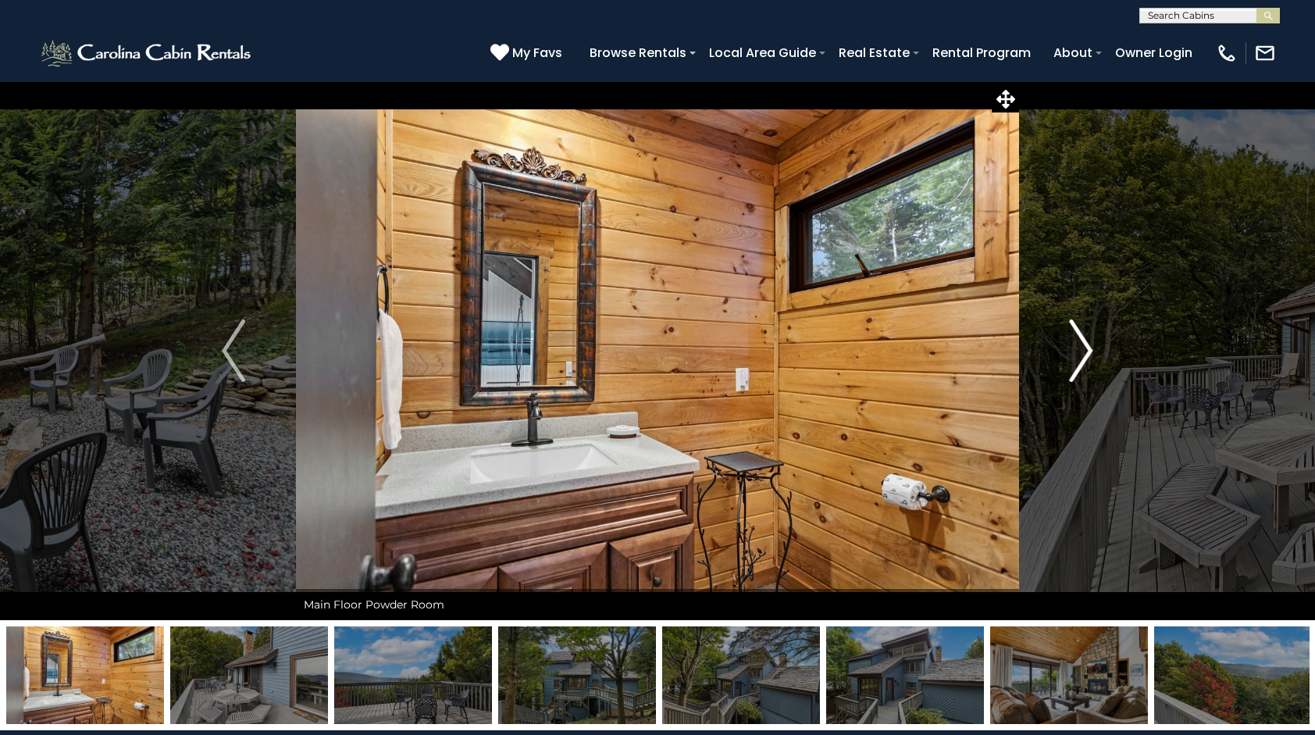
click at [1097, 371] on button "Next" at bounding box center [1081, 350] width 124 height 539
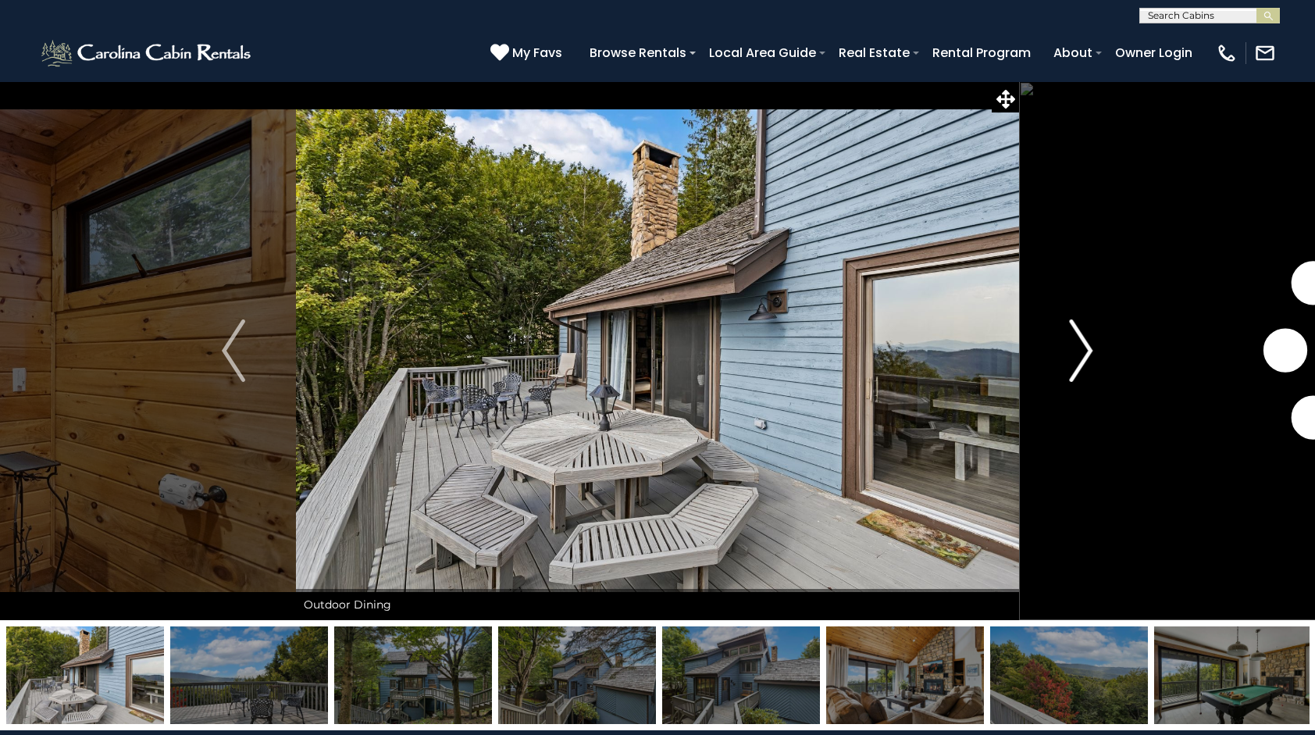
click at [1097, 371] on button "Next" at bounding box center [1081, 350] width 124 height 539
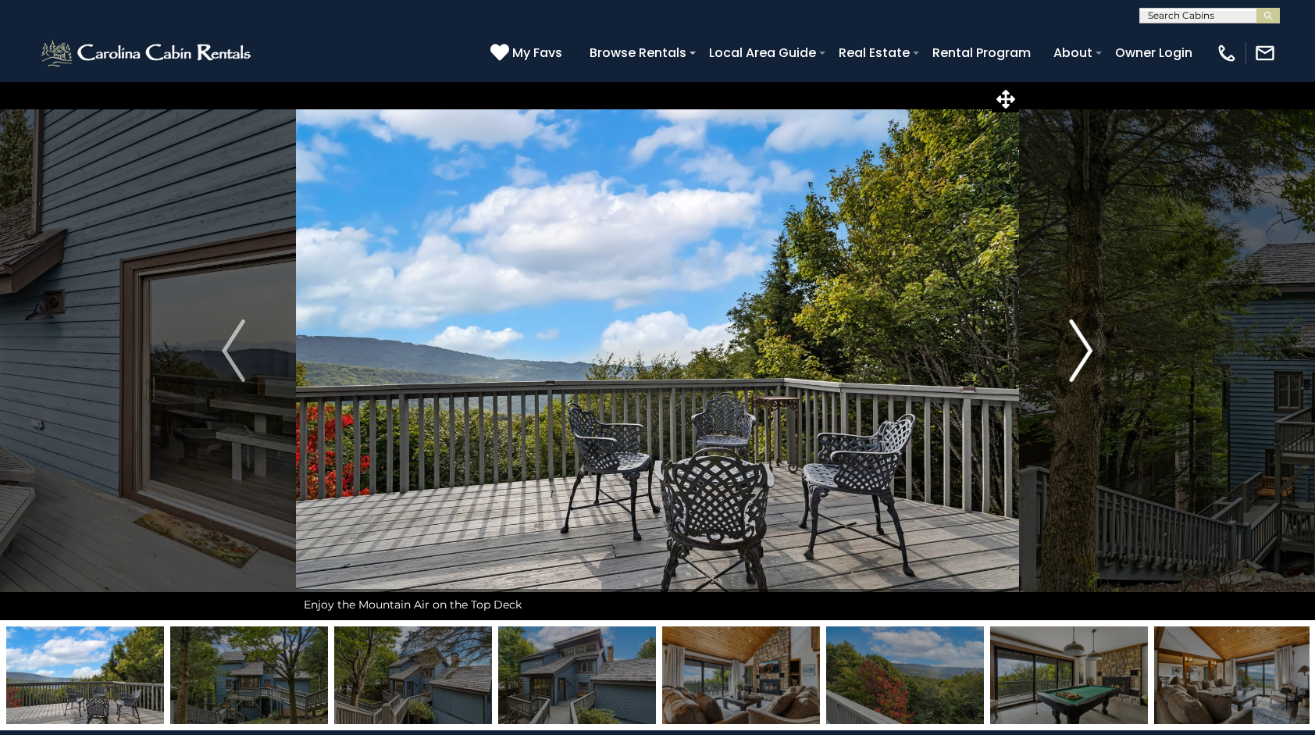
click at [1097, 371] on button "Next" at bounding box center [1081, 350] width 124 height 539
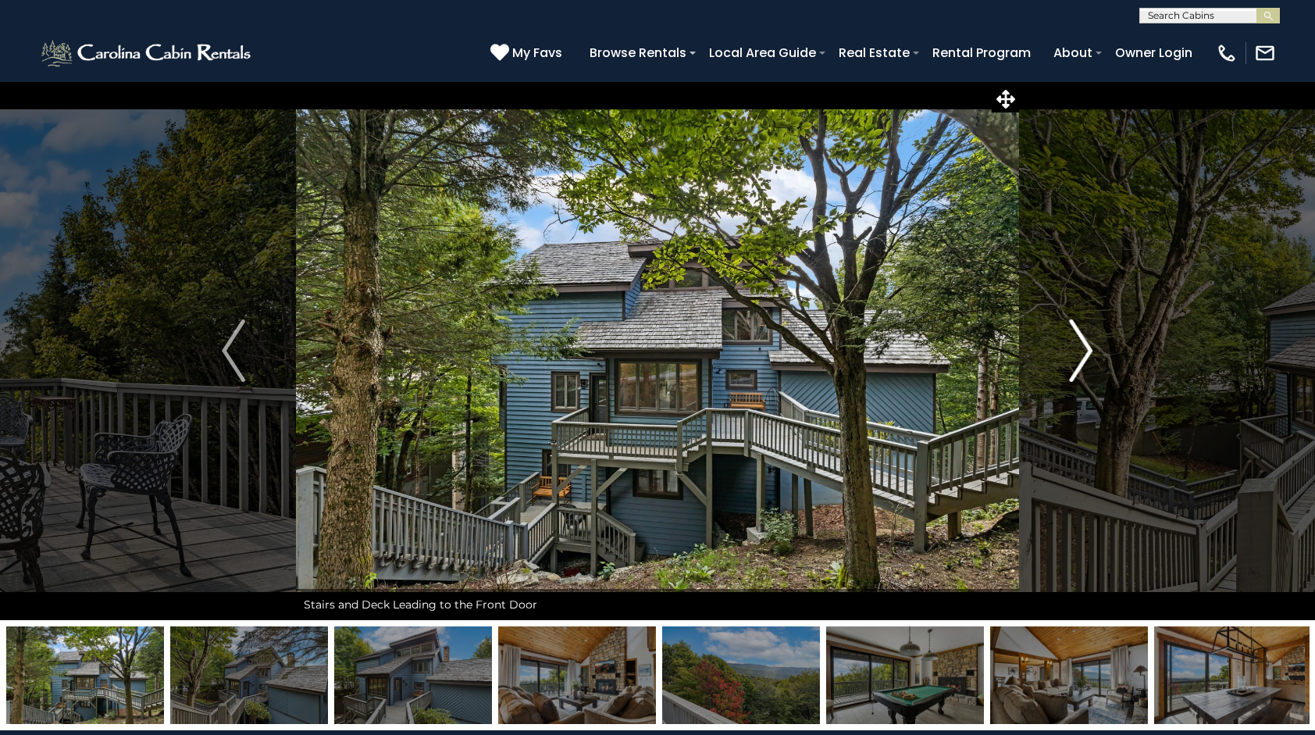
click at [1097, 371] on button "Next" at bounding box center [1081, 350] width 124 height 539
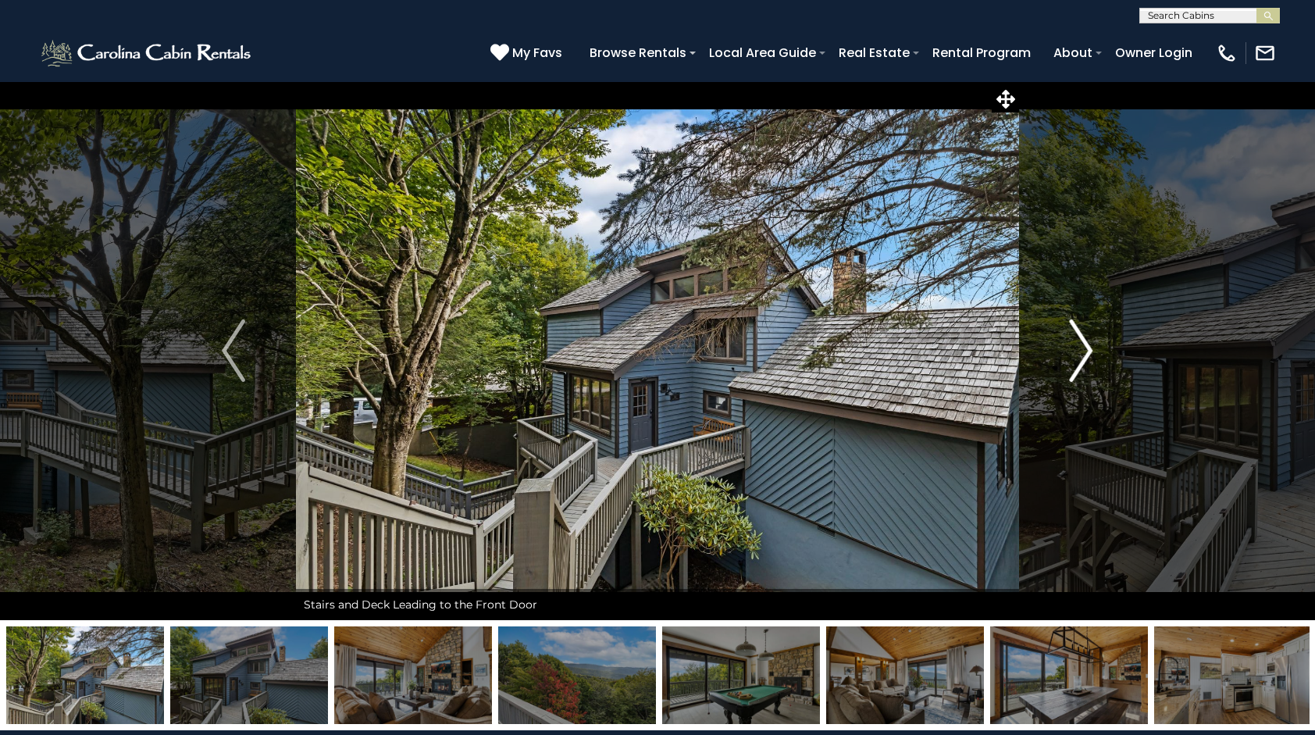
click at [1097, 371] on button "Next" at bounding box center [1081, 350] width 124 height 539
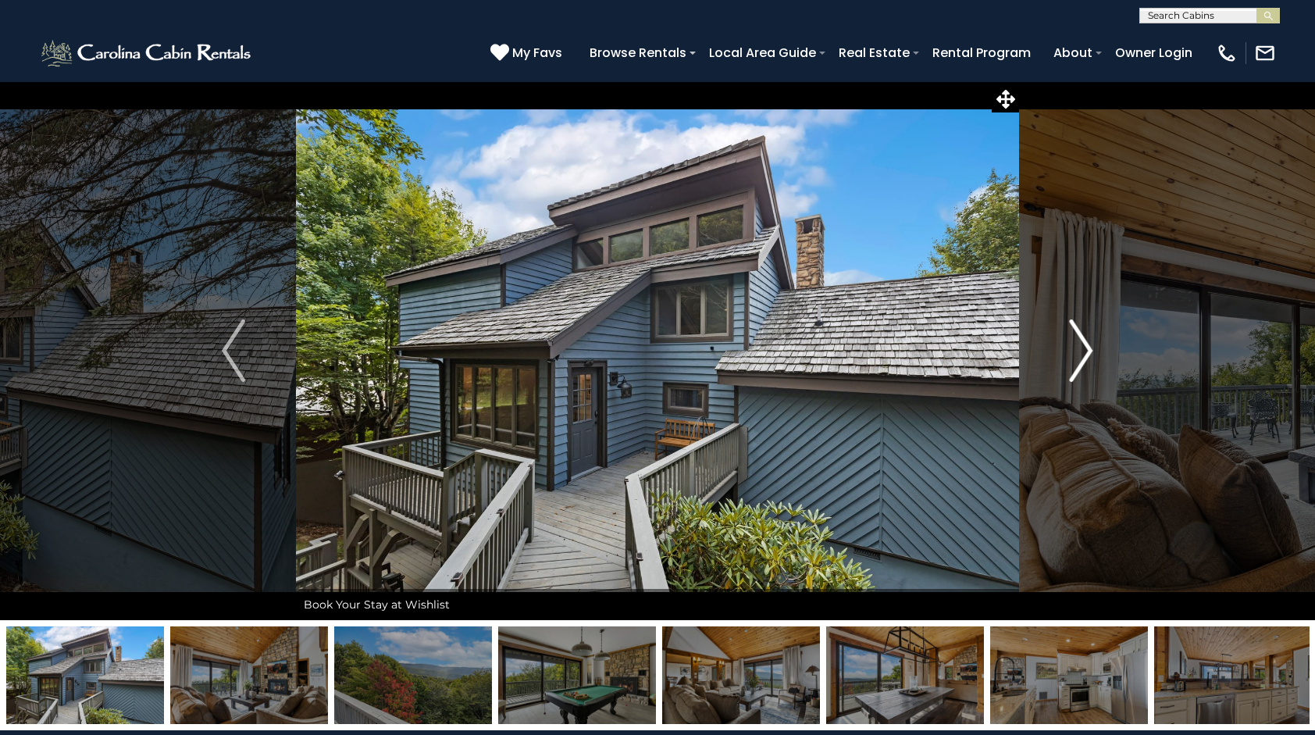
click at [1097, 371] on button "Next" at bounding box center [1081, 350] width 124 height 539
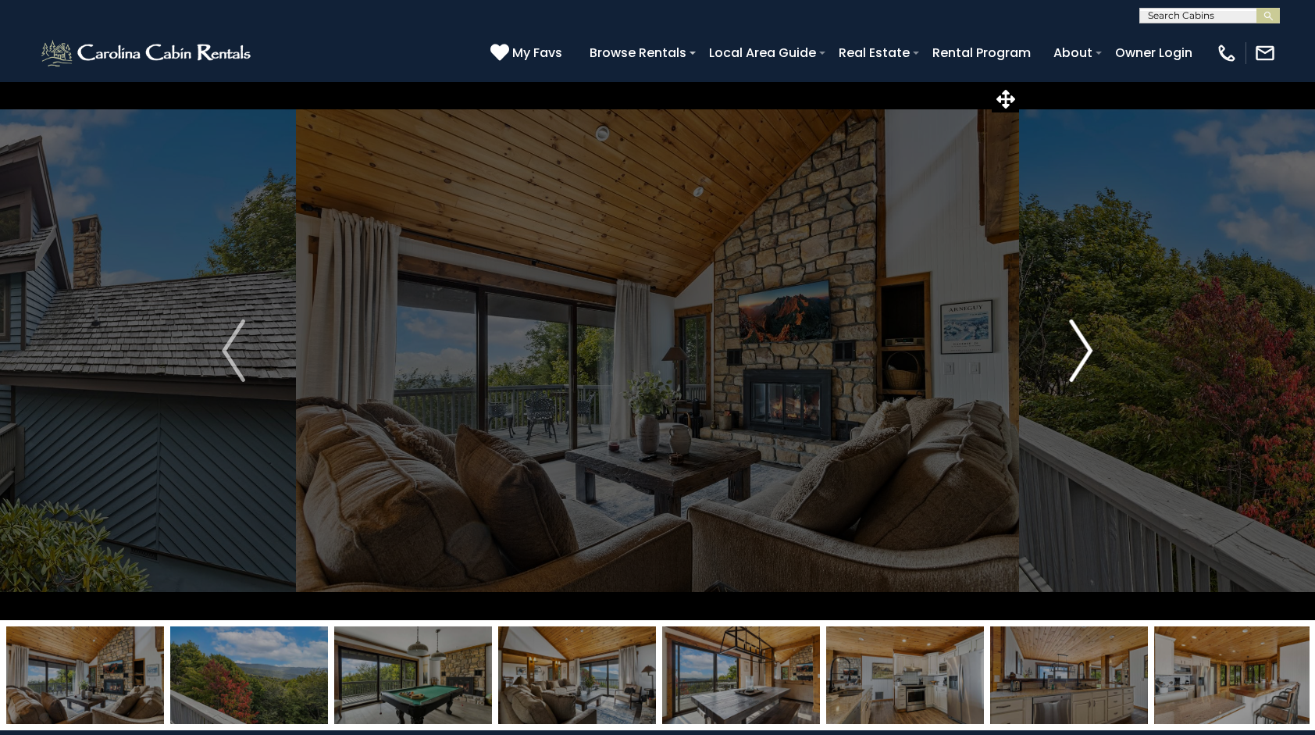
click at [1097, 371] on button "Next" at bounding box center [1081, 350] width 124 height 539
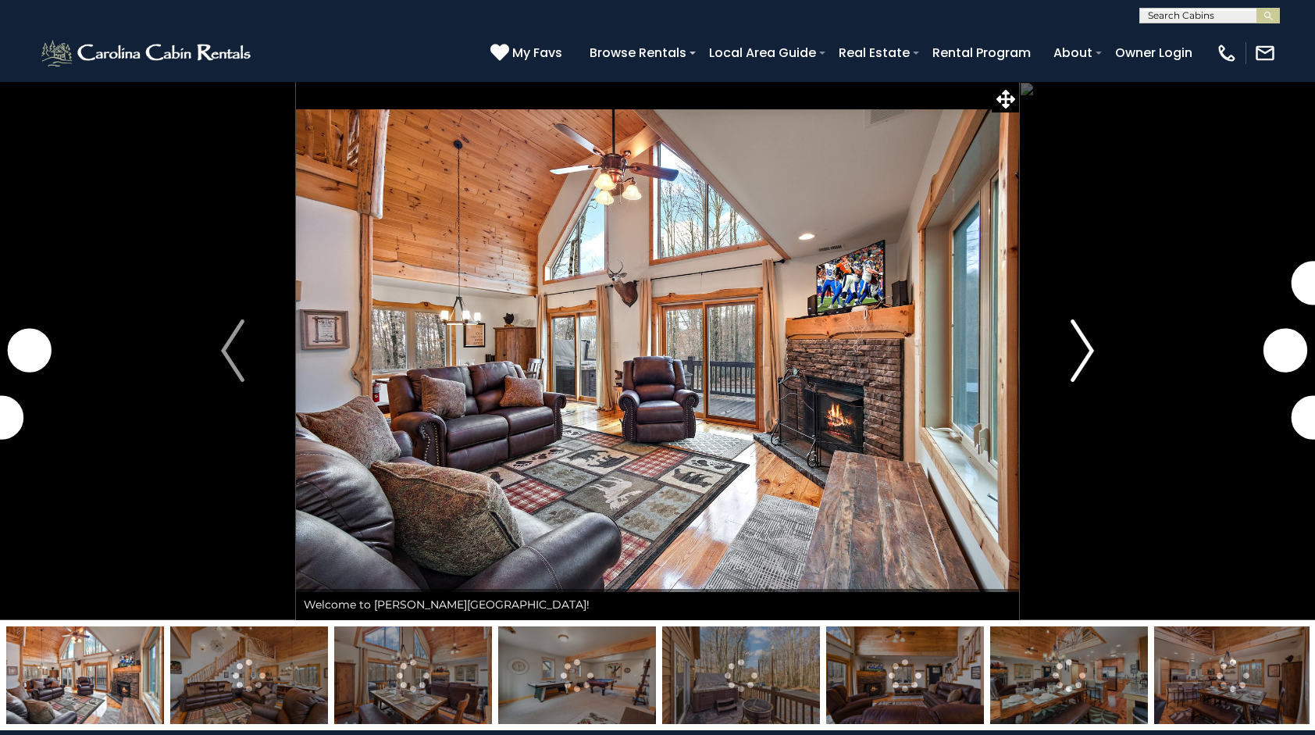
click at [1072, 338] on img "Next" at bounding box center [1082, 350] width 23 height 62
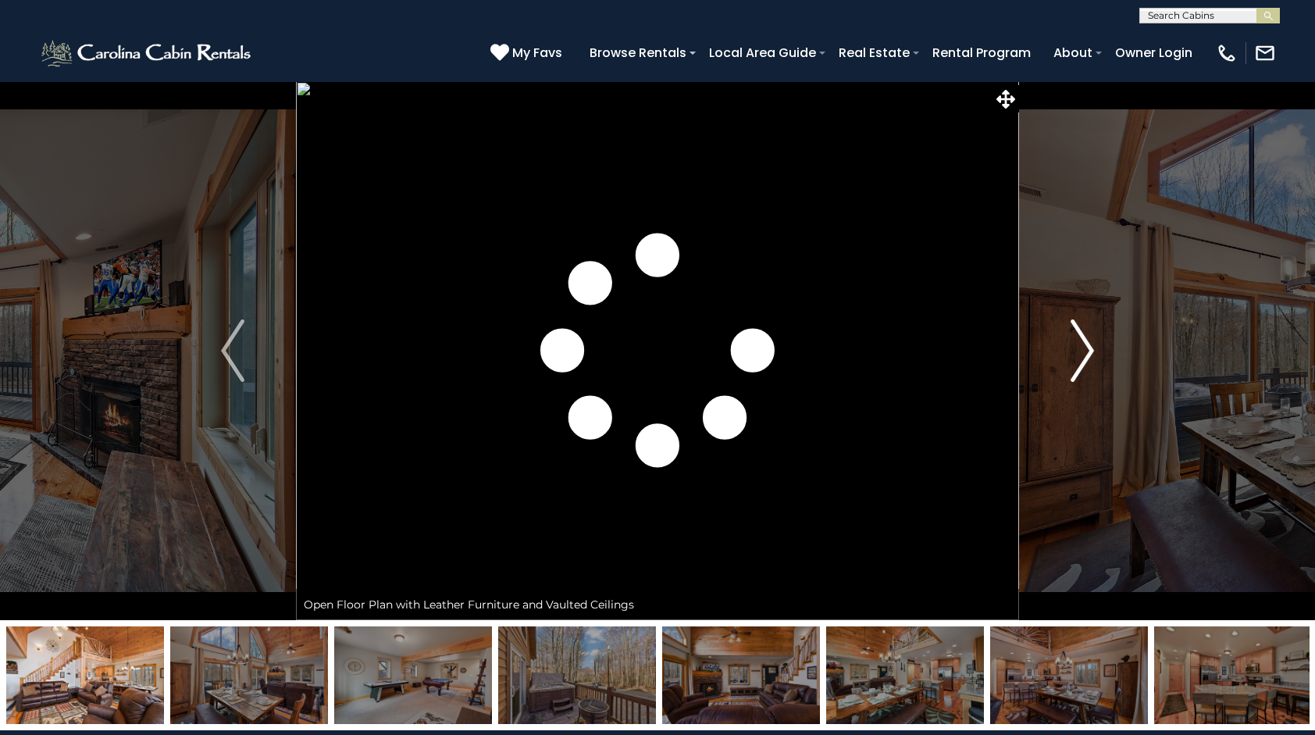
click at [1072, 338] on img "Next" at bounding box center [1082, 350] width 23 height 62
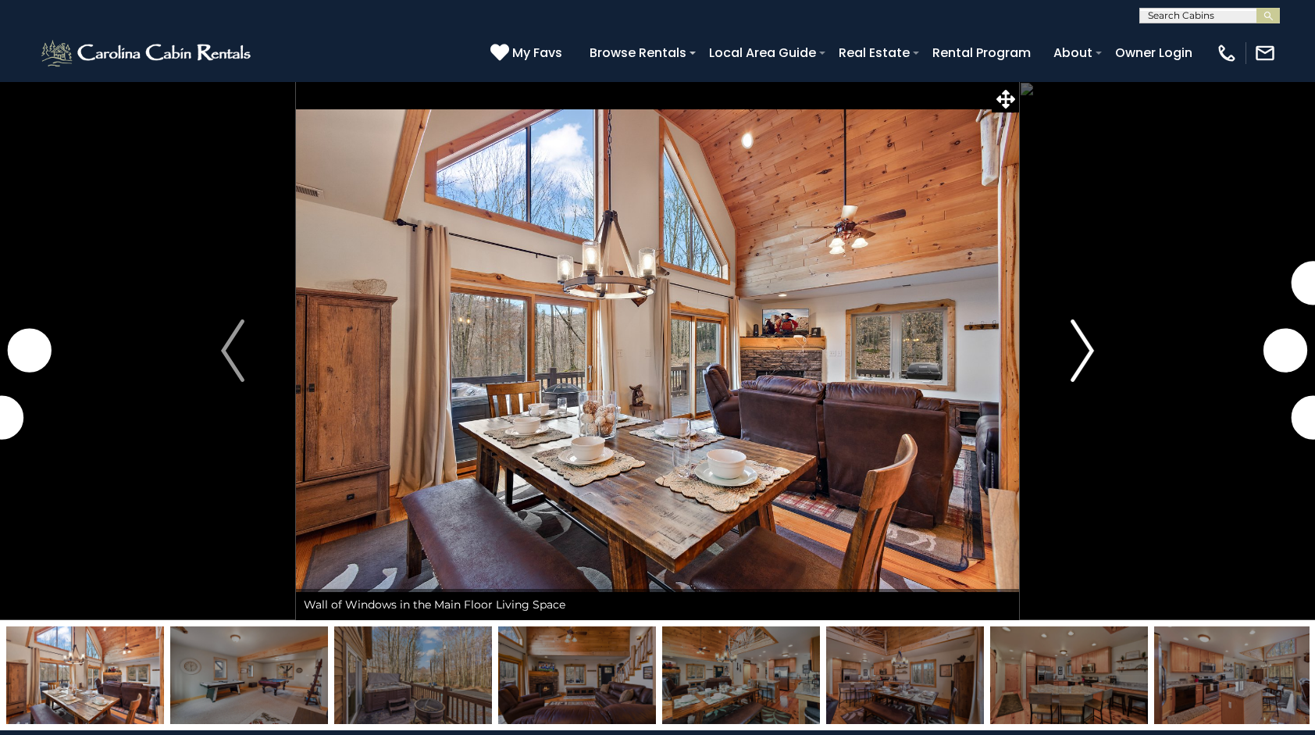
click at [1072, 338] on img "Next" at bounding box center [1082, 350] width 23 height 62
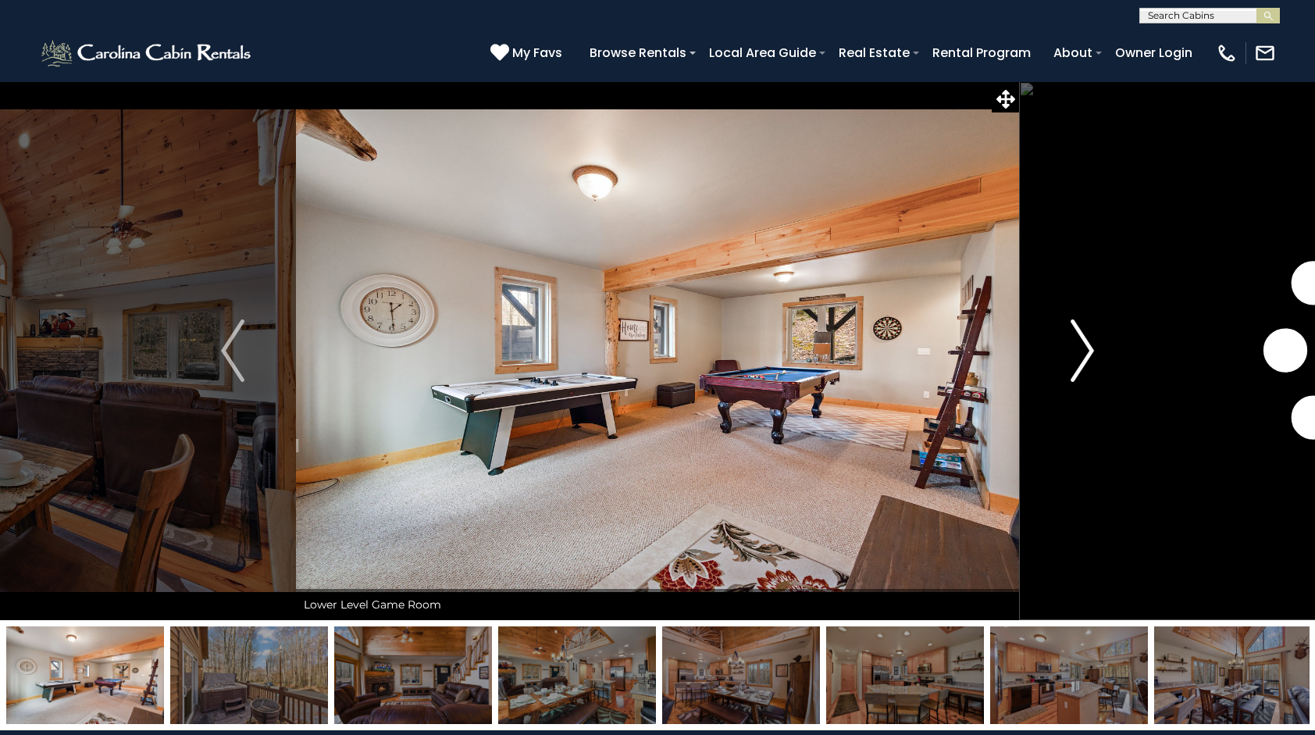
click at [1072, 338] on img "Next" at bounding box center [1082, 350] width 23 height 62
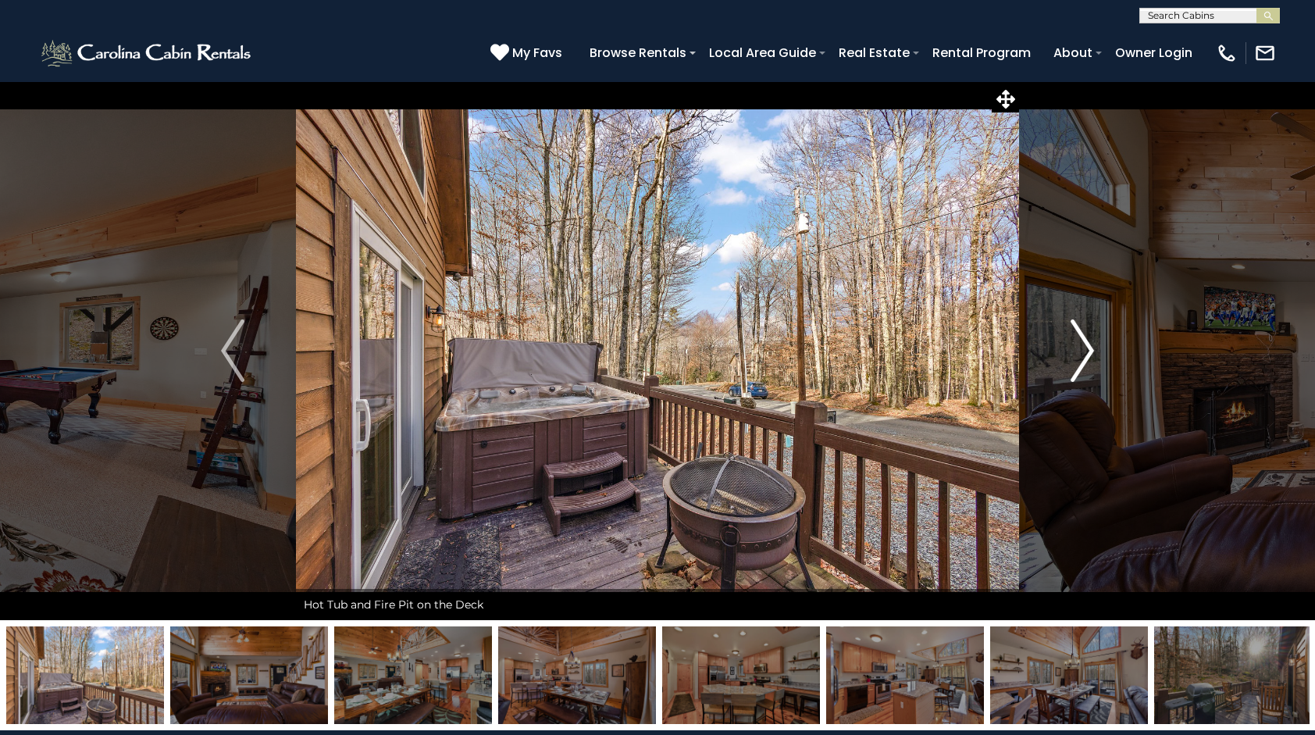
click at [1072, 338] on img "Next" at bounding box center [1082, 350] width 23 height 62
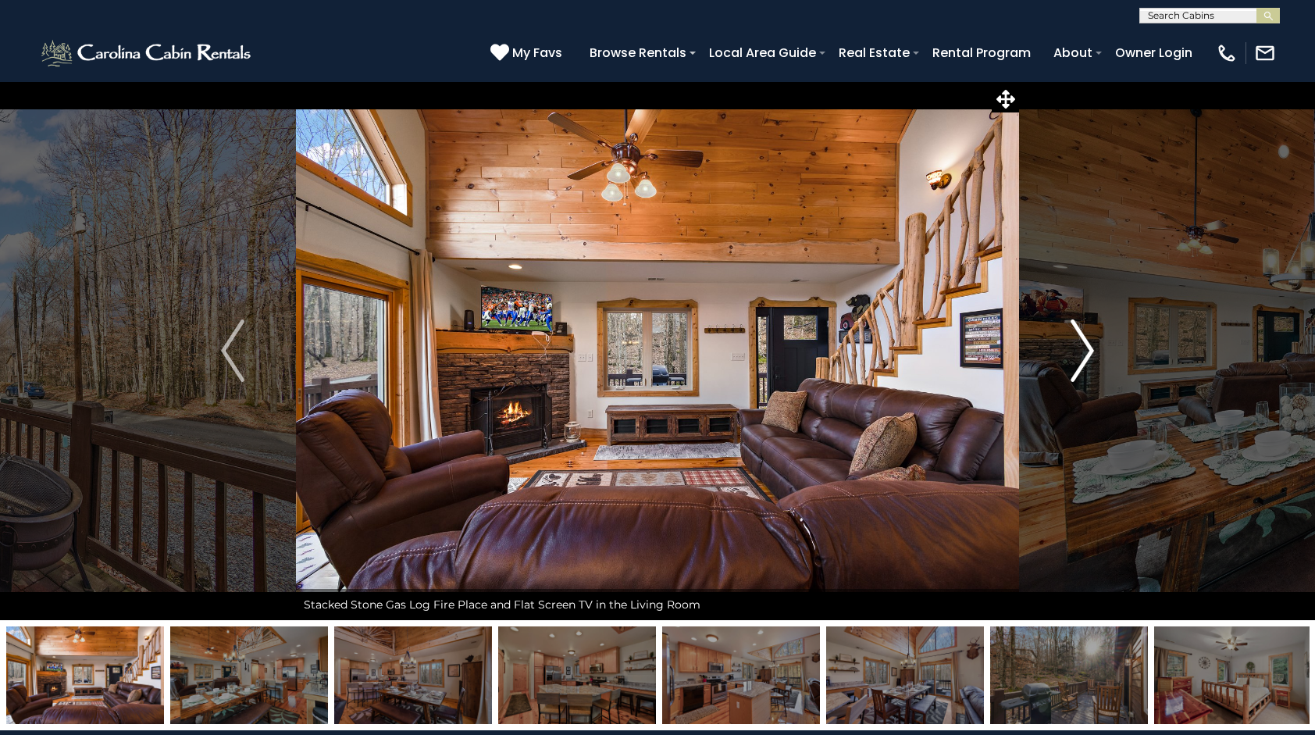
click at [1072, 338] on img "Next" at bounding box center [1082, 350] width 23 height 62
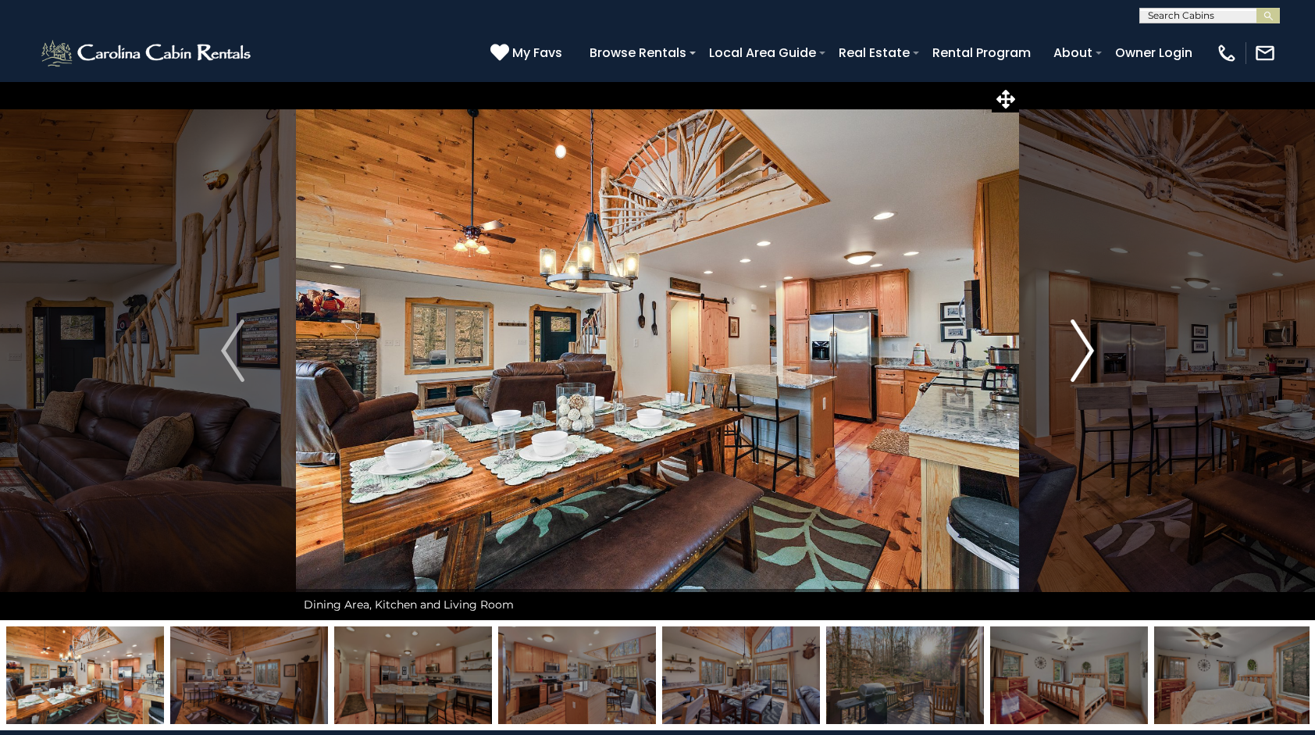
click at [1072, 338] on img "Next" at bounding box center [1082, 350] width 23 height 62
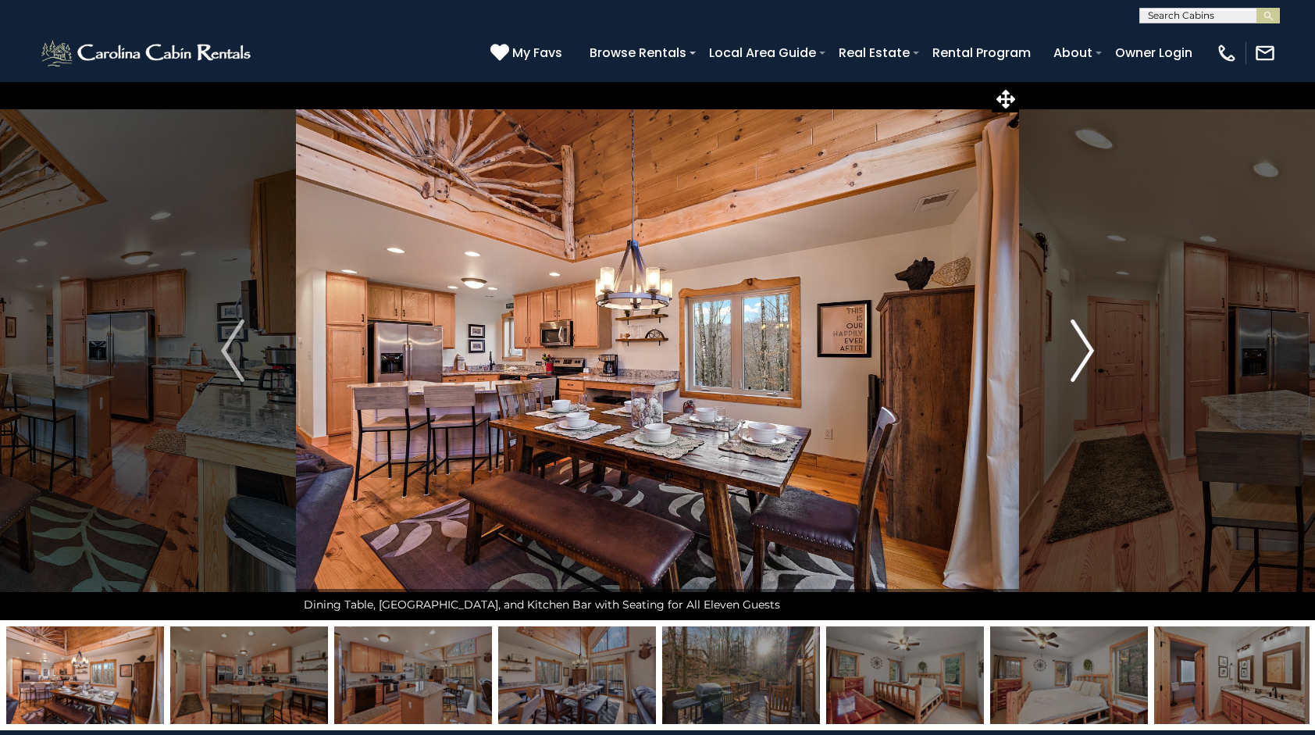
click at [1072, 338] on img "Next" at bounding box center [1082, 350] width 23 height 62
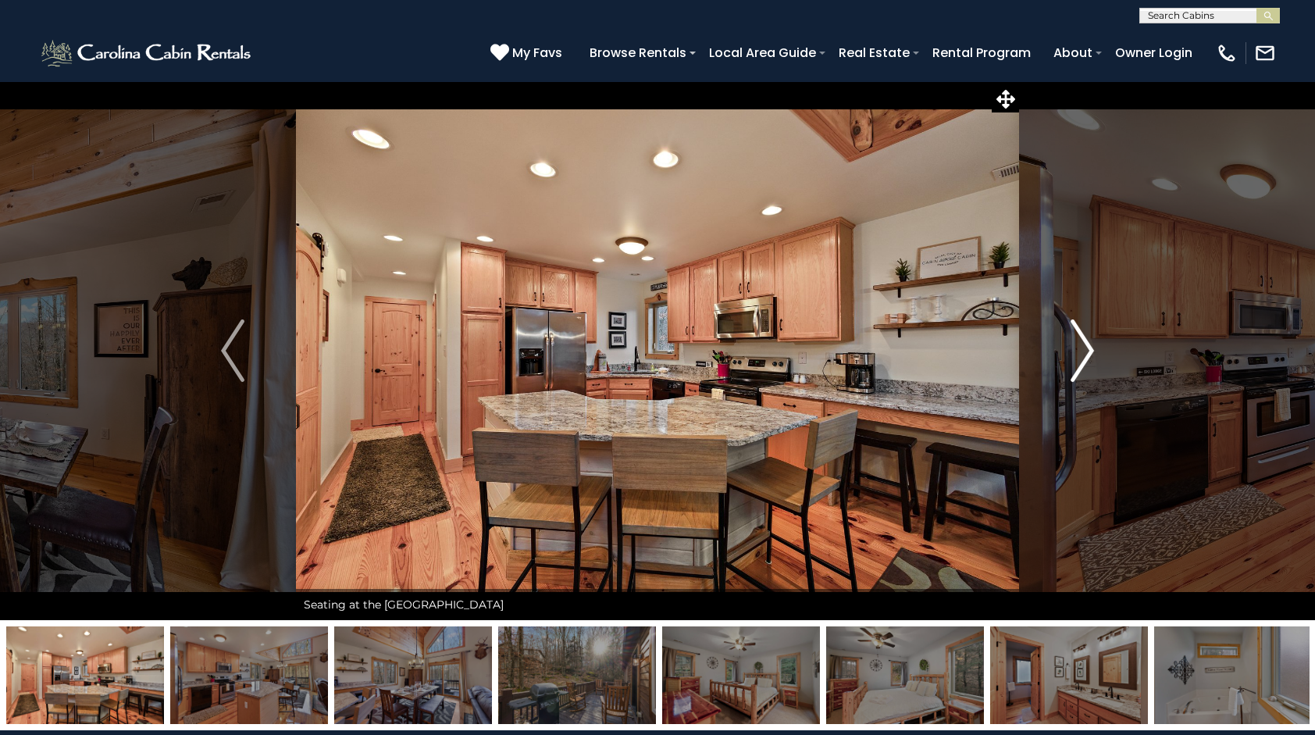
click at [1072, 338] on img "Next" at bounding box center [1082, 350] width 23 height 62
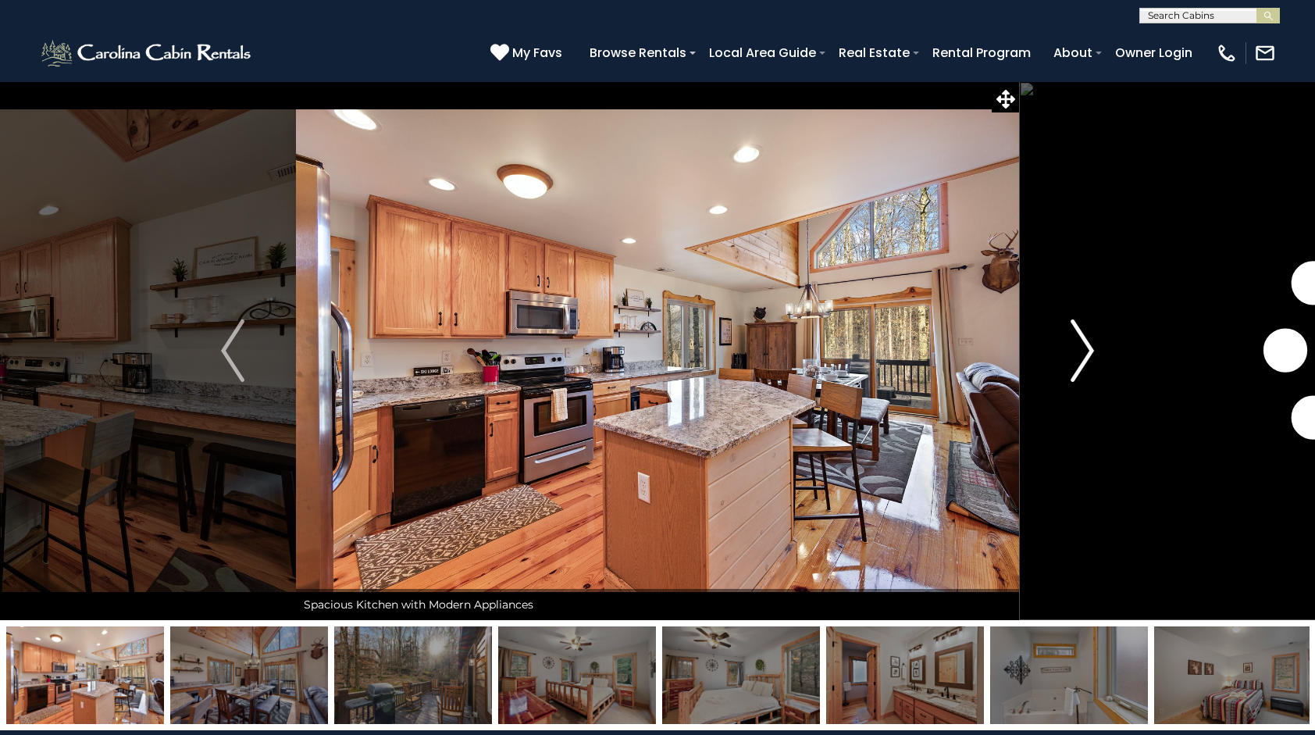
click at [1072, 338] on img "Next" at bounding box center [1082, 350] width 23 height 62
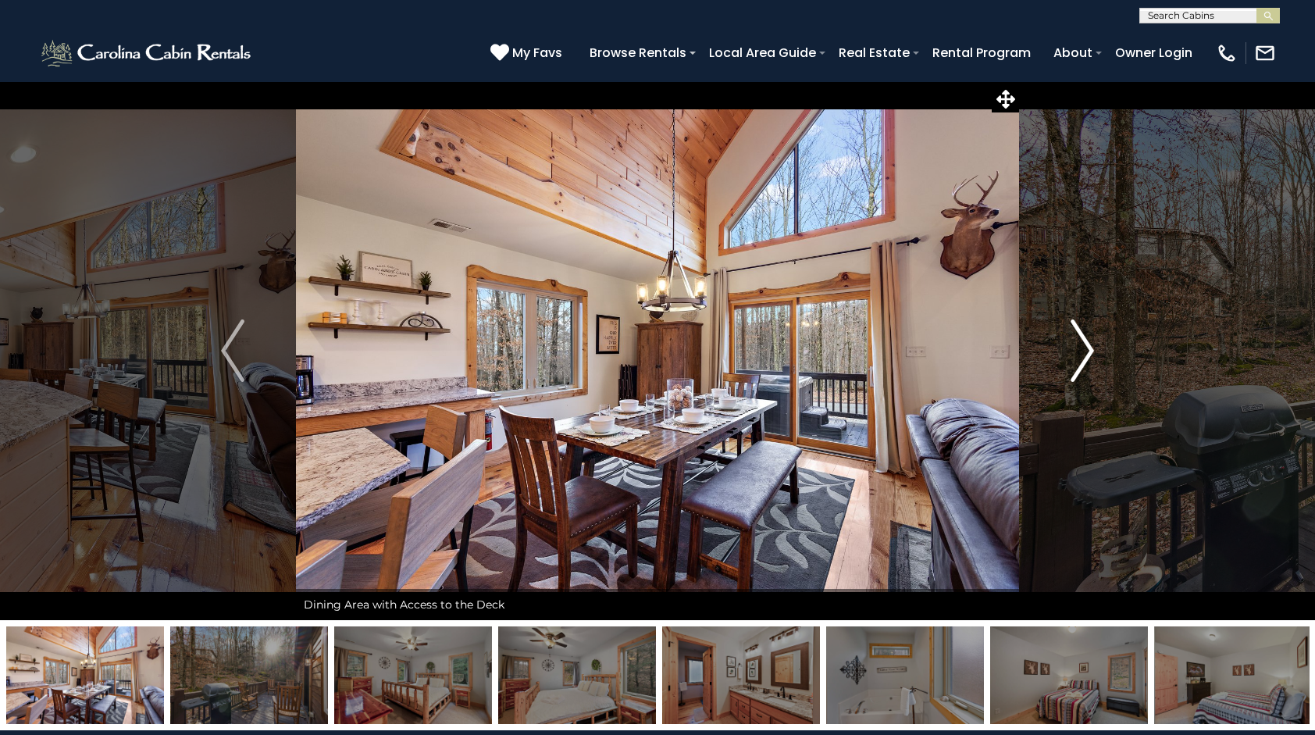
click at [1072, 338] on img "Next" at bounding box center [1082, 350] width 23 height 62
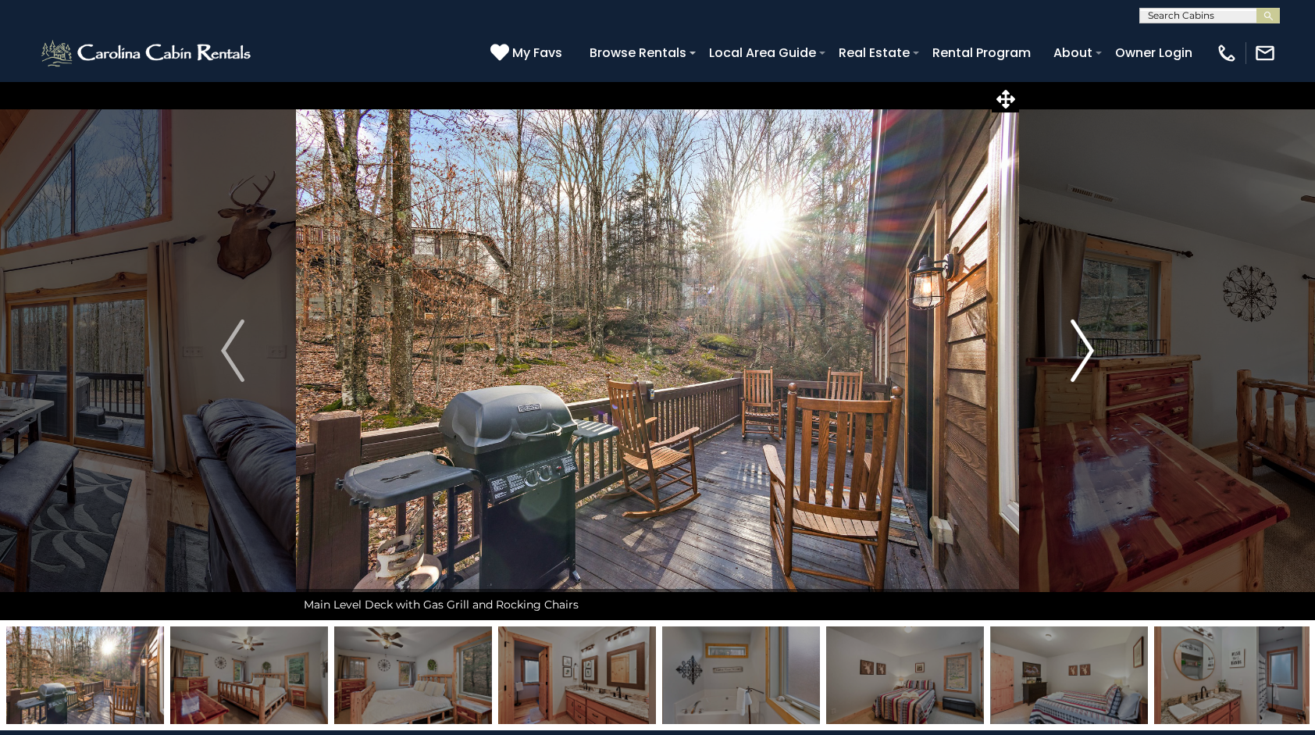
click at [1072, 338] on img "Next" at bounding box center [1082, 350] width 23 height 62
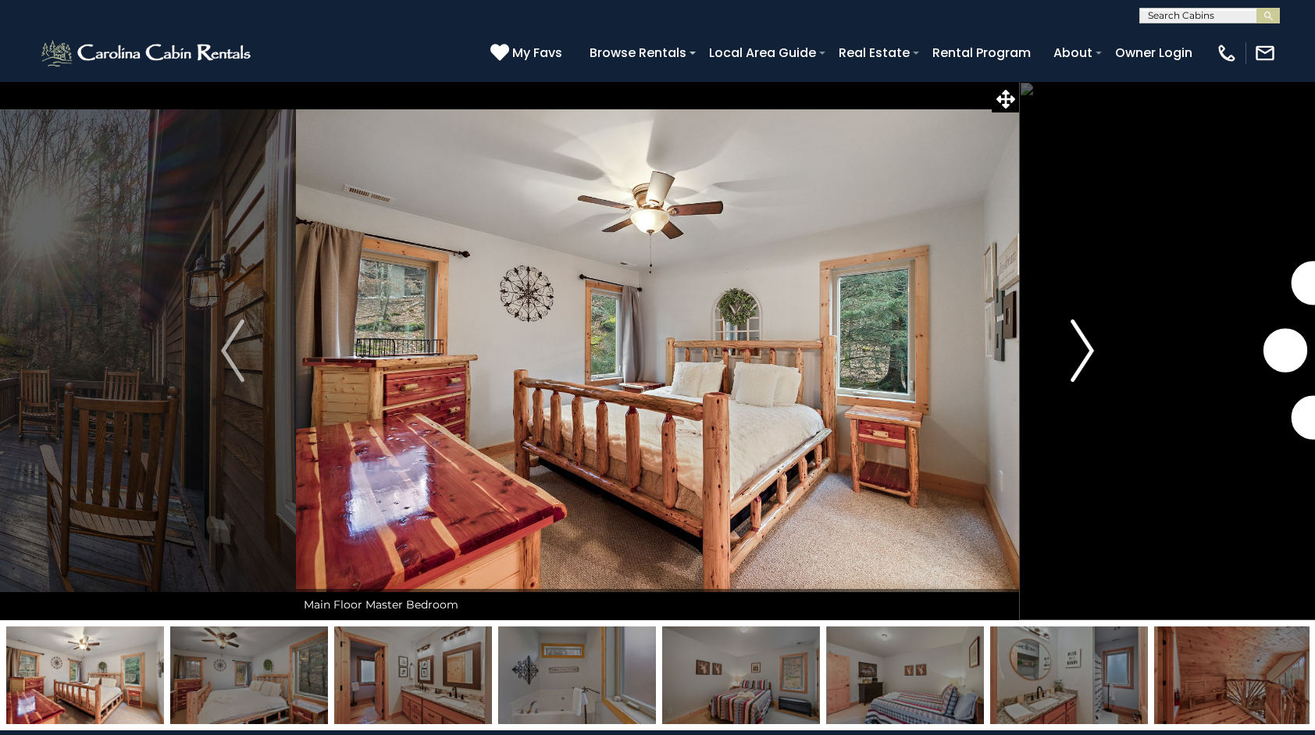
click at [1072, 338] on img "Next" at bounding box center [1082, 350] width 23 height 62
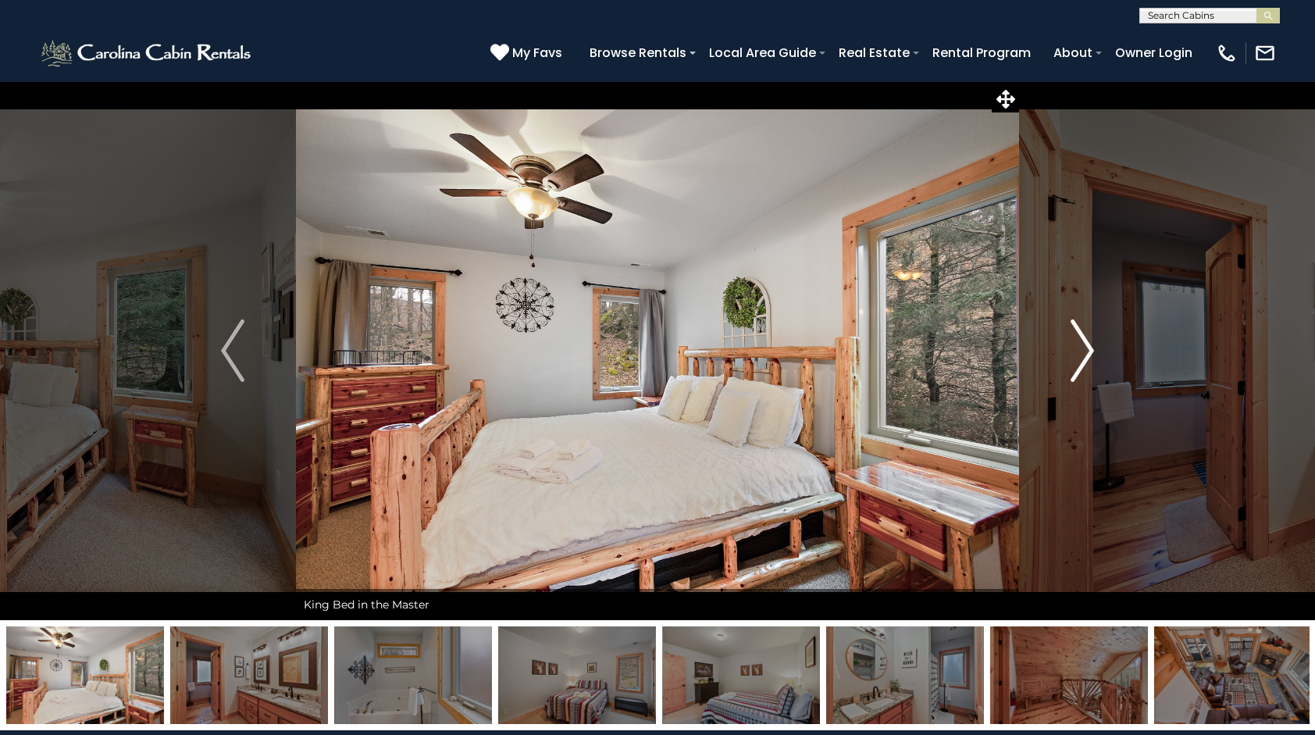
click at [1072, 338] on img "Next" at bounding box center [1082, 350] width 23 height 62
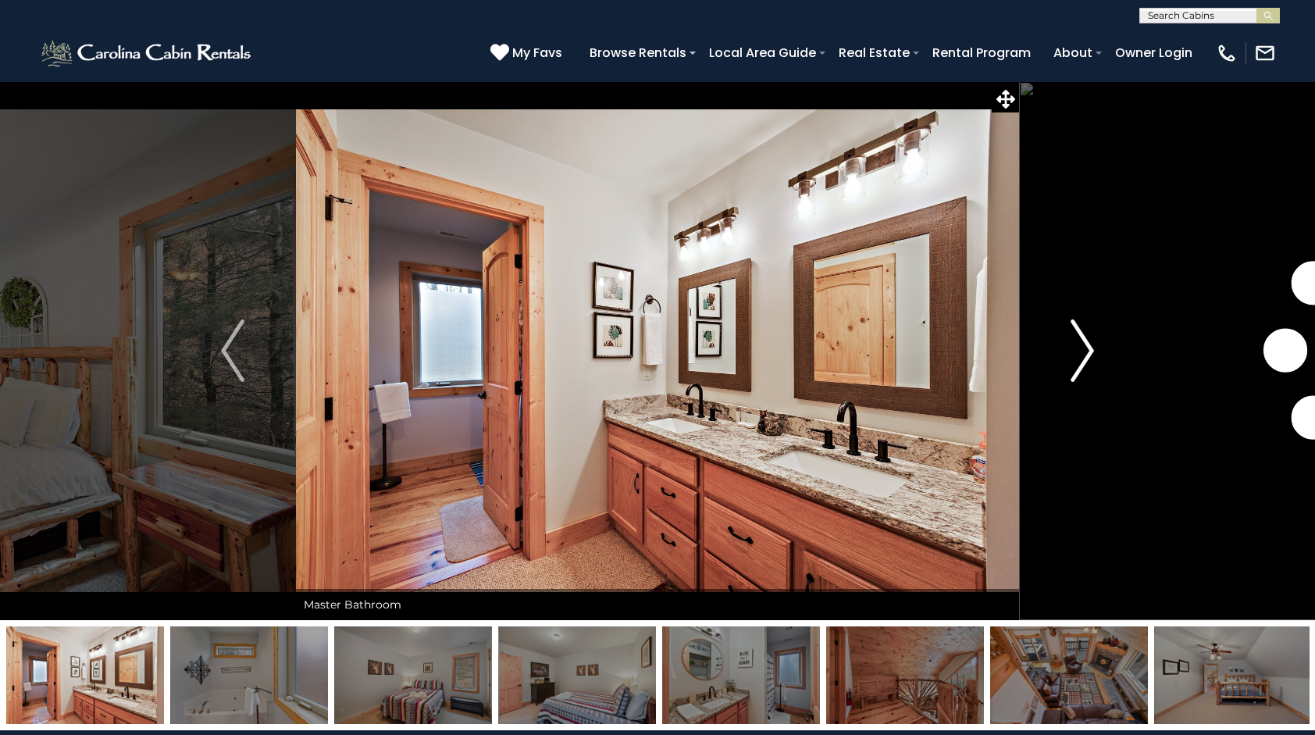
click at [1072, 338] on img "Next" at bounding box center [1082, 350] width 23 height 62
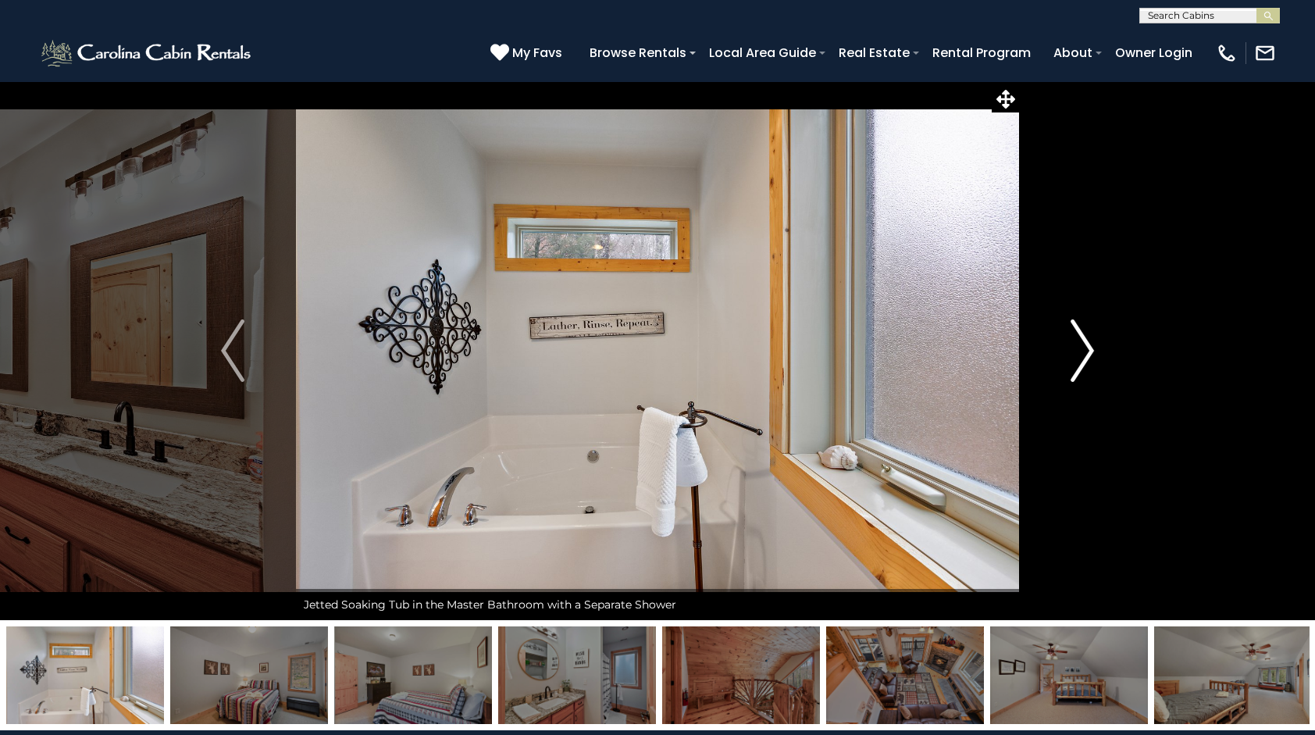
click at [1072, 338] on img "Next" at bounding box center [1082, 350] width 23 height 62
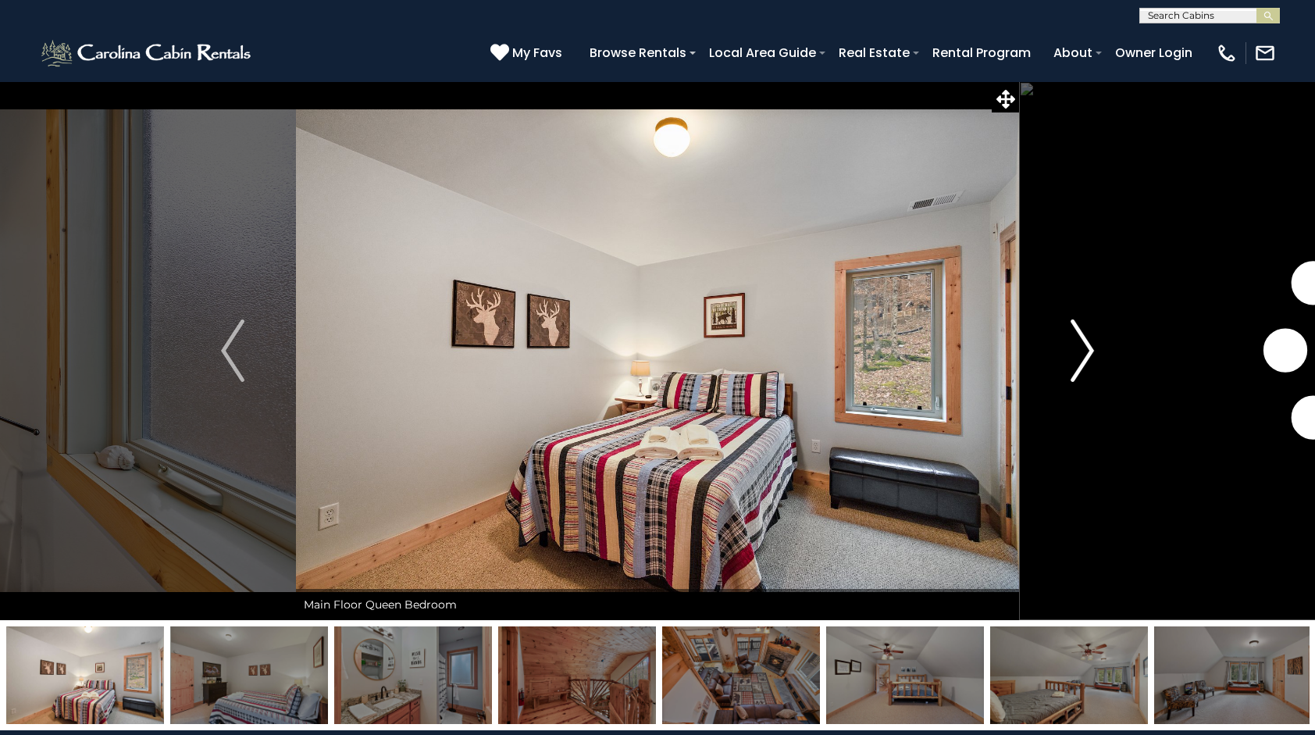
click at [1072, 338] on img "Next" at bounding box center [1082, 350] width 23 height 62
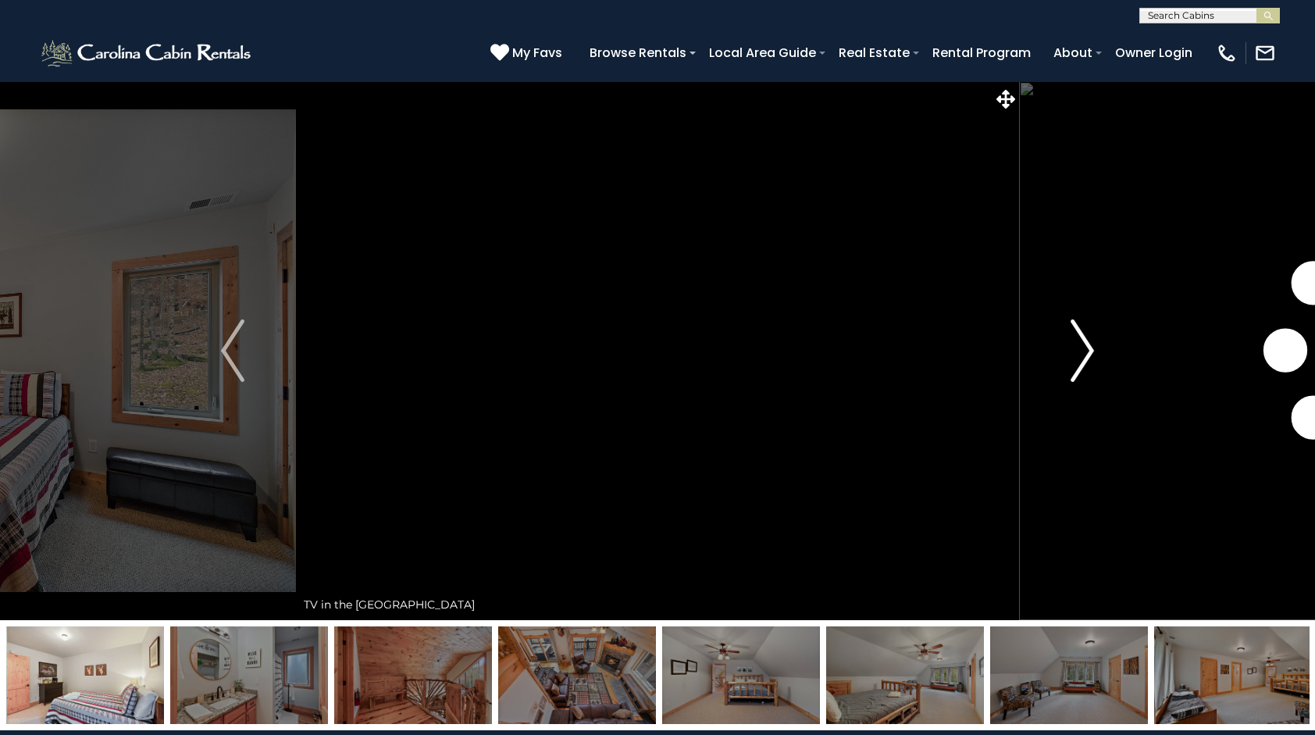
click at [1072, 338] on img "Next" at bounding box center [1082, 350] width 23 height 62
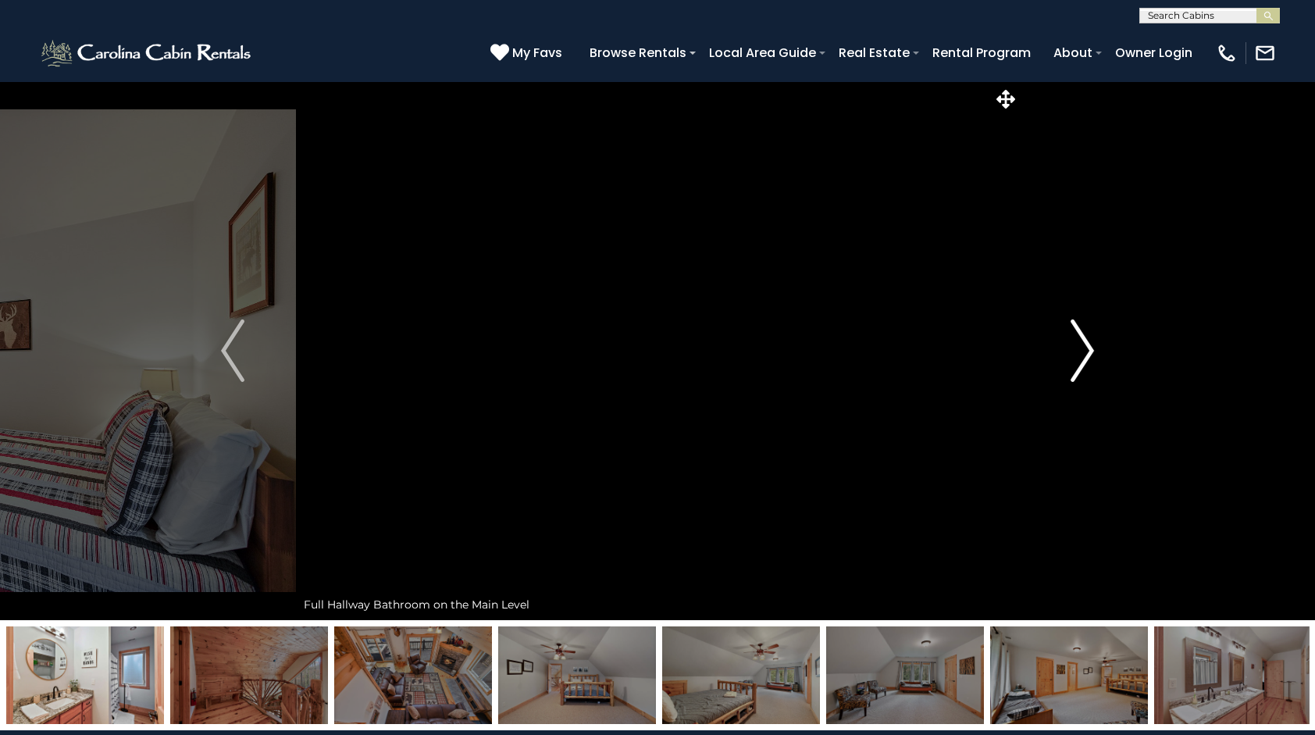
click at [1072, 338] on img "Next" at bounding box center [1082, 350] width 23 height 62
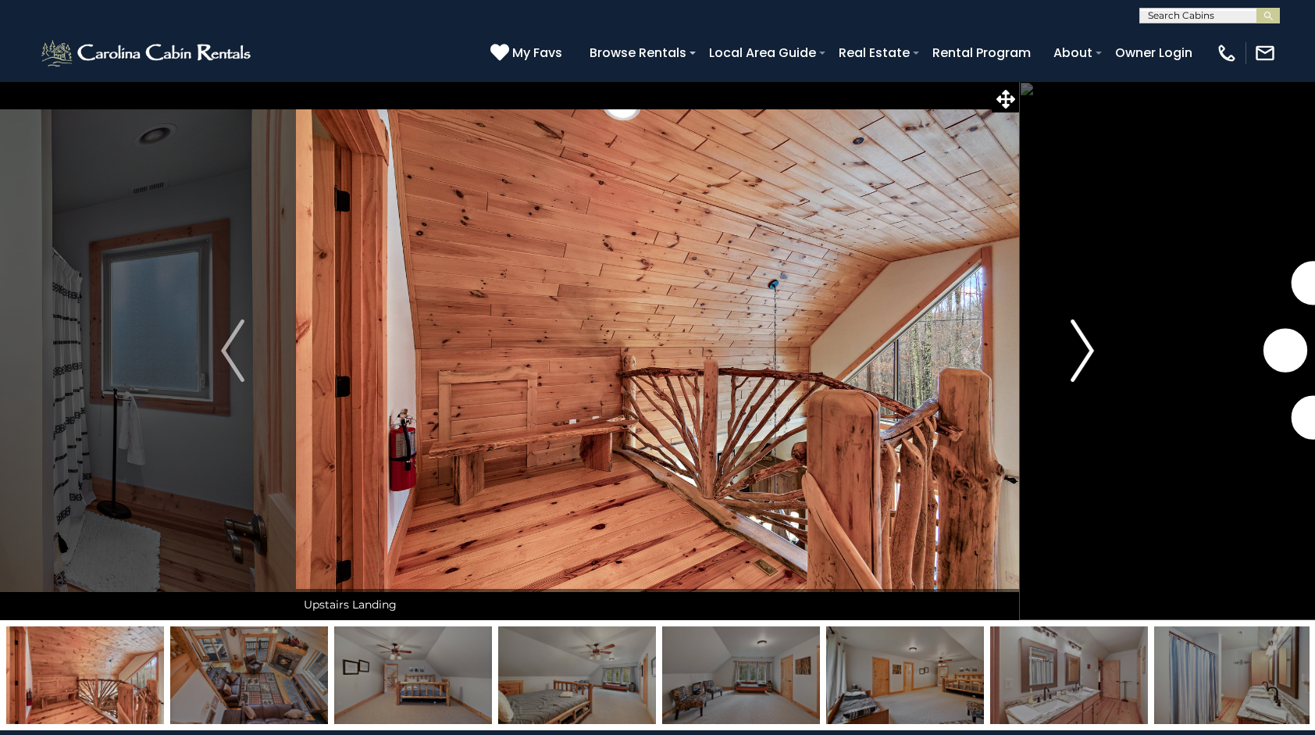
click at [1072, 338] on img "Next" at bounding box center [1082, 350] width 23 height 62
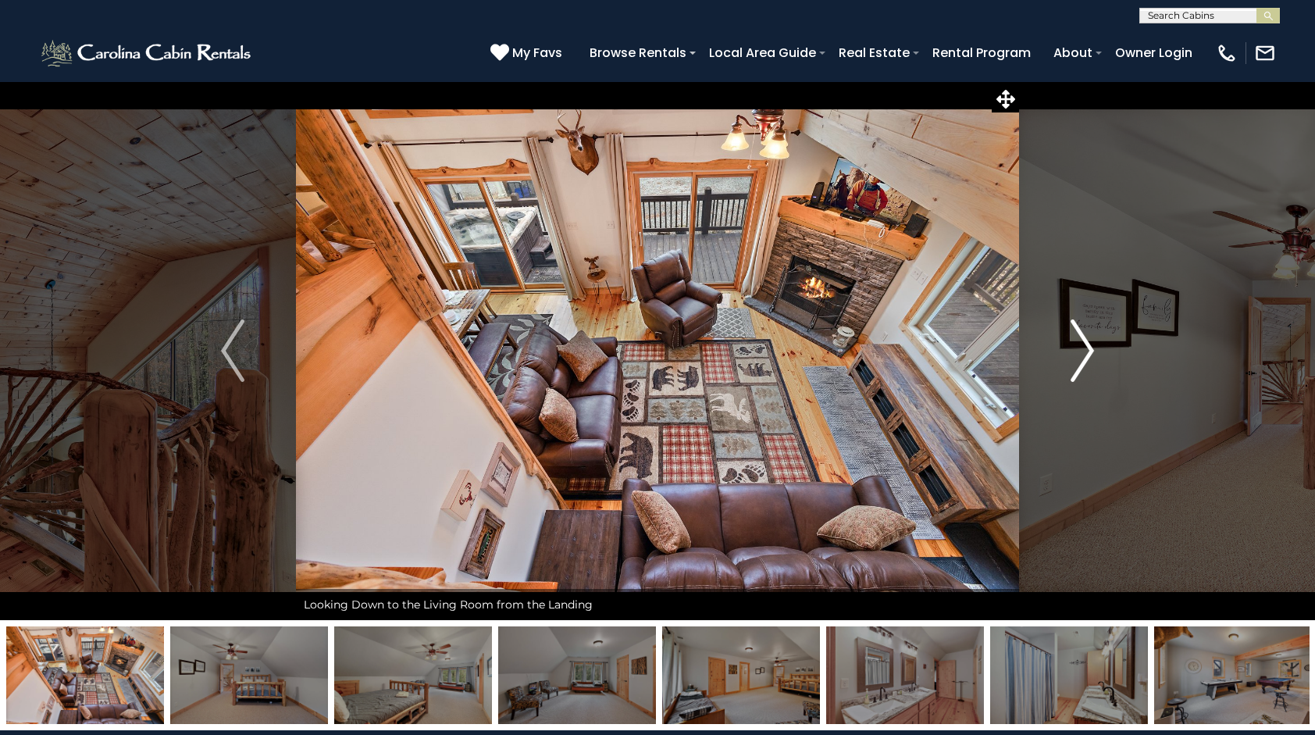
click at [1072, 338] on img "Next" at bounding box center [1082, 350] width 23 height 62
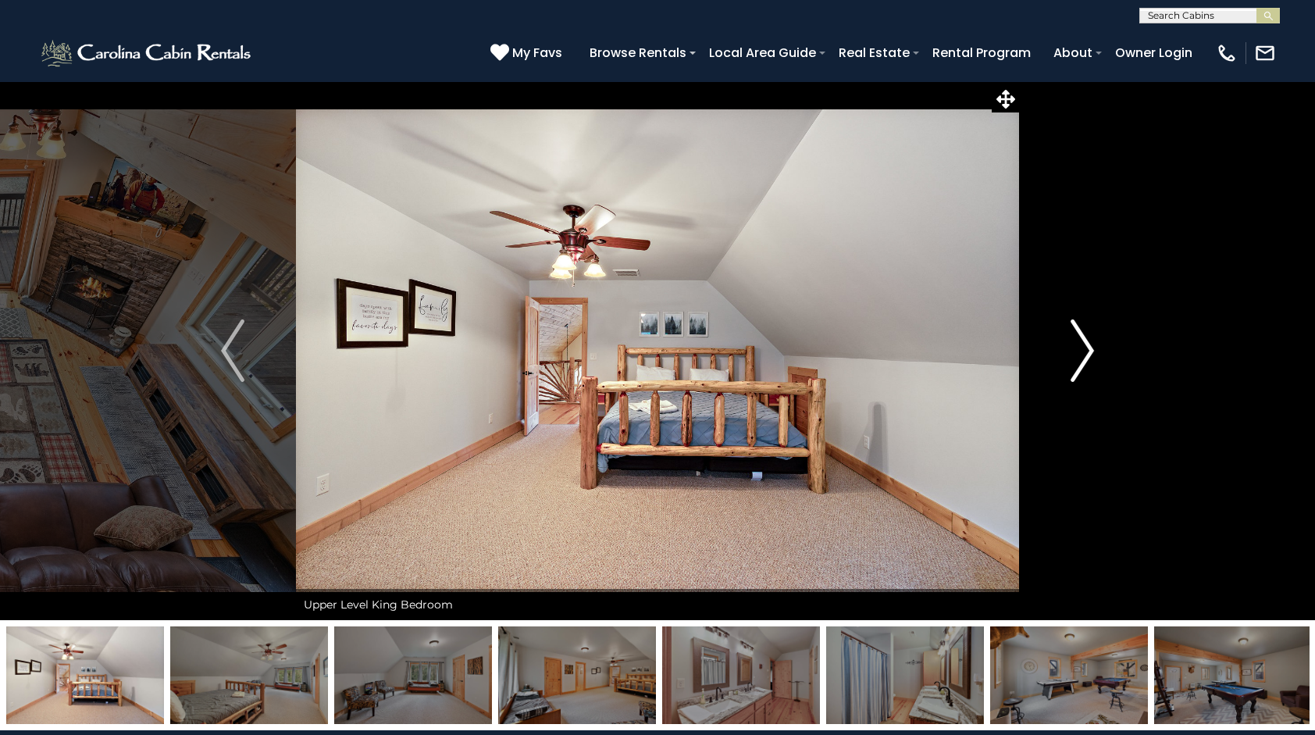
click at [1072, 338] on img "Next" at bounding box center [1082, 350] width 23 height 62
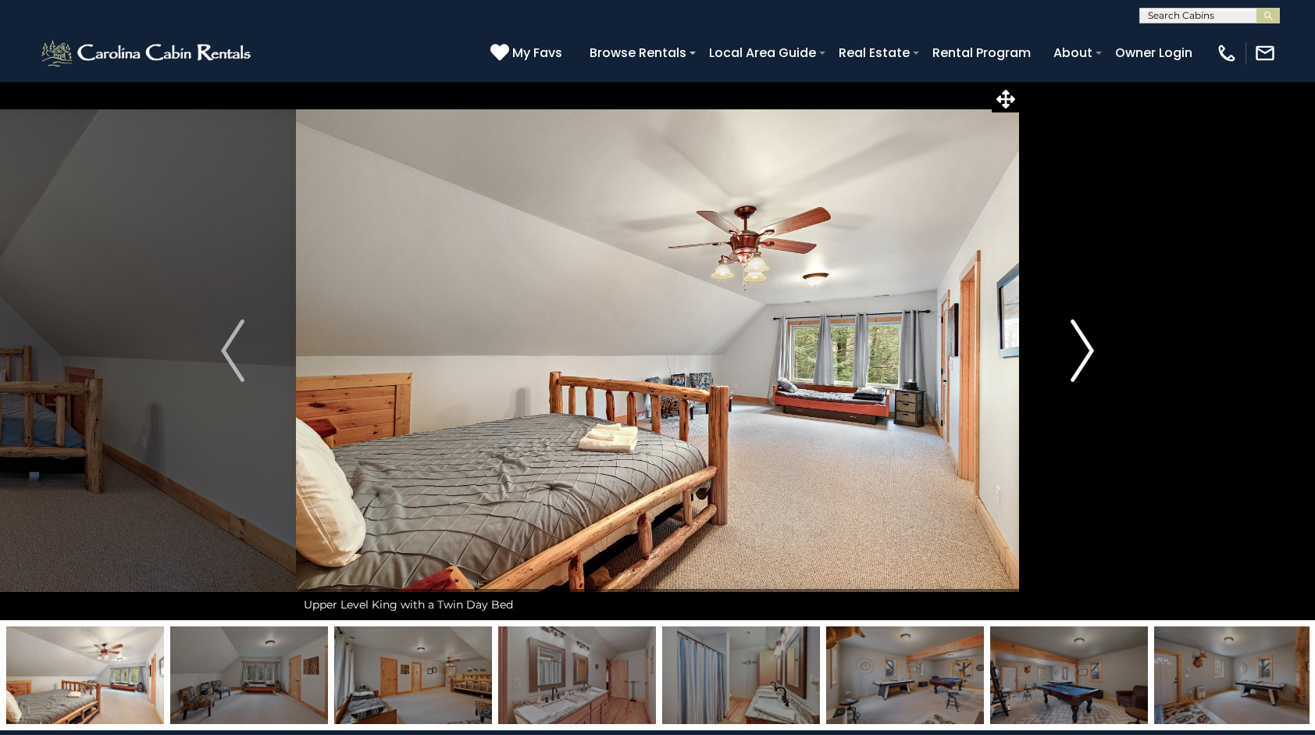
click at [1072, 338] on img "Next" at bounding box center [1082, 350] width 23 height 62
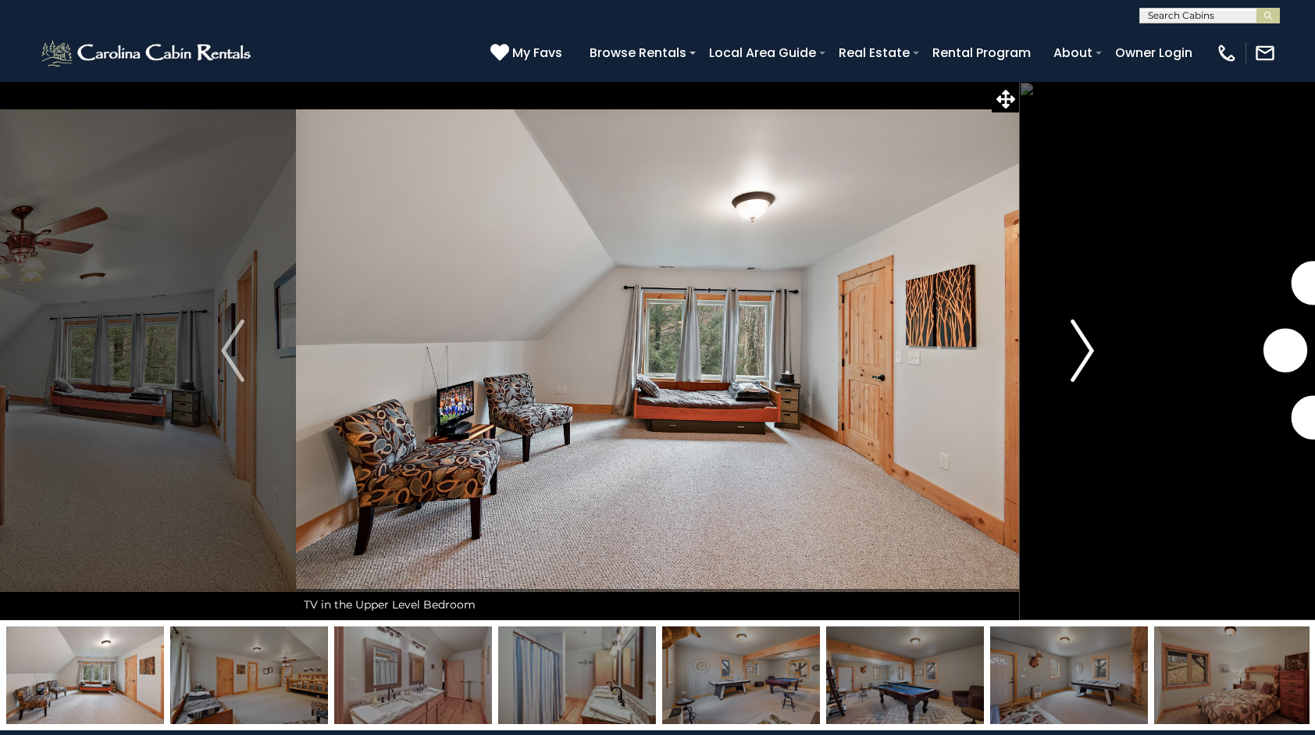
click at [1072, 338] on img "Next" at bounding box center [1082, 350] width 23 height 62
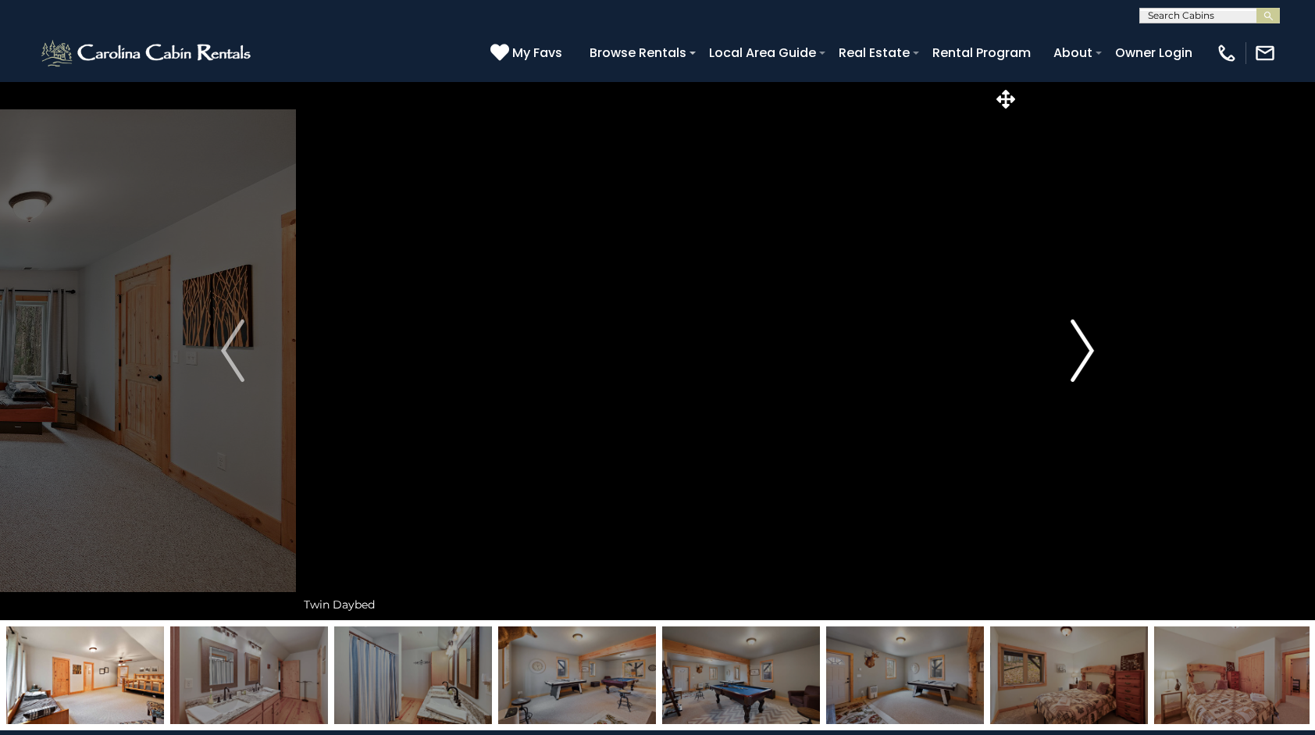
click at [1072, 338] on img "Next" at bounding box center [1082, 350] width 23 height 62
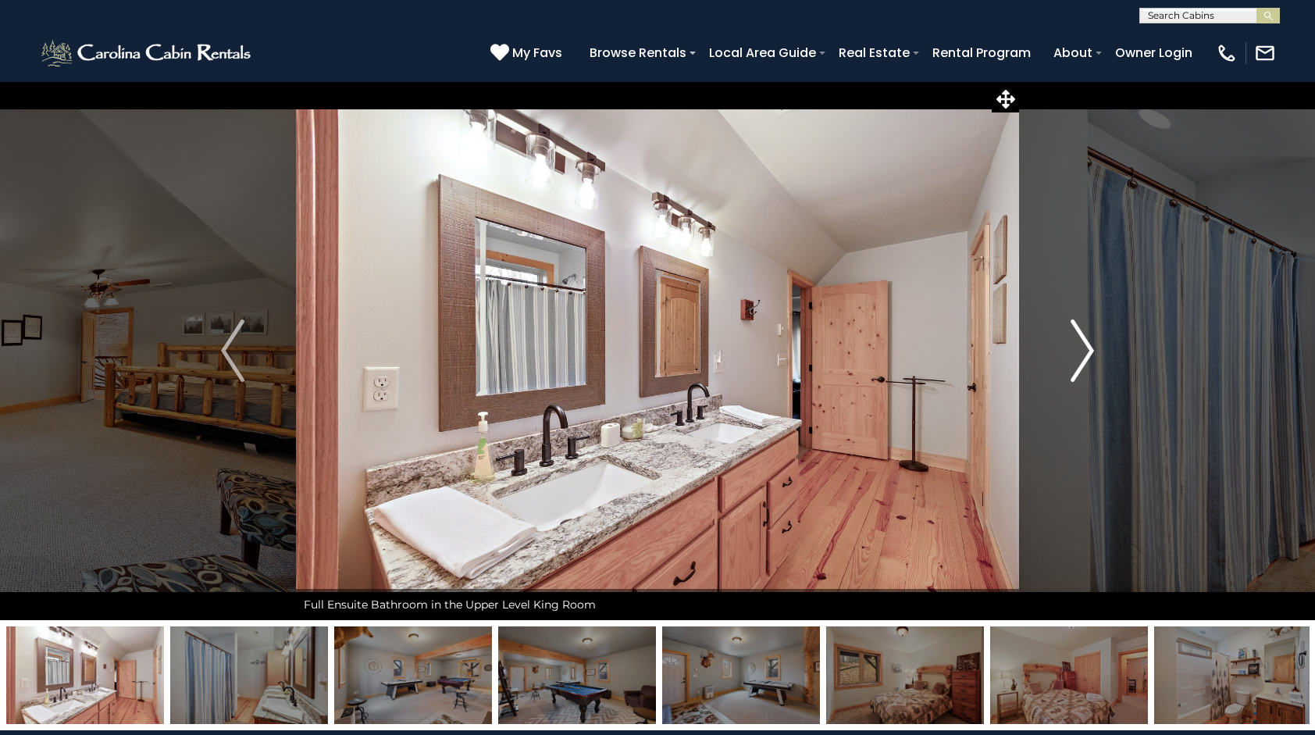
click at [1072, 338] on img "Next" at bounding box center [1082, 350] width 23 height 62
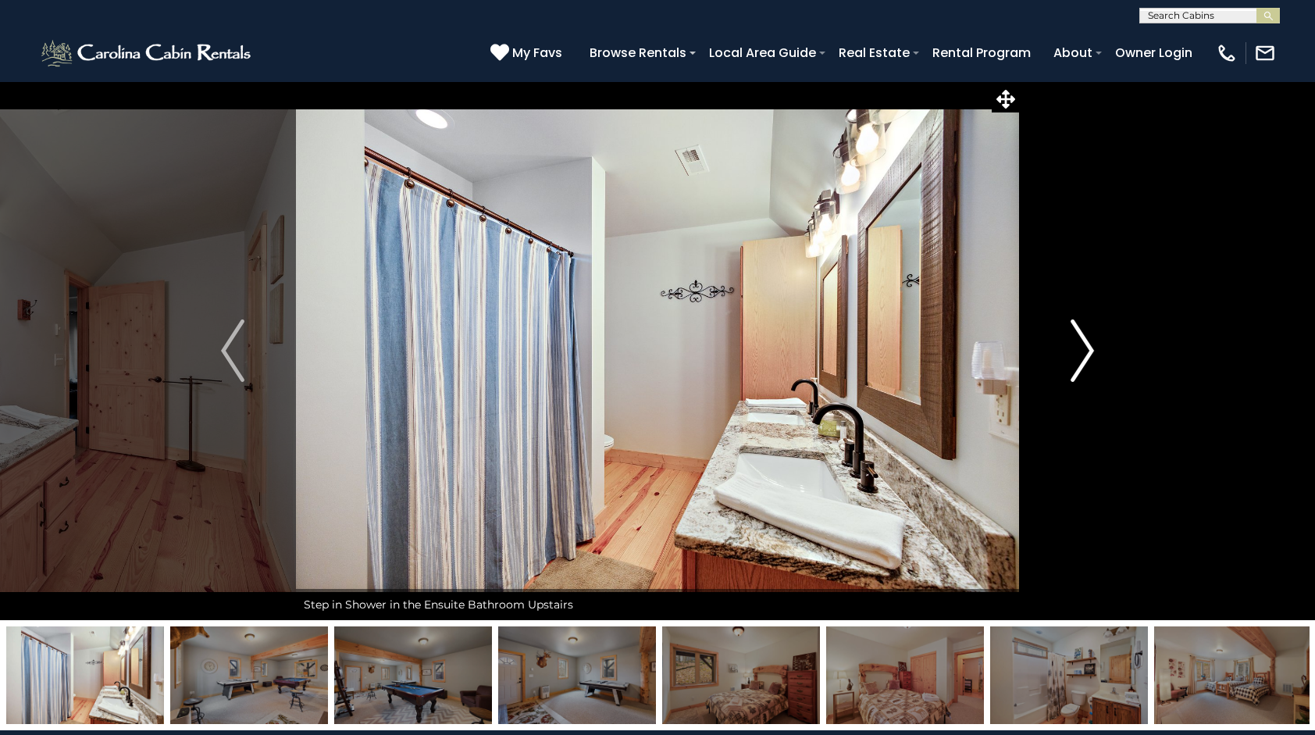
click at [1072, 338] on img "Next" at bounding box center [1082, 350] width 23 height 62
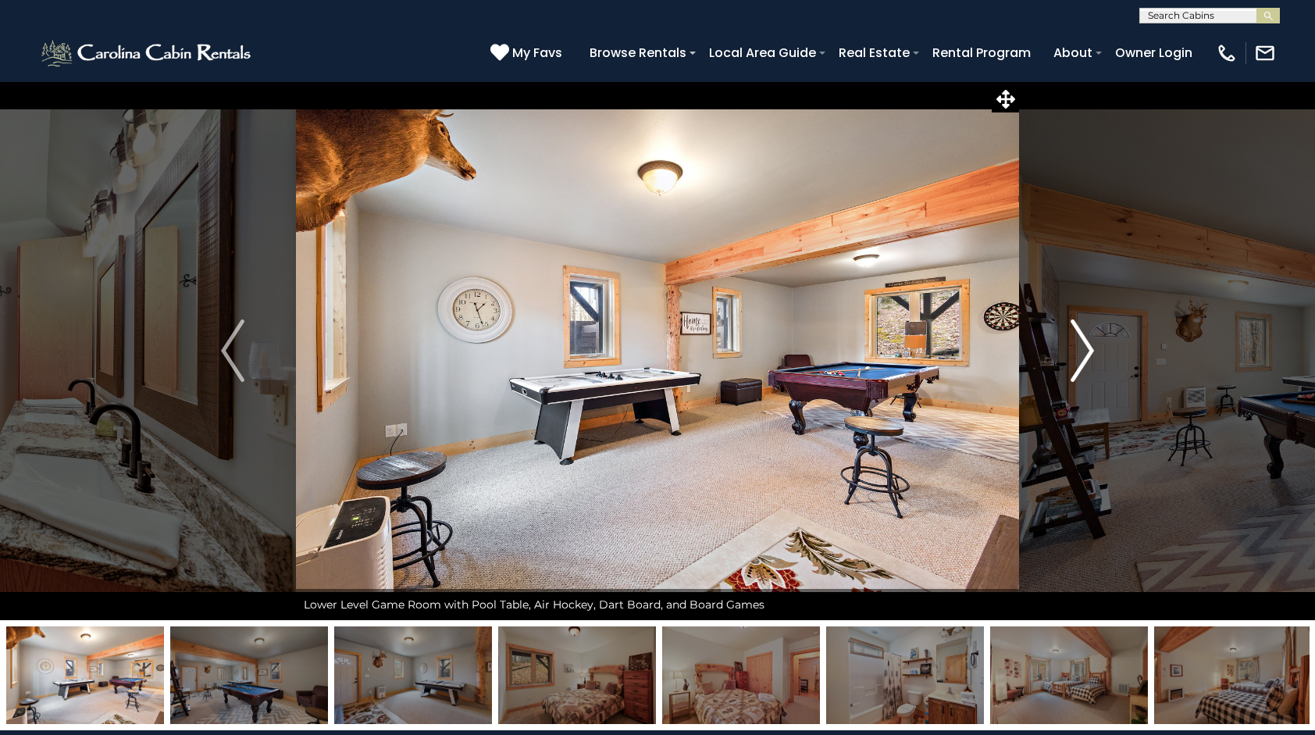
click at [1072, 338] on img "Next" at bounding box center [1082, 350] width 23 height 62
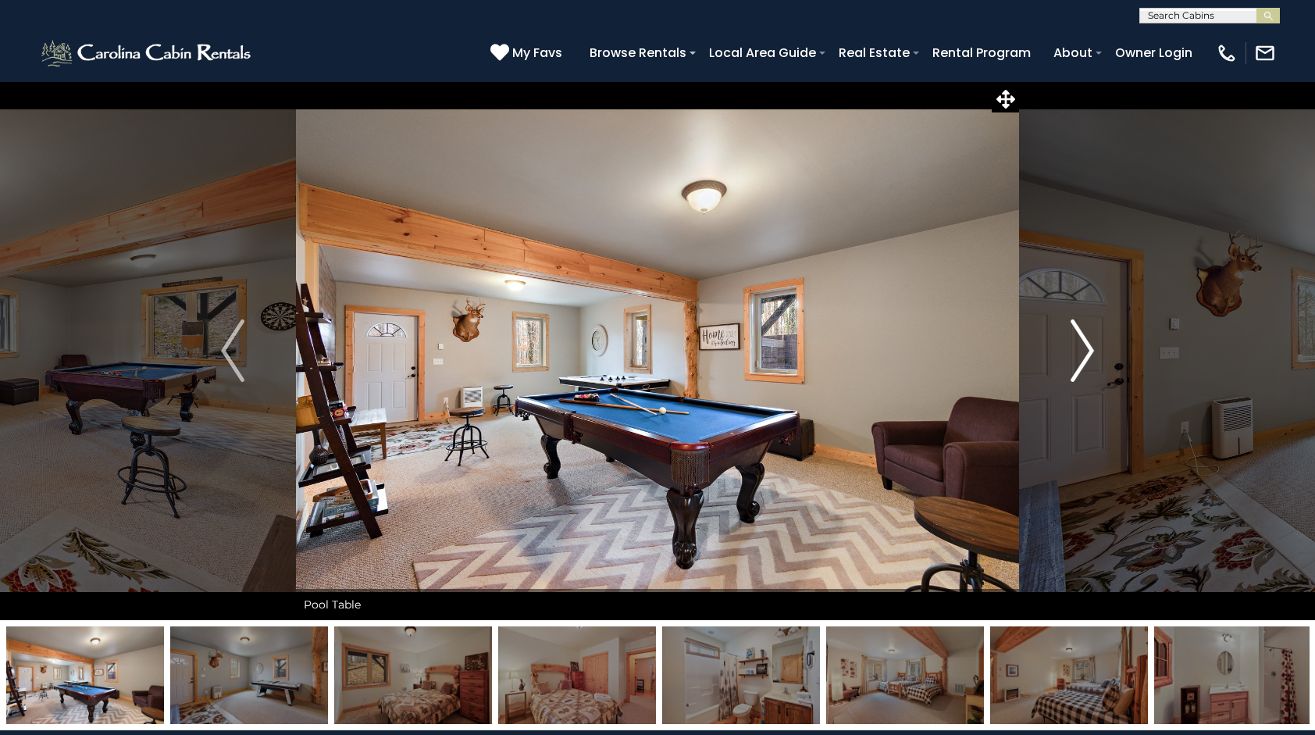
click at [1072, 338] on img "Next" at bounding box center [1082, 350] width 23 height 62
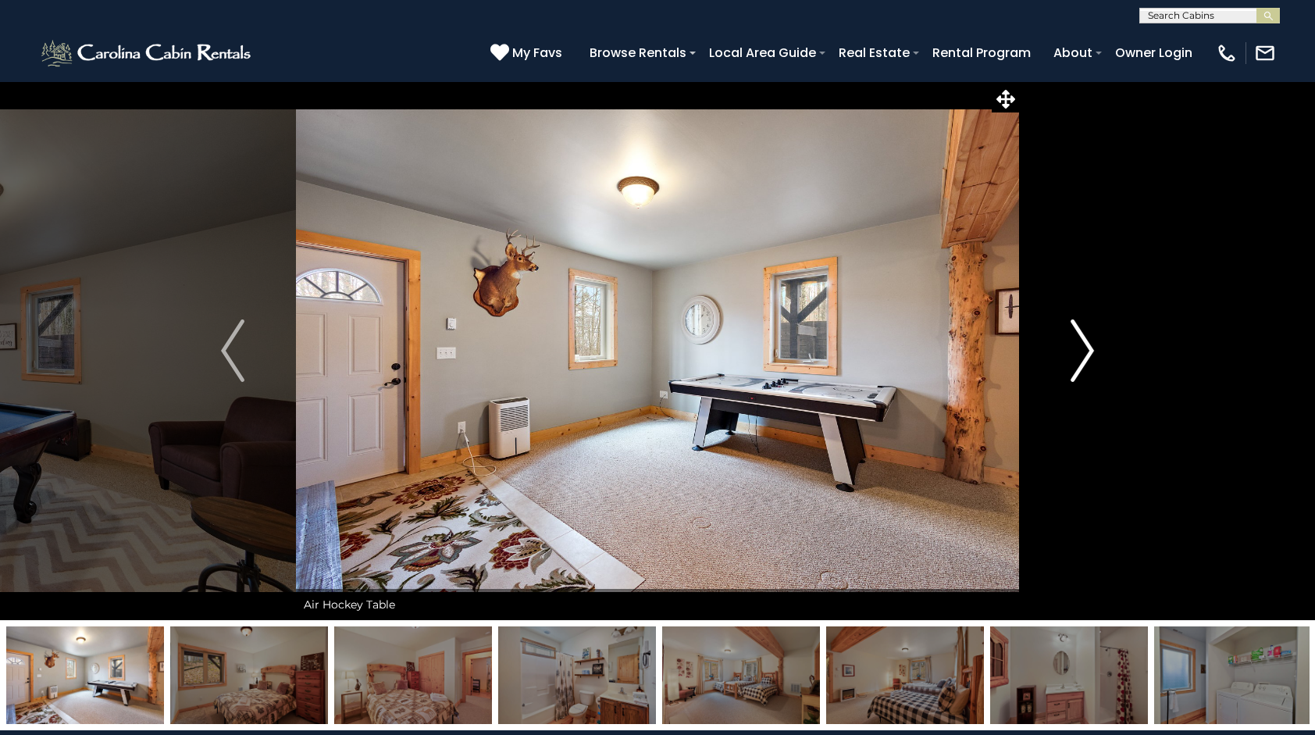
click at [1072, 338] on img "Next" at bounding box center [1082, 350] width 23 height 62
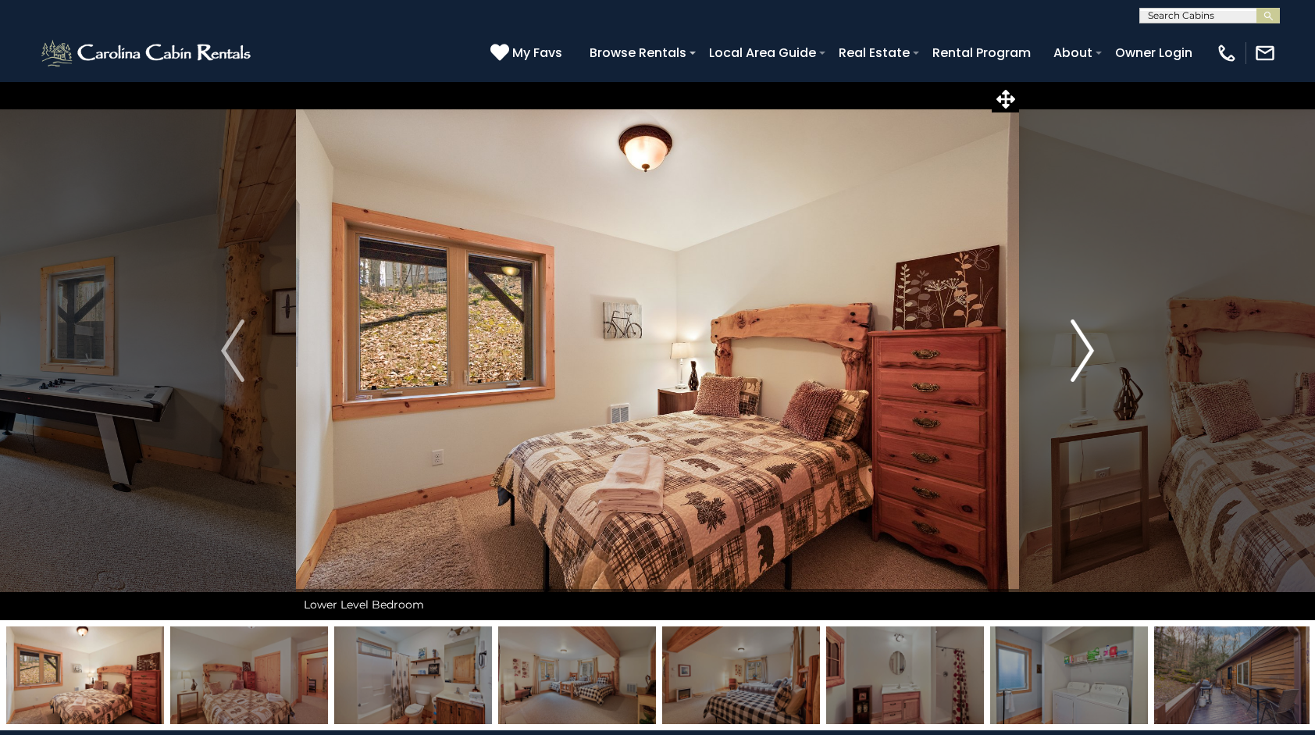
click at [1072, 338] on img "Next" at bounding box center [1082, 350] width 23 height 62
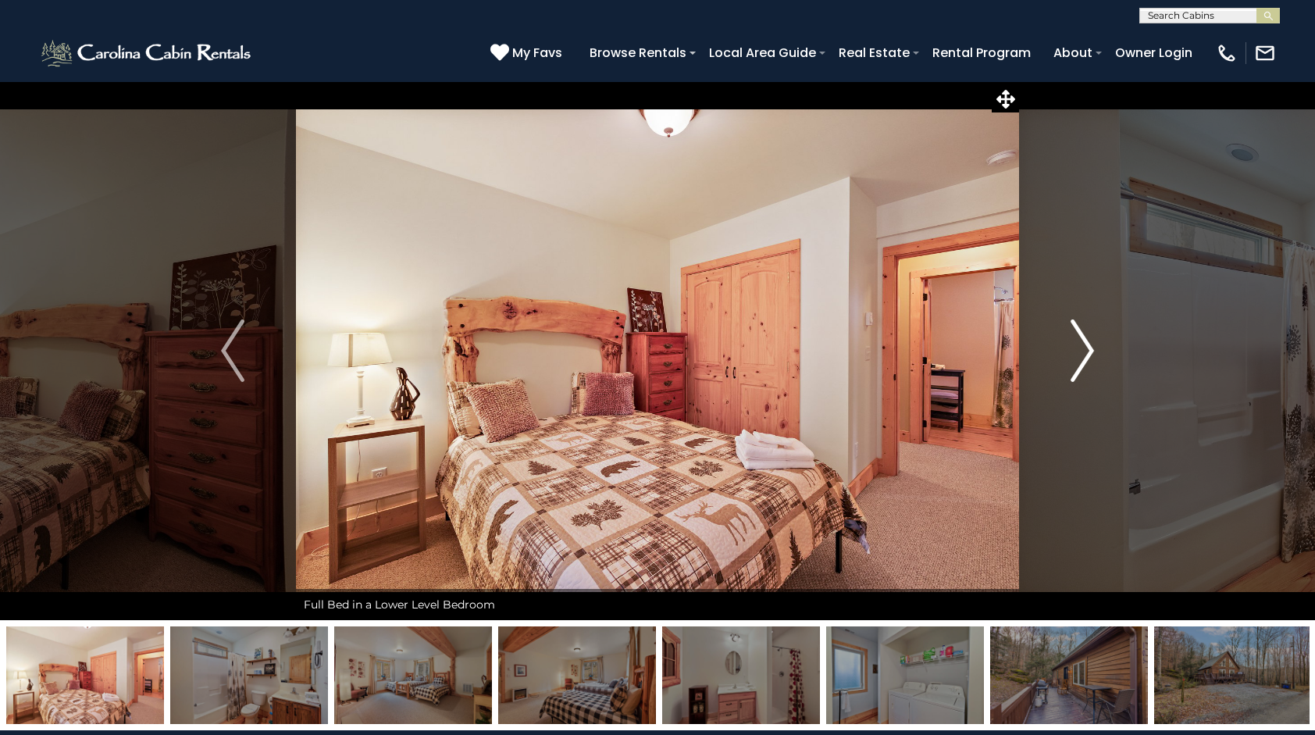
click at [1072, 338] on img "Next" at bounding box center [1082, 350] width 23 height 62
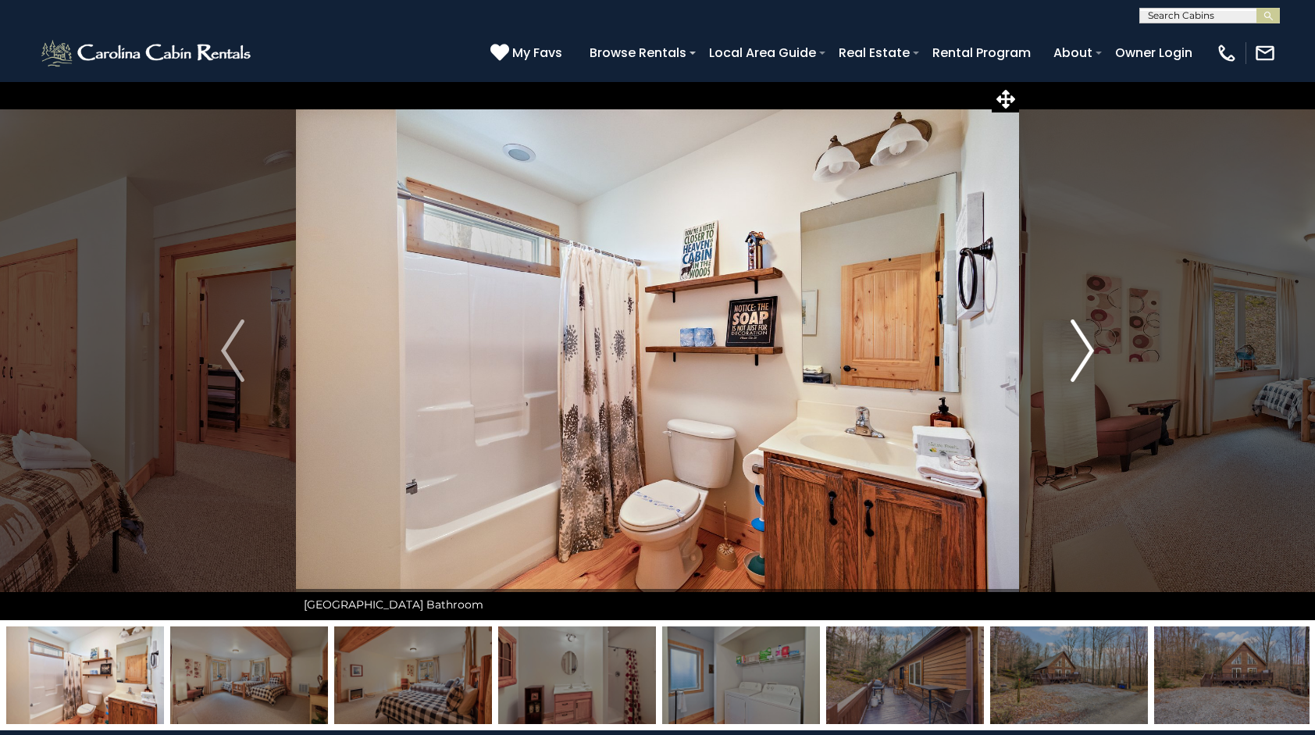
click at [1072, 338] on img "Next" at bounding box center [1082, 350] width 23 height 62
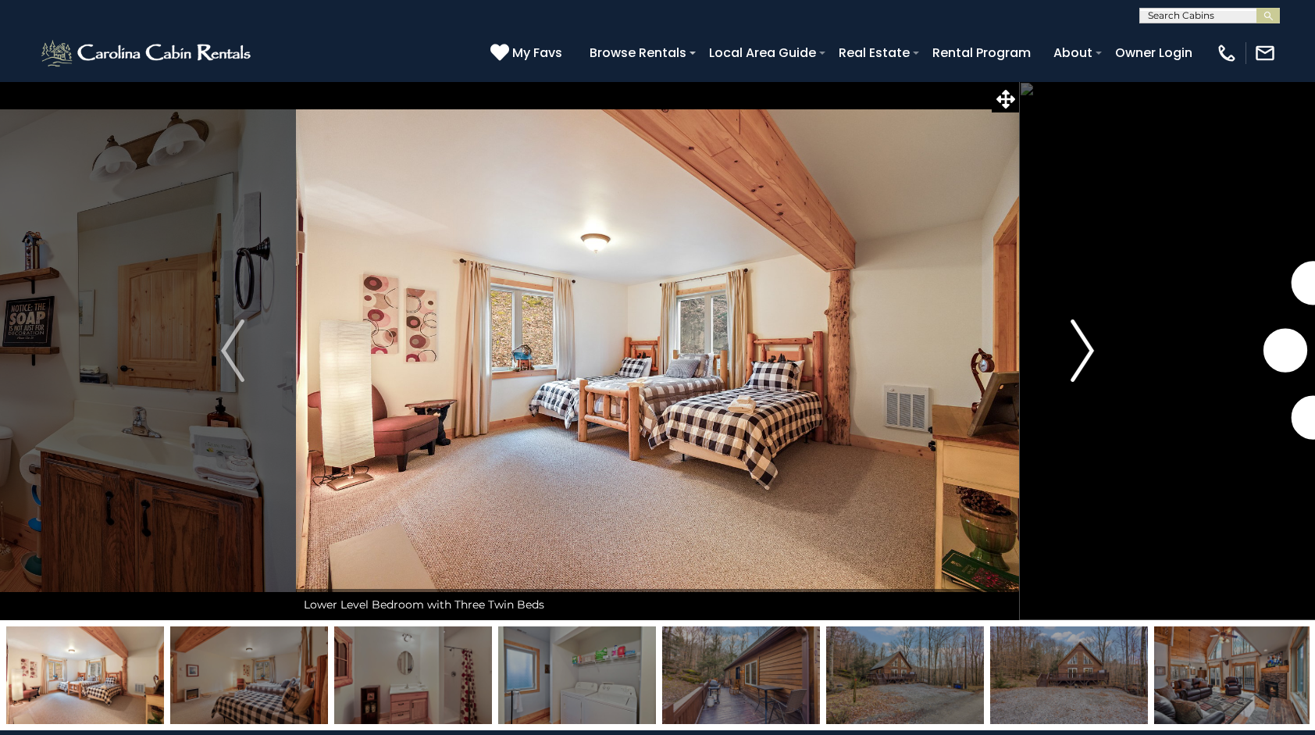
click at [1072, 338] on img "Next" at bounding box center [1082, 350] width 23 height 62
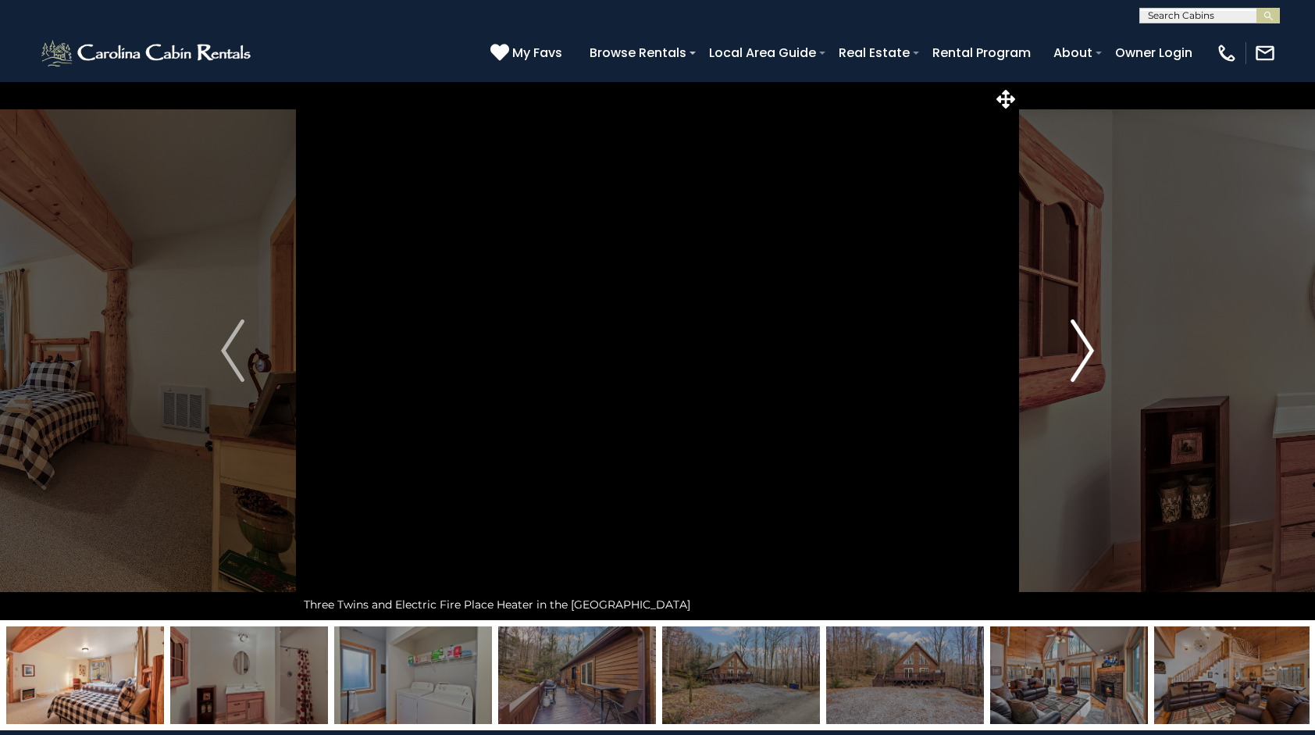
click at [1072, 338] on img "Next" at bounding box center [1082, 350] width 23 height 62
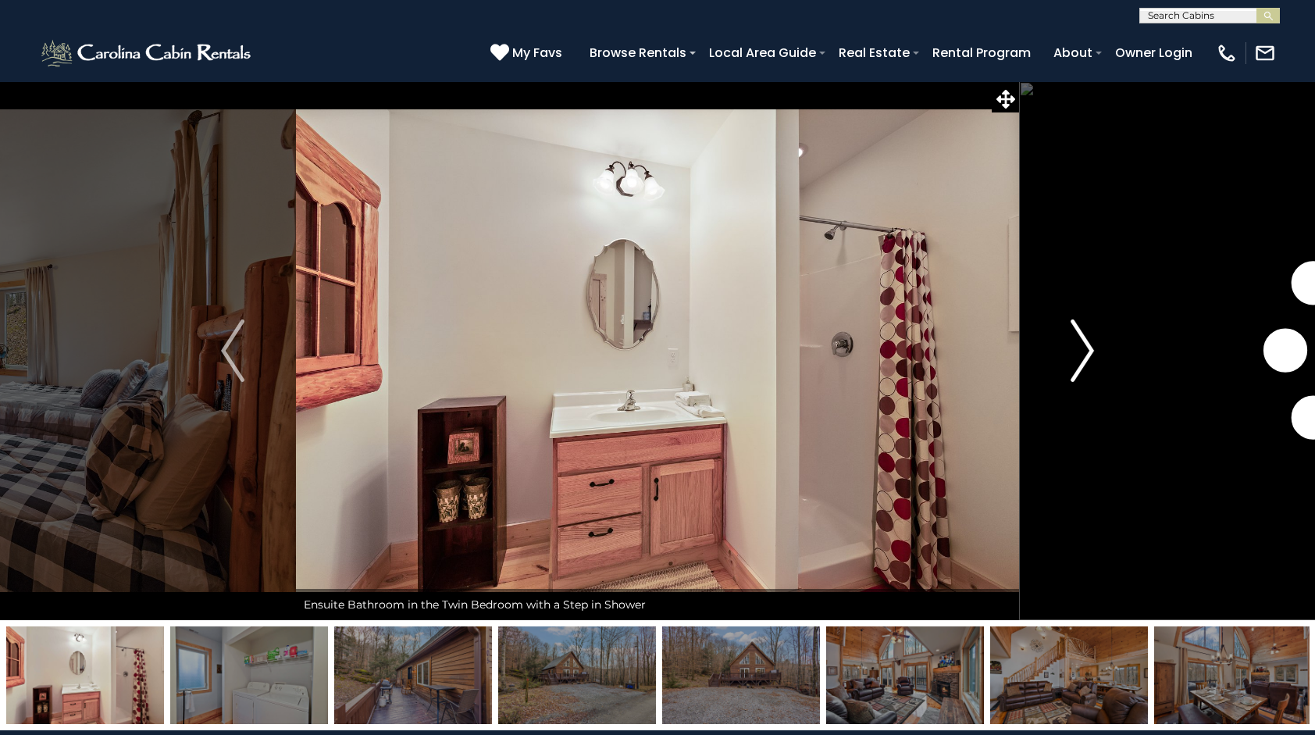
click at [1072, 338] on img "Next" at bounding box center [1082, 350] width 23 height 62
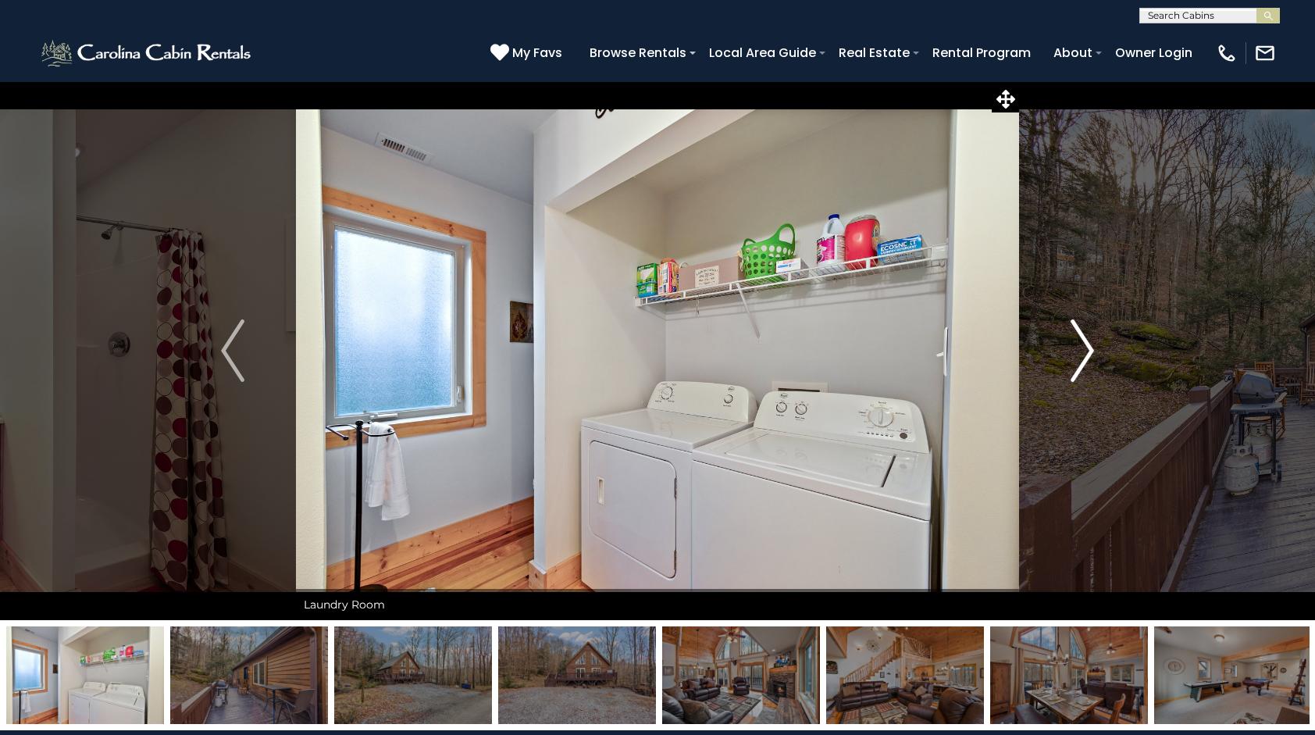
click at [1072, 338] on img "Next" at bounding box center [1082, 350] width 23 height 62
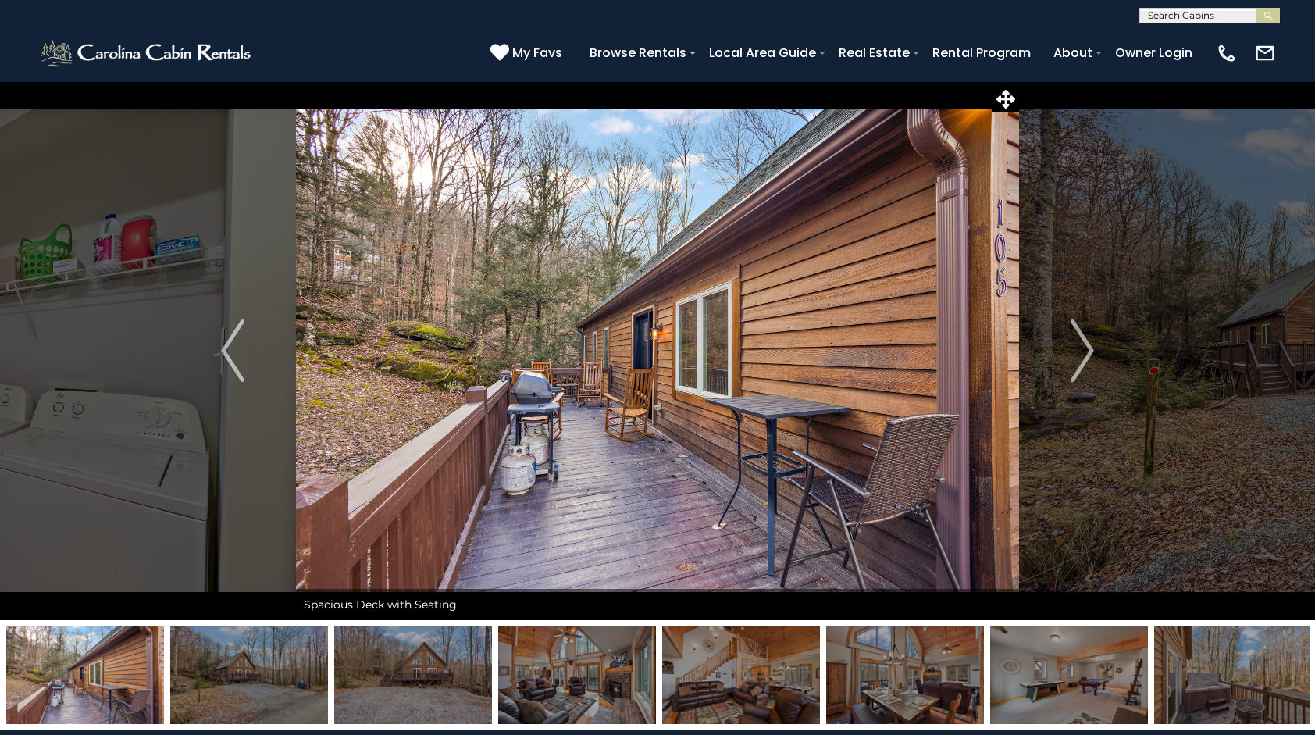
click at [829, 95] on img at bounding box center [657, 350] width 723 height 539
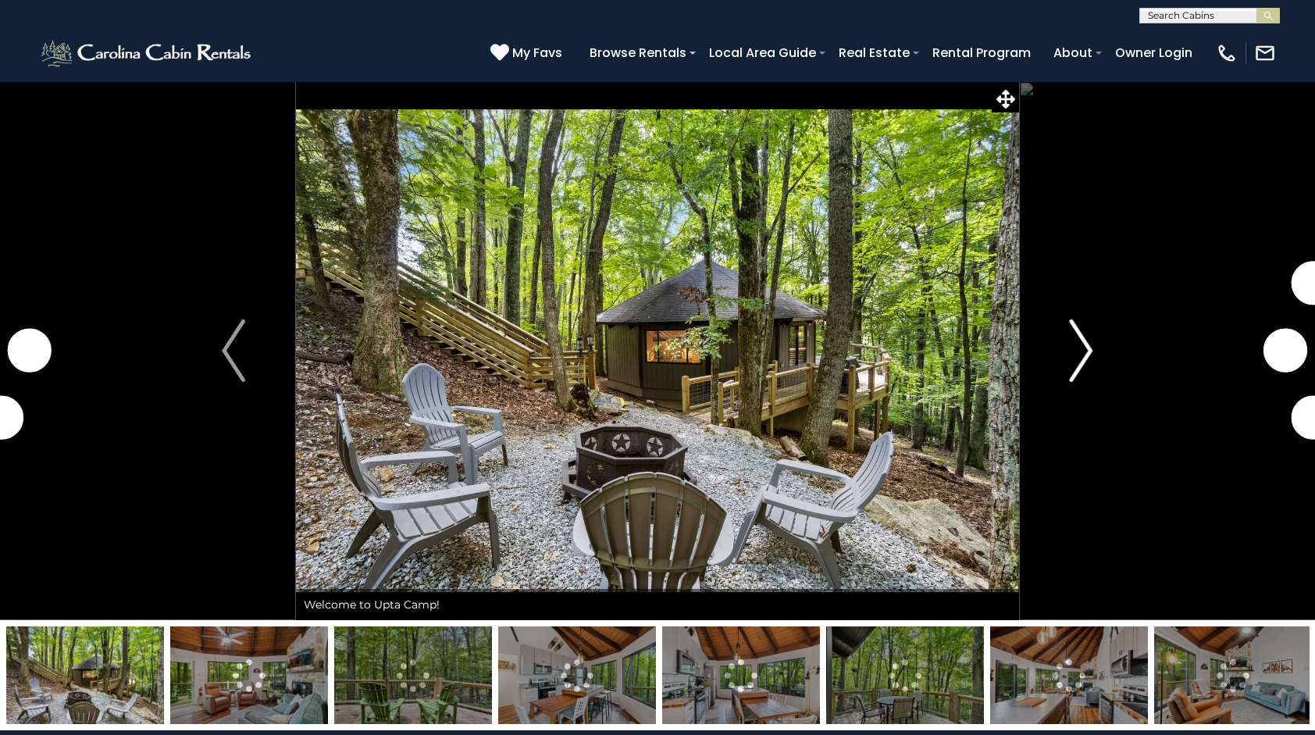
click at [1072, 332] on img "Next" at bounding box center [1081, 350] width 23 height 62
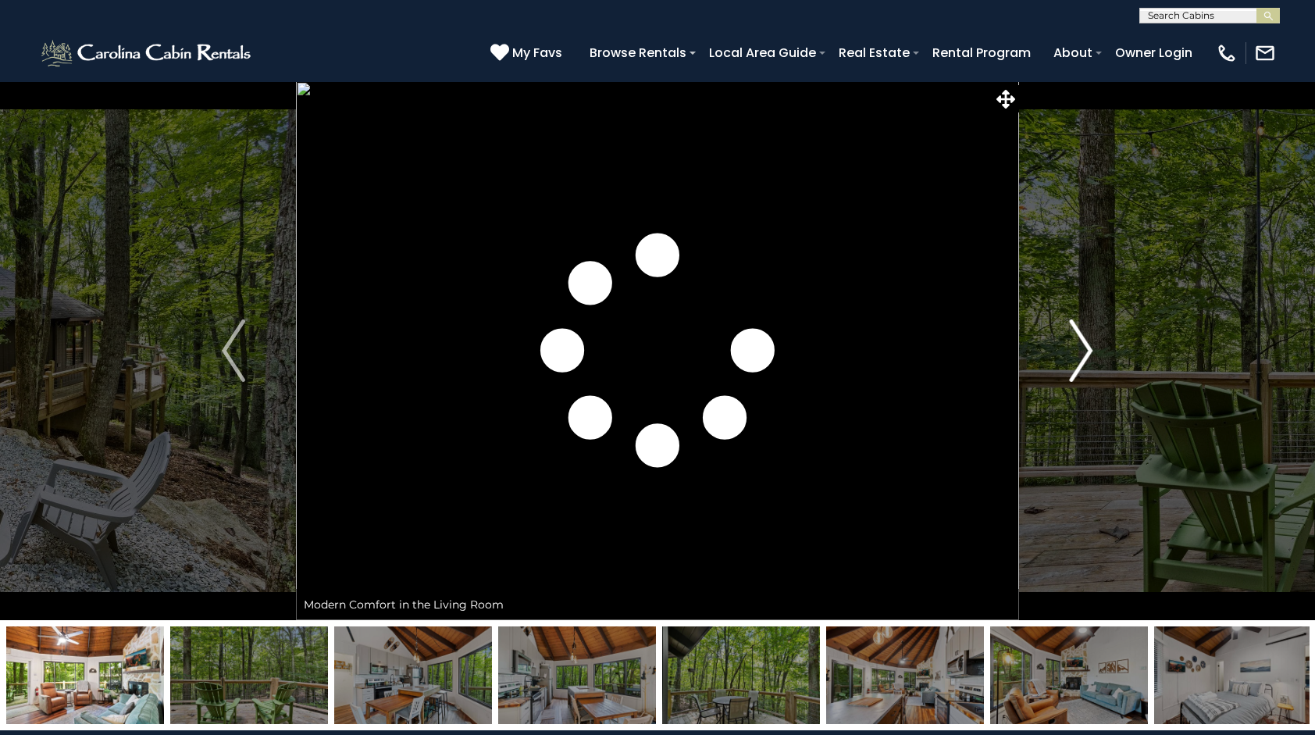
click at [1072, 332] on img "Next" at bounding box center [1081, 350] width 23 height 62
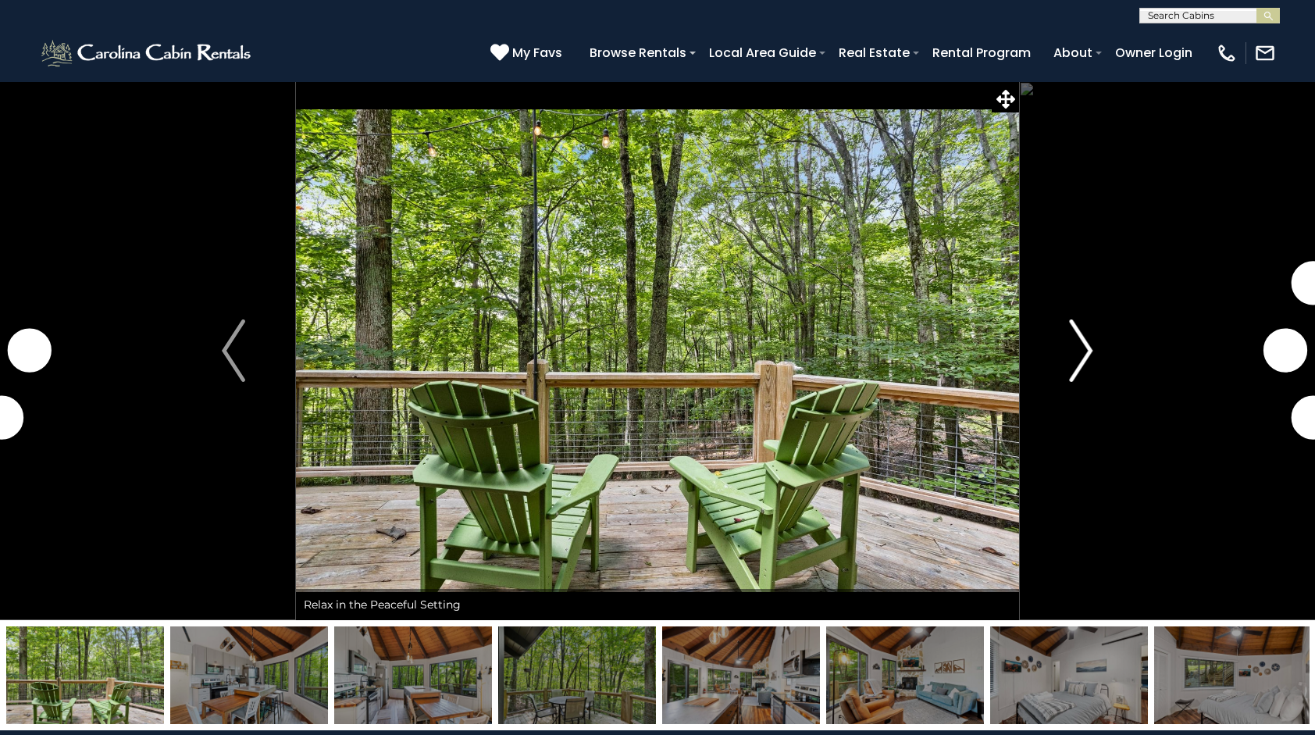
click at [1072, 332] on img "Next" at bounding box center [1081, 350] width 23 height 62
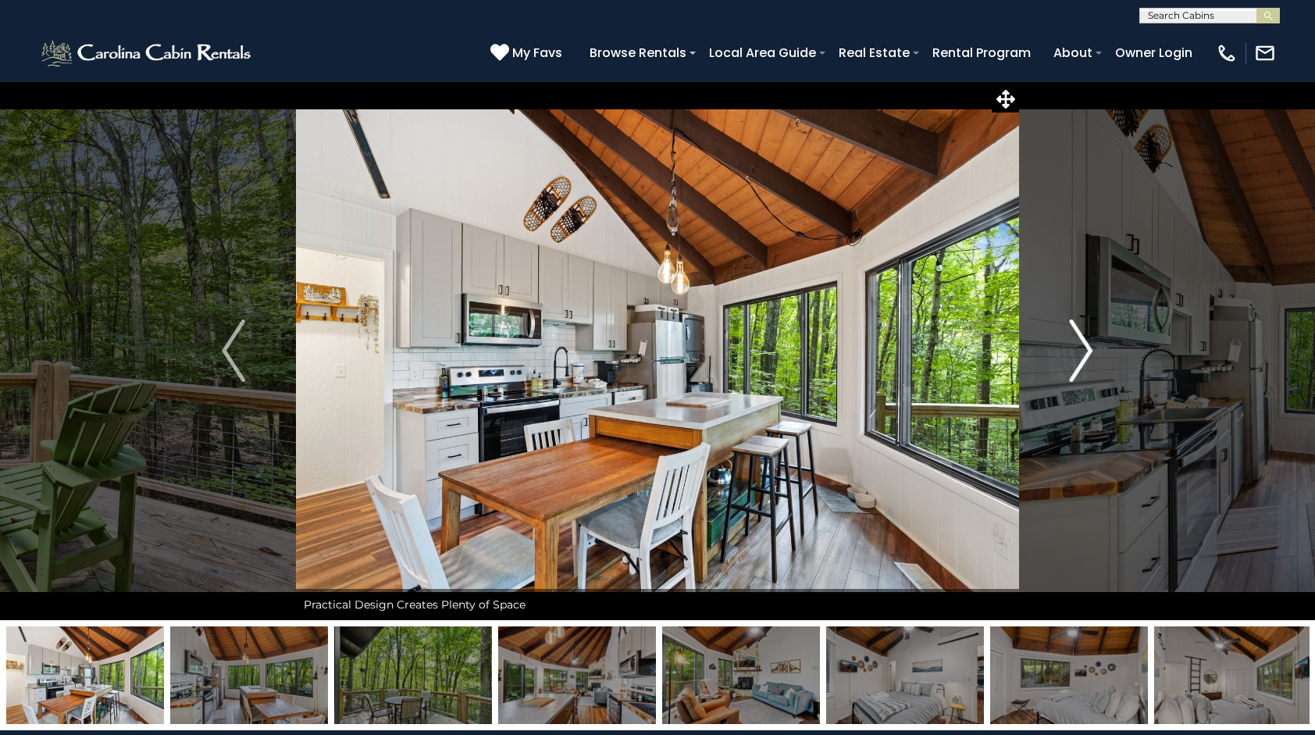
click at [1072, 332] on img "Next" at bounding box center [1081, 350] width 23 height 62
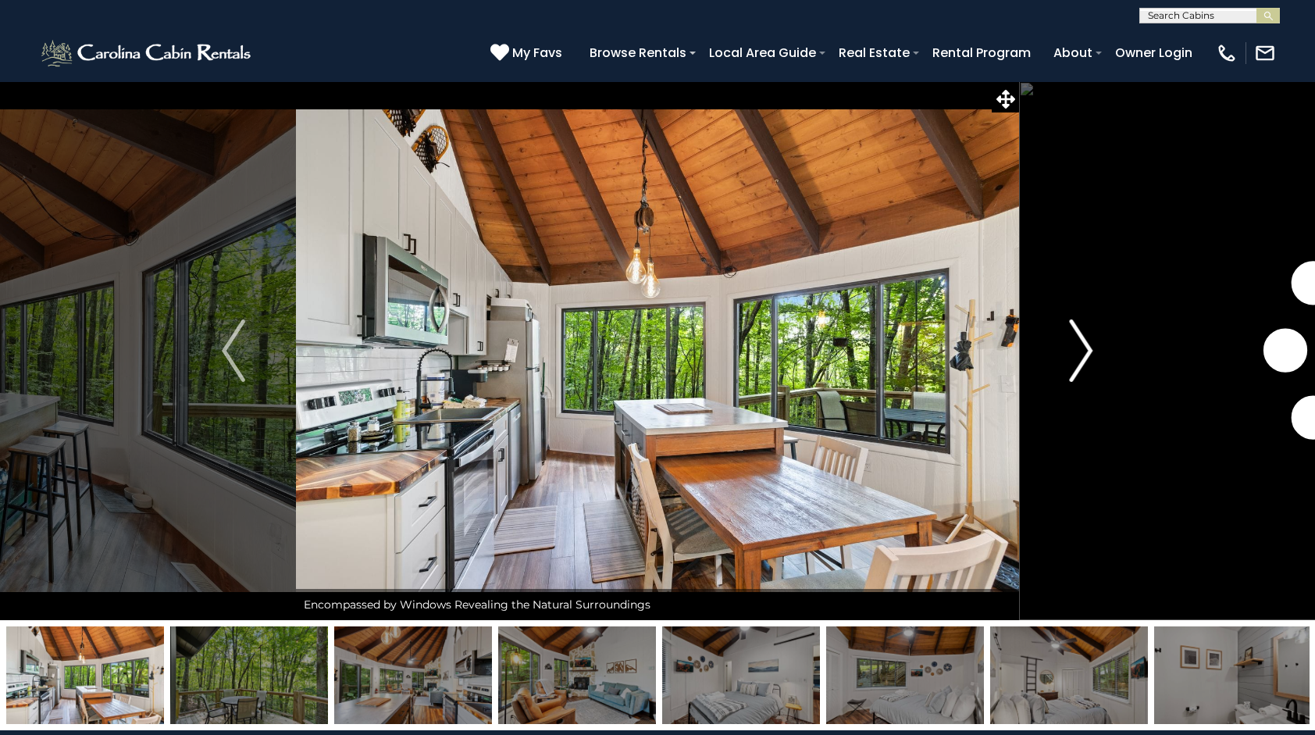
click at [1072, 332] on img "Next" at bounding box center [1081, 350] width 23 height 62
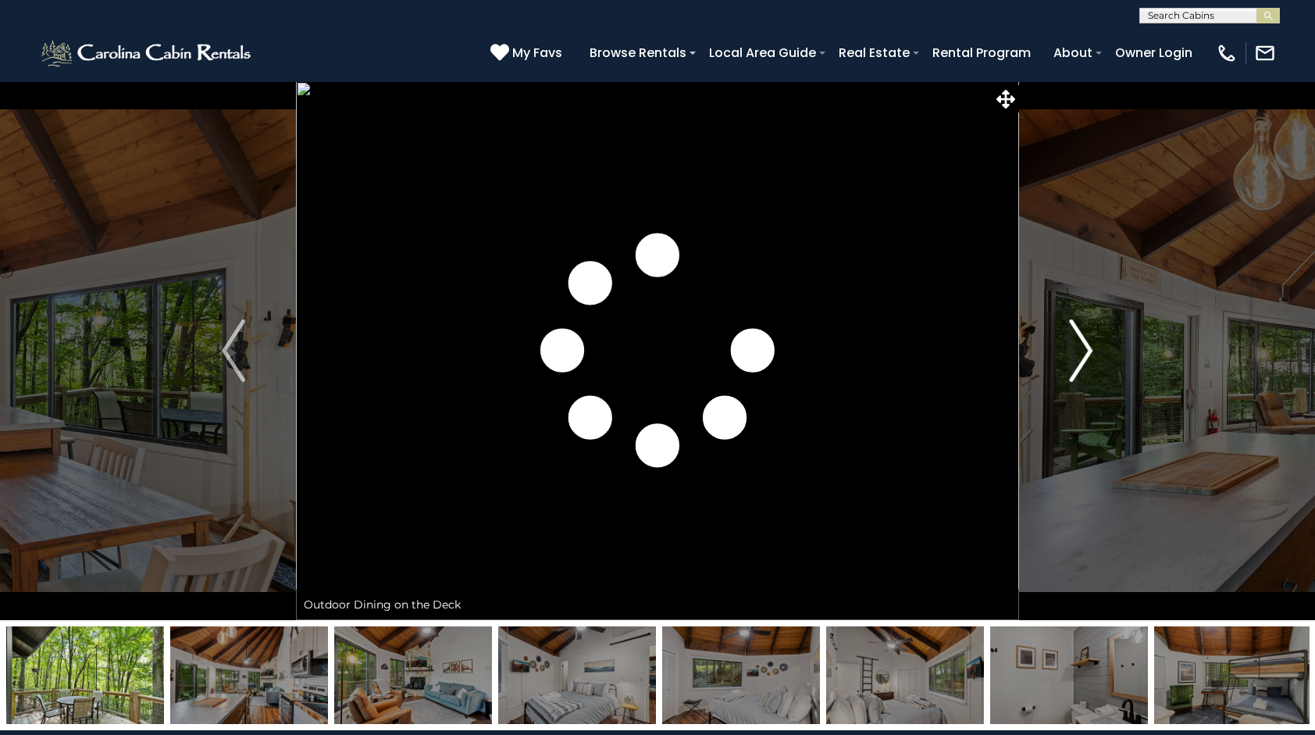
click at [1072, 332] on img "Next" at bounding box center [1081, 350] width 23 height 62
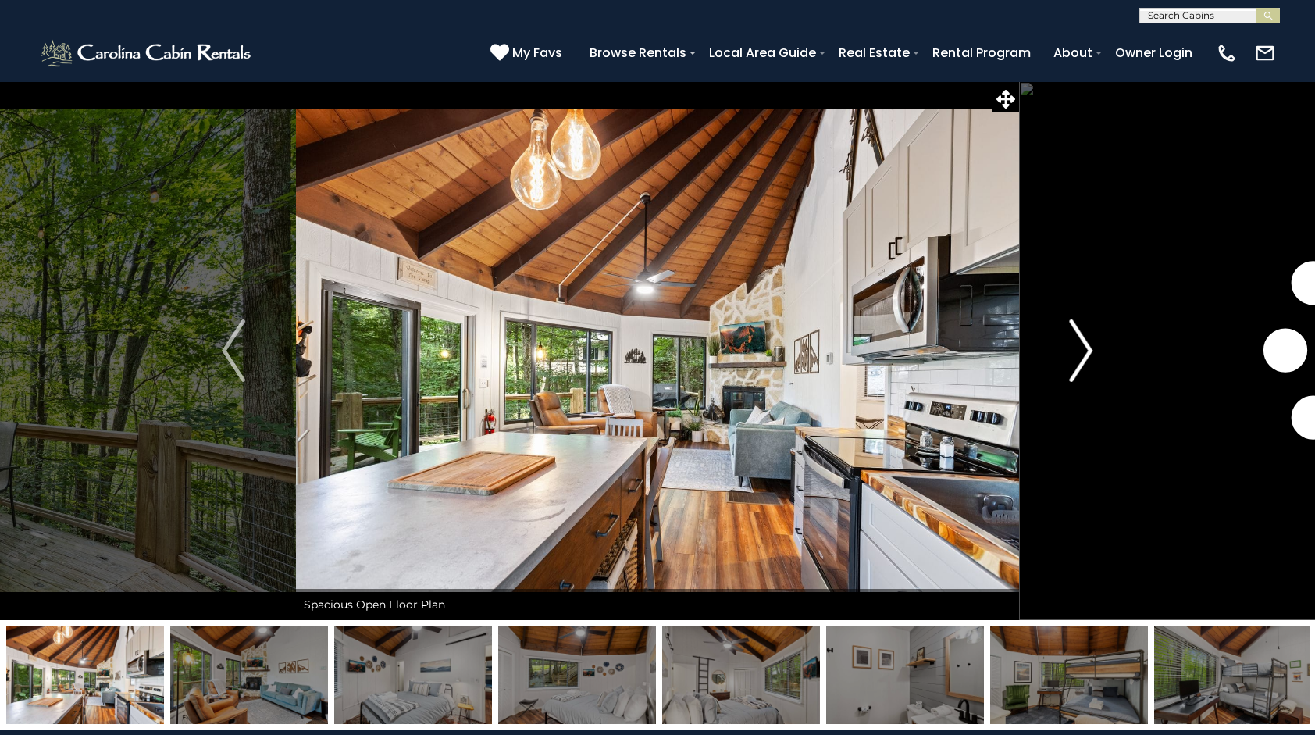
click at [1072, 332] on img "Next" at bounding box center [1081, 350] width 23 height 62
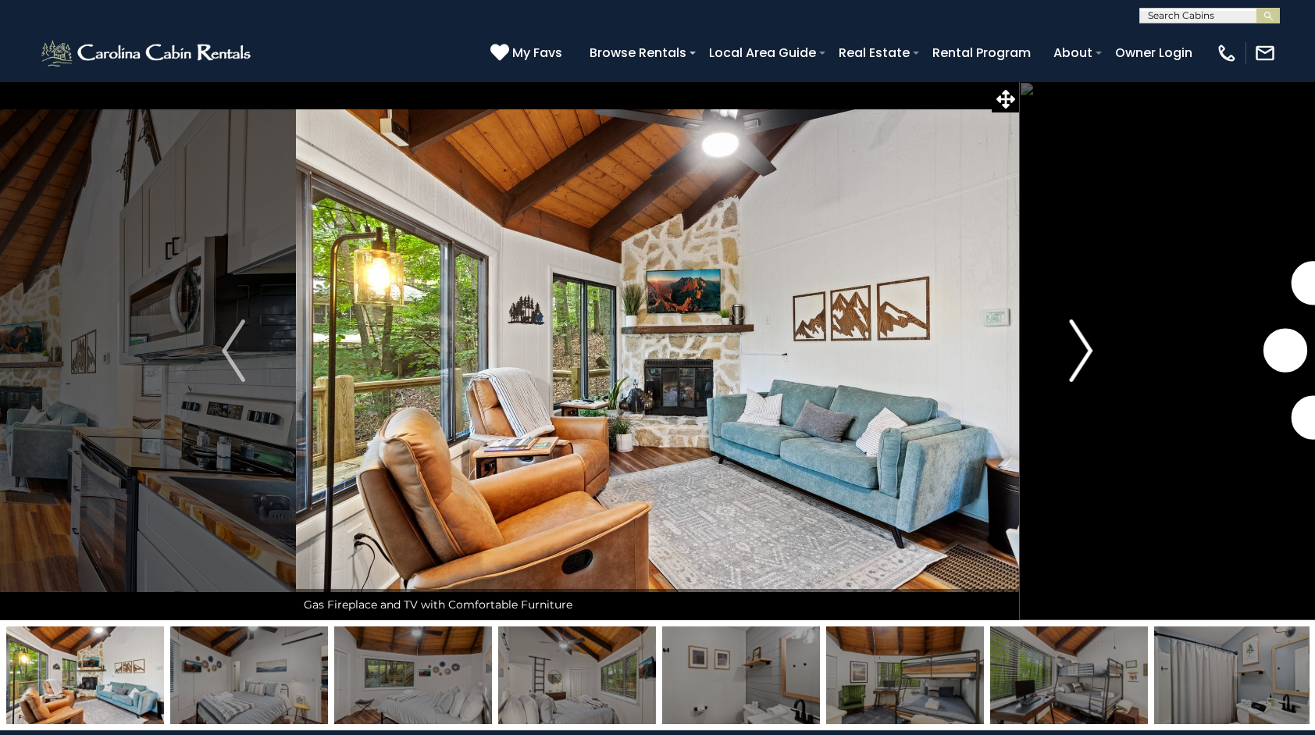
click at [1072, 332] on img "Next" at bounding box center [1081, 350] width 23 height 62
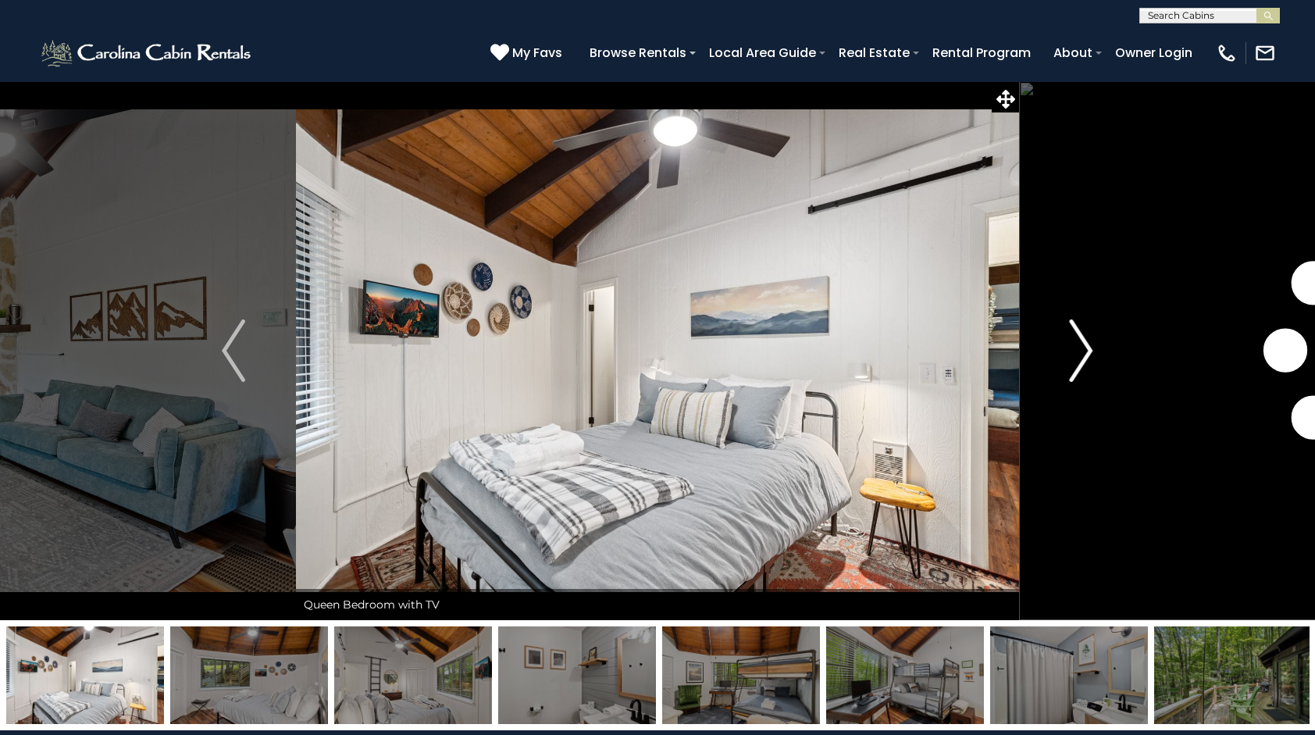
click at [1072, 332] on img "Next" at bounding box center [1081, 350] width 23 height 62
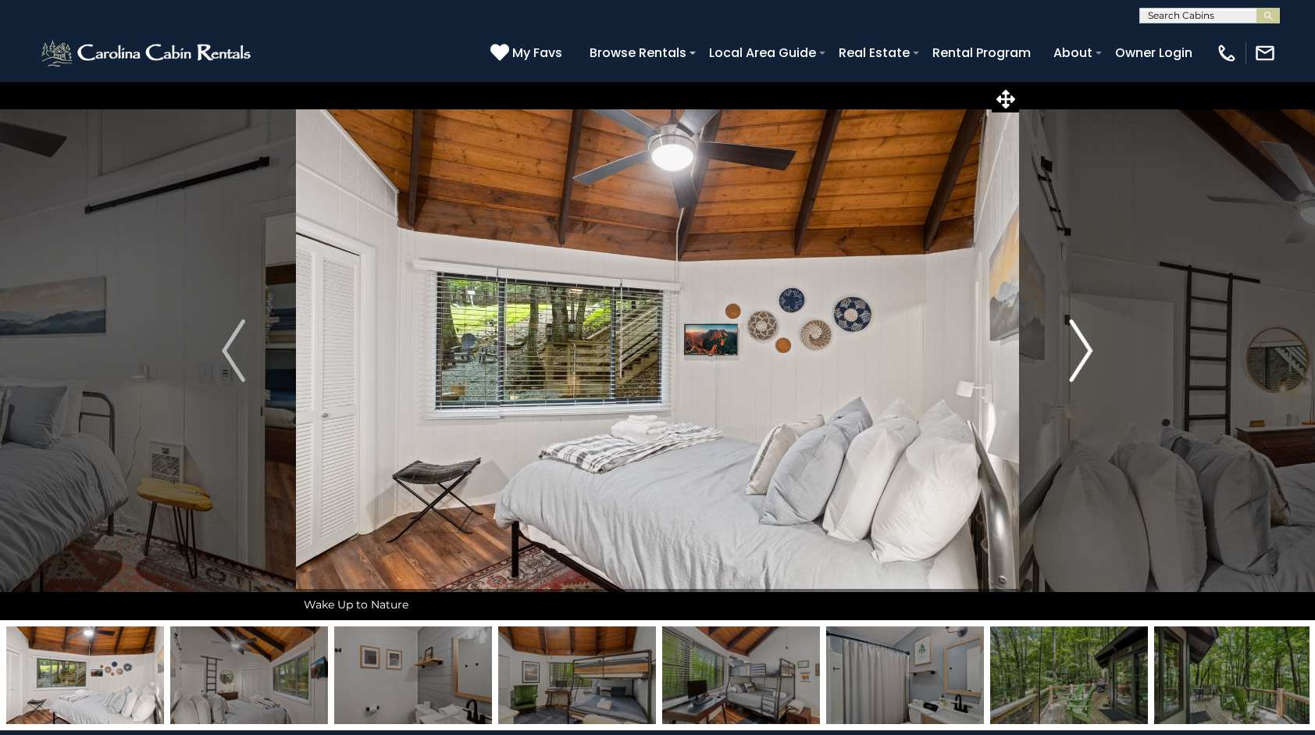
click at [1072, 332] on img "Next" at bounding box center [1081, 350] width 23 height 62
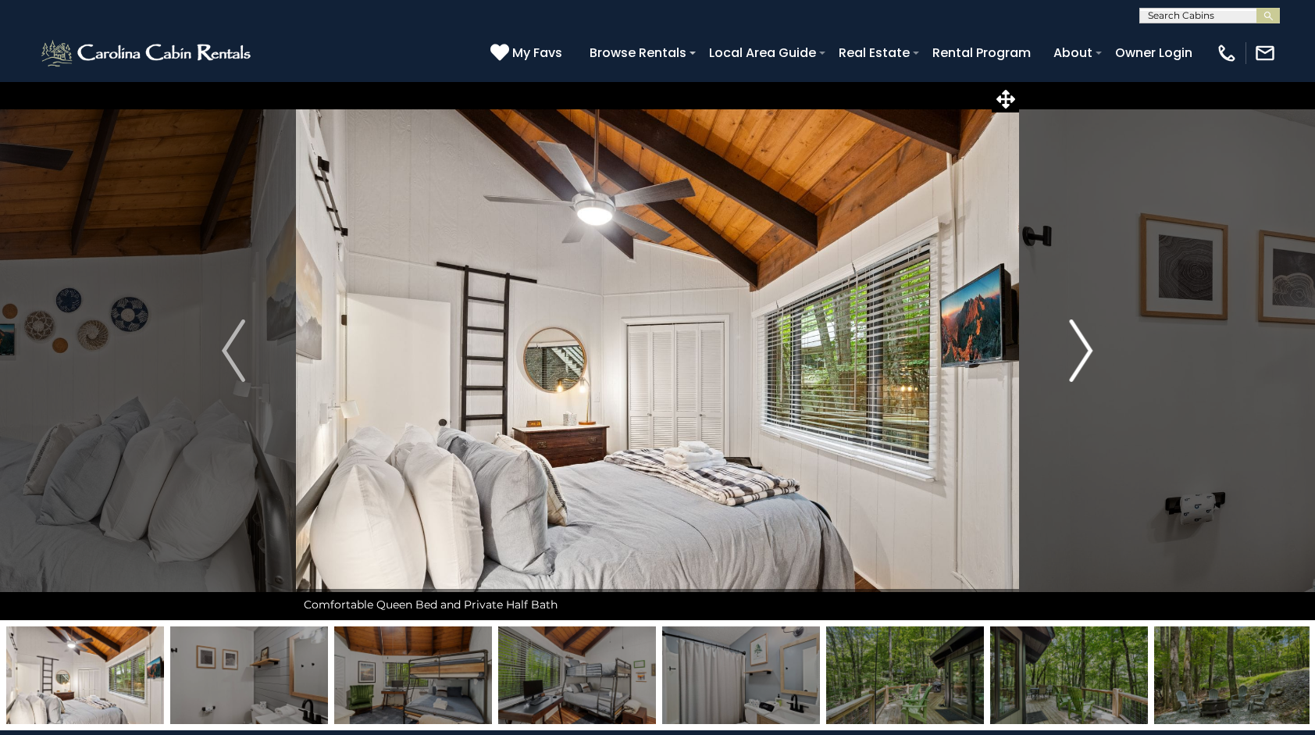
click at [1072, 332] on img "Next" at bounding box center [1081, 350] width 23 height 62
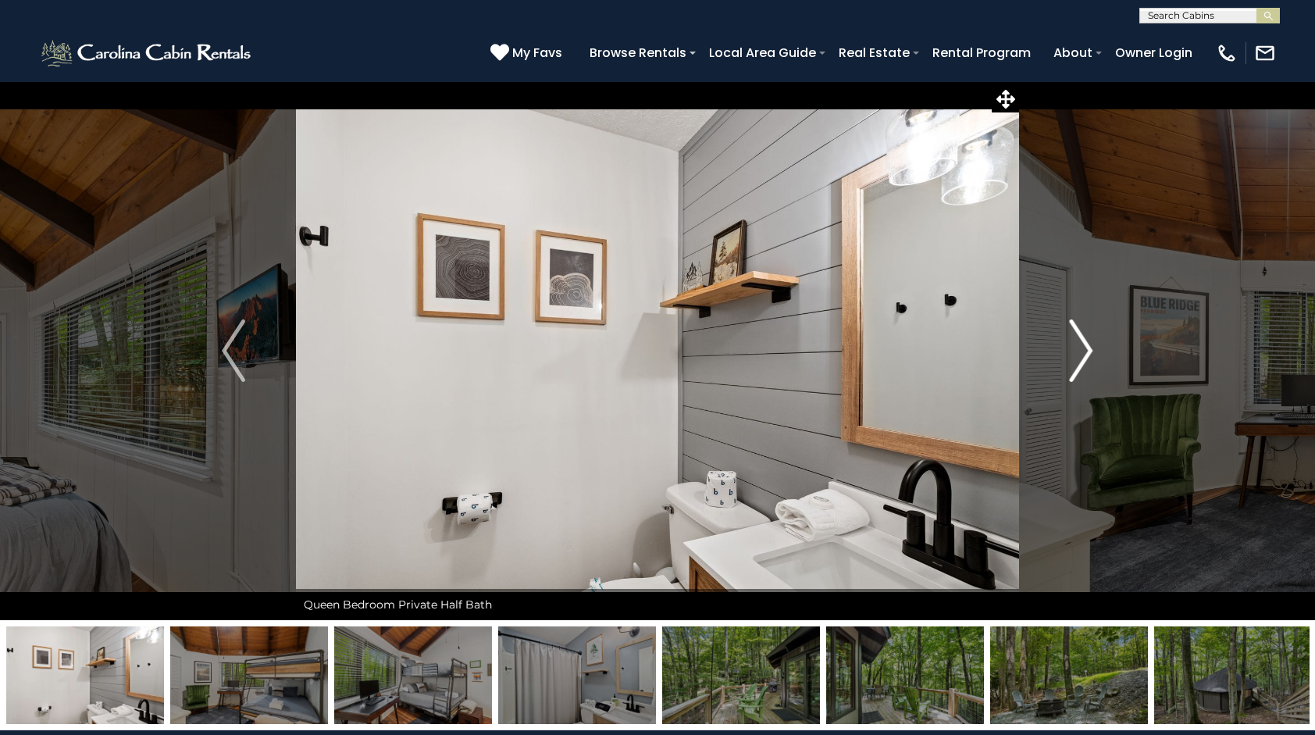
click at [1072, 332] on img "Next" at bounding box center [1081, 350] width 23 height 62
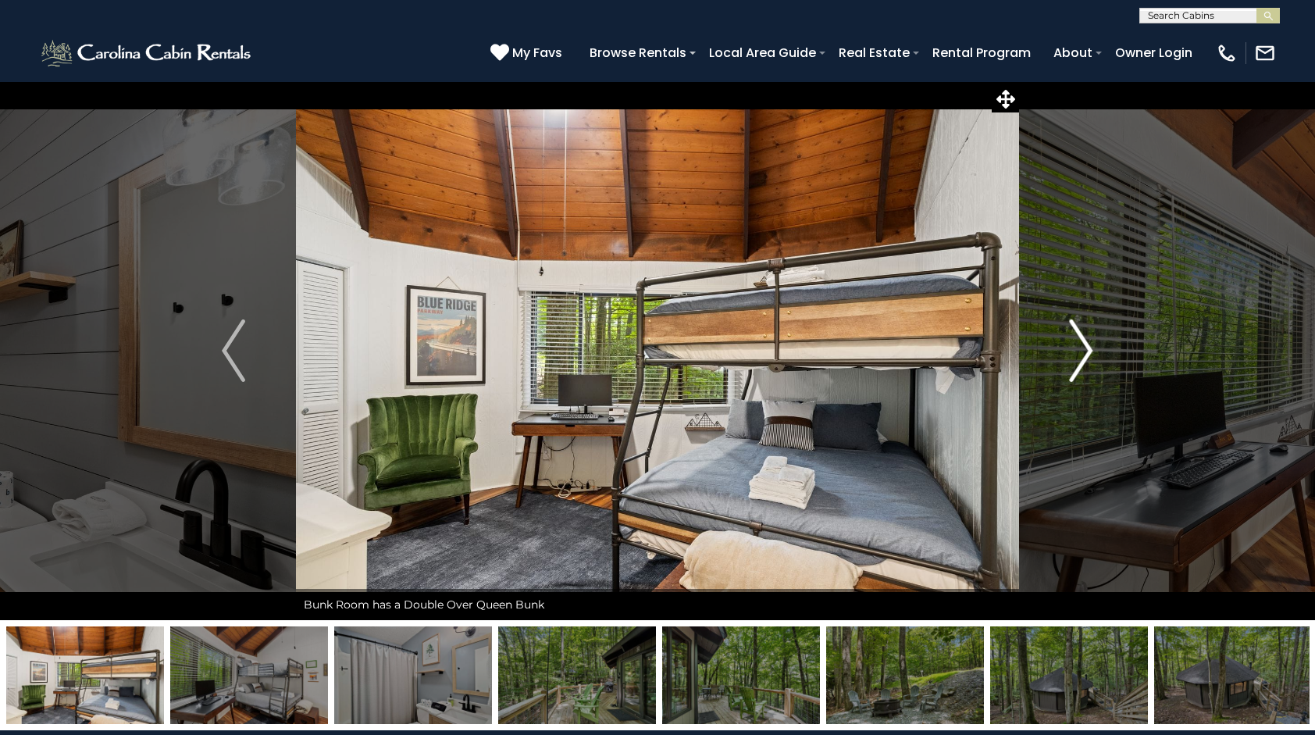
click at [1072, 332] on img "Next" at bounding box center [1081, 350] width 23 height 62
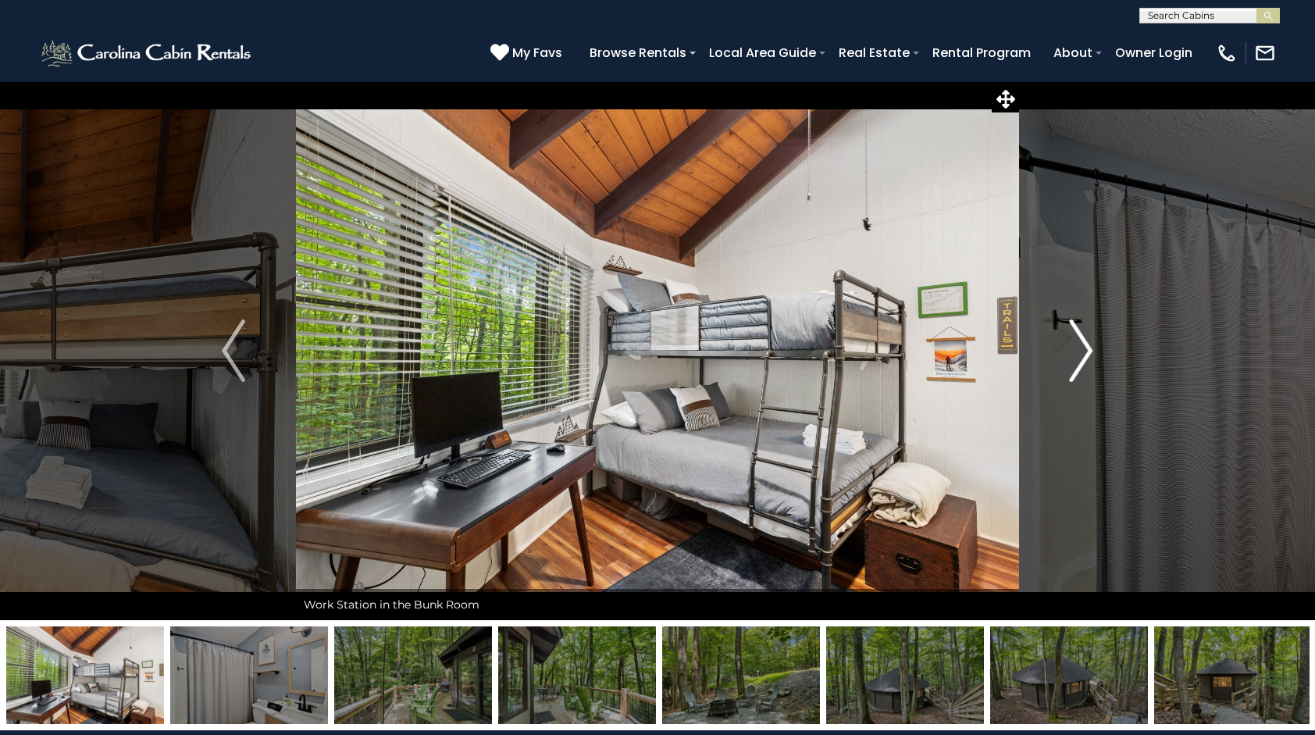
click at [1072, 332] on img "Next" at bounding box center [1081, 350] width 23 height 62
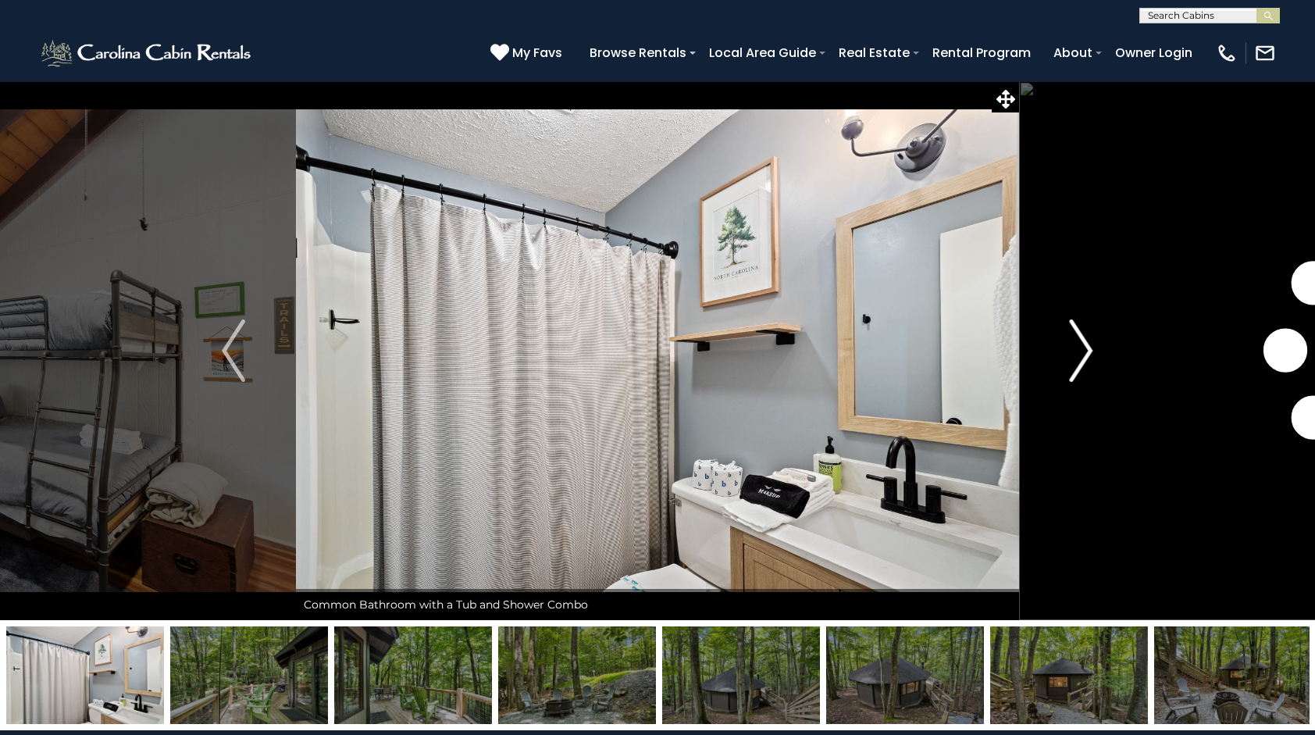
click at [1072, 332] on img "Next" at bounding box center [1081, 350] width 23 height 62
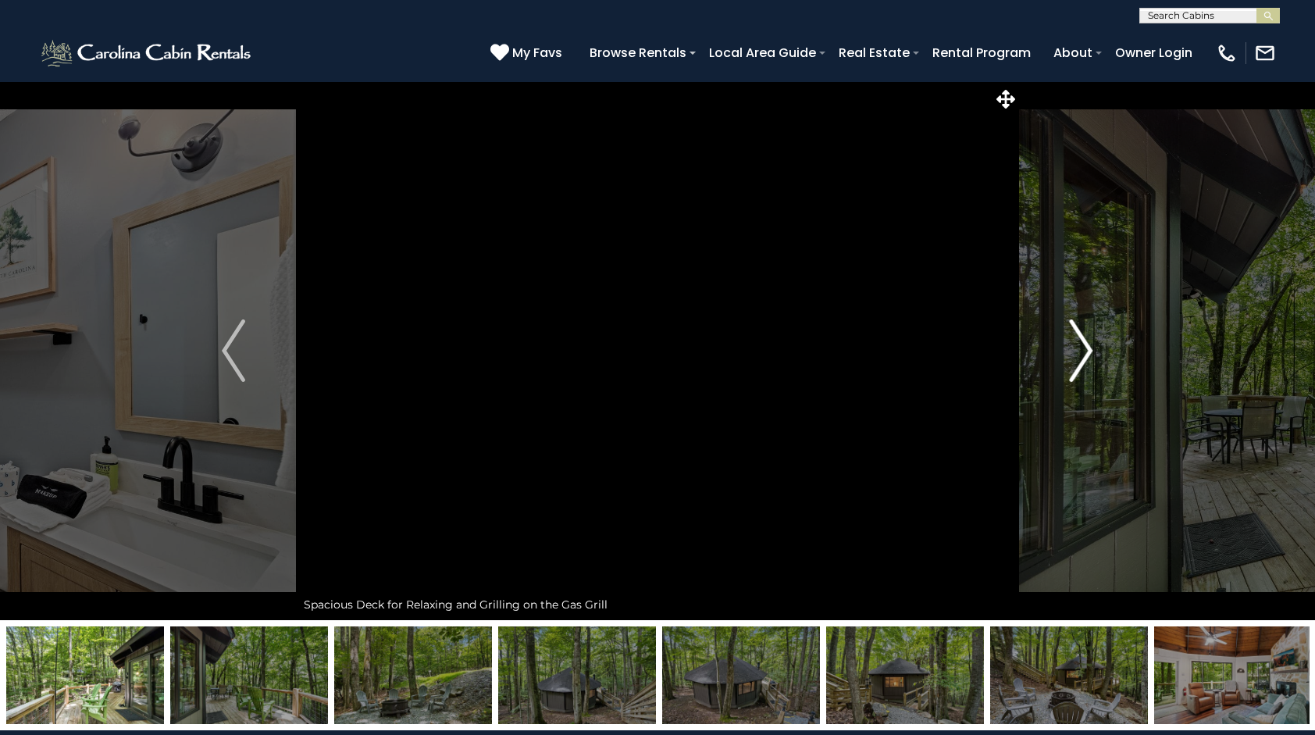
click at [1072, 332] on img "Next" at bounding box center [1081, 350] width 23 height 62
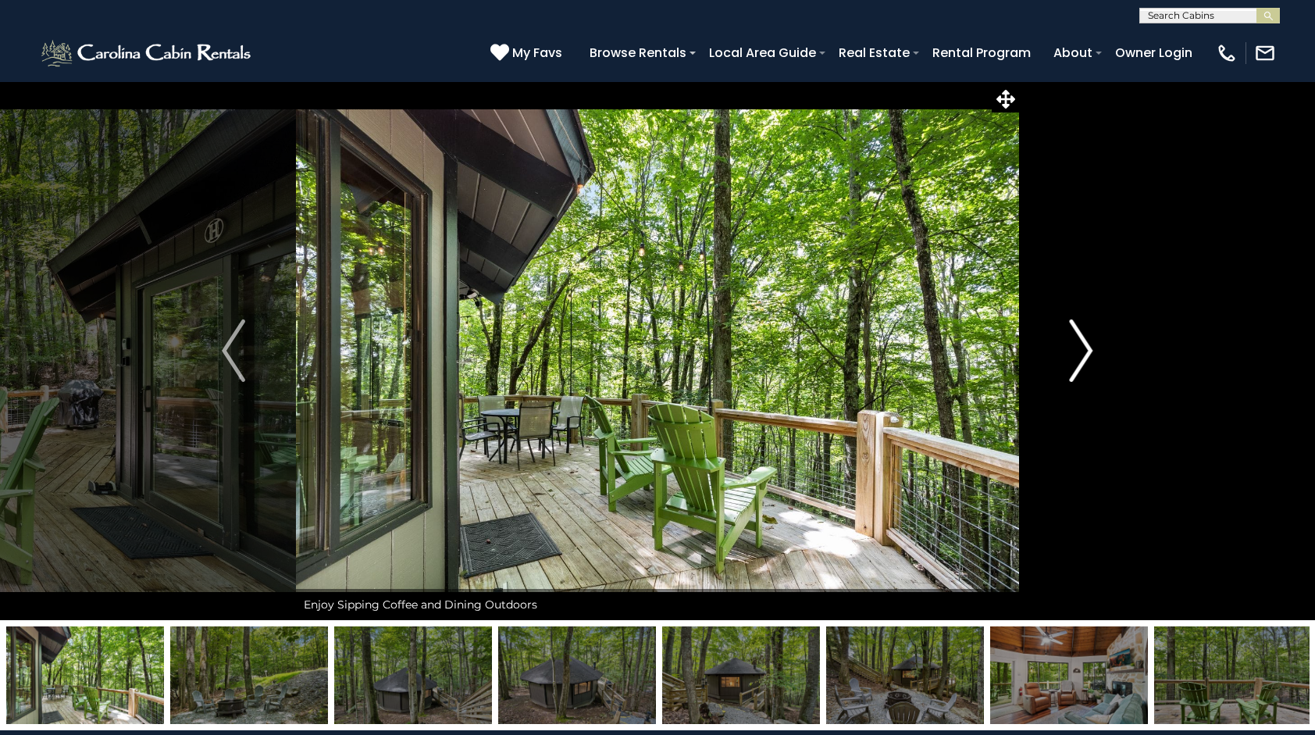
click at [1072, 332] on img "Next" at bounding box center [1081, 350] width 23 height 62
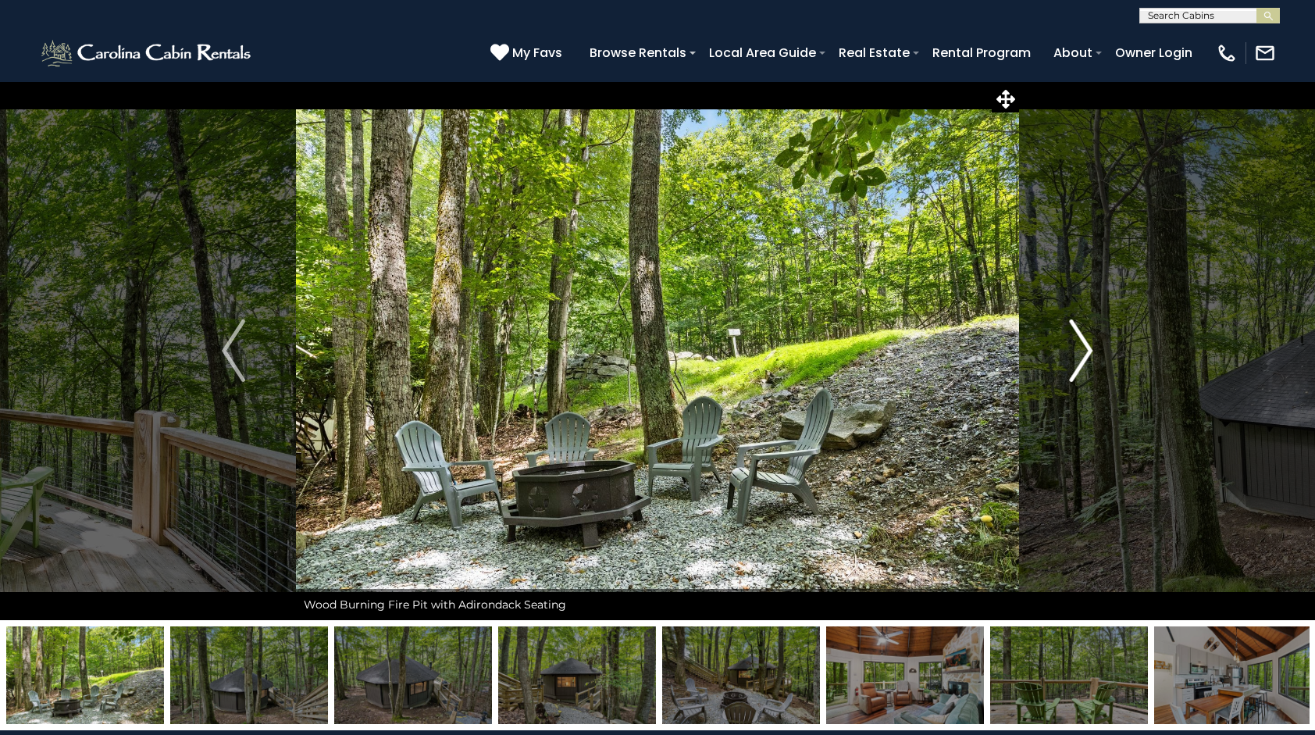
click at [1072, 332] on img "Next" at bounding box center [1081, 350] width 23 height 62
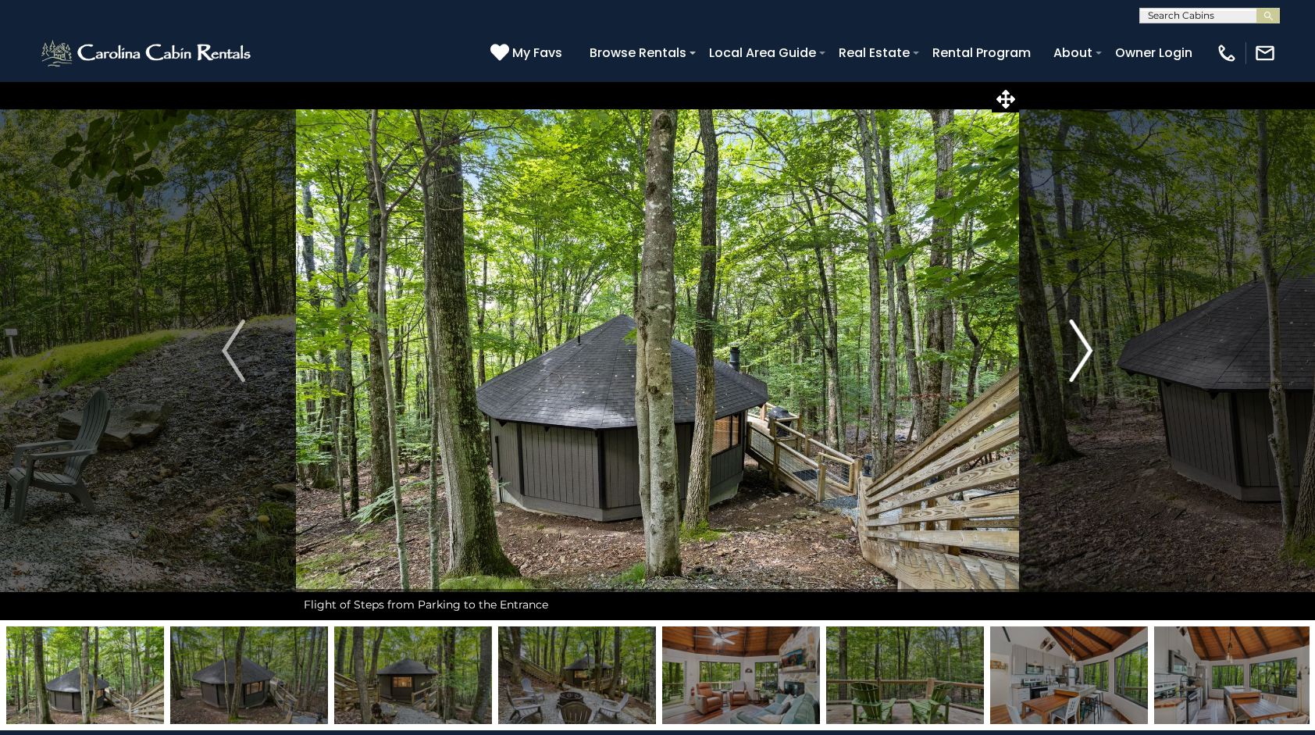
click at [1072, 332] on img "Next" at bounding box center [1081, 350] width 23 height 62
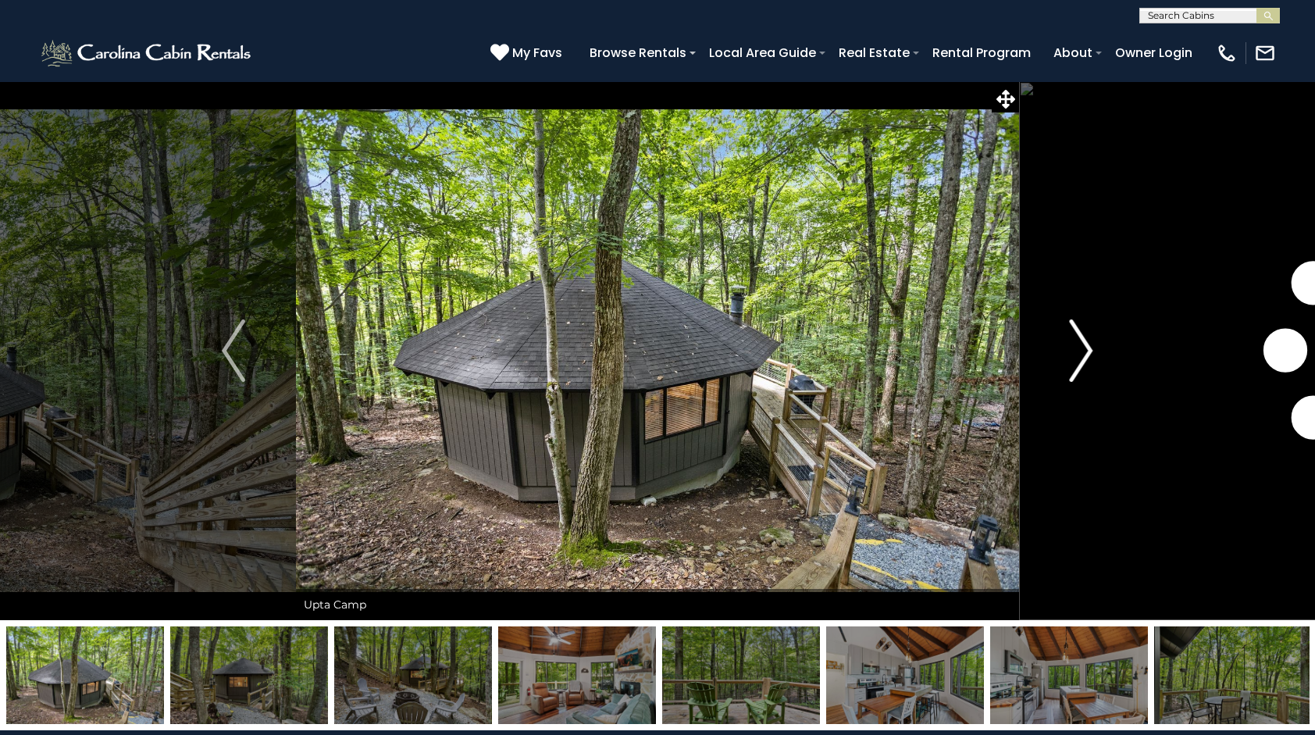
click at [1072, 332] on img "Next" at bounding box center [1081, 350] width 23 height 62
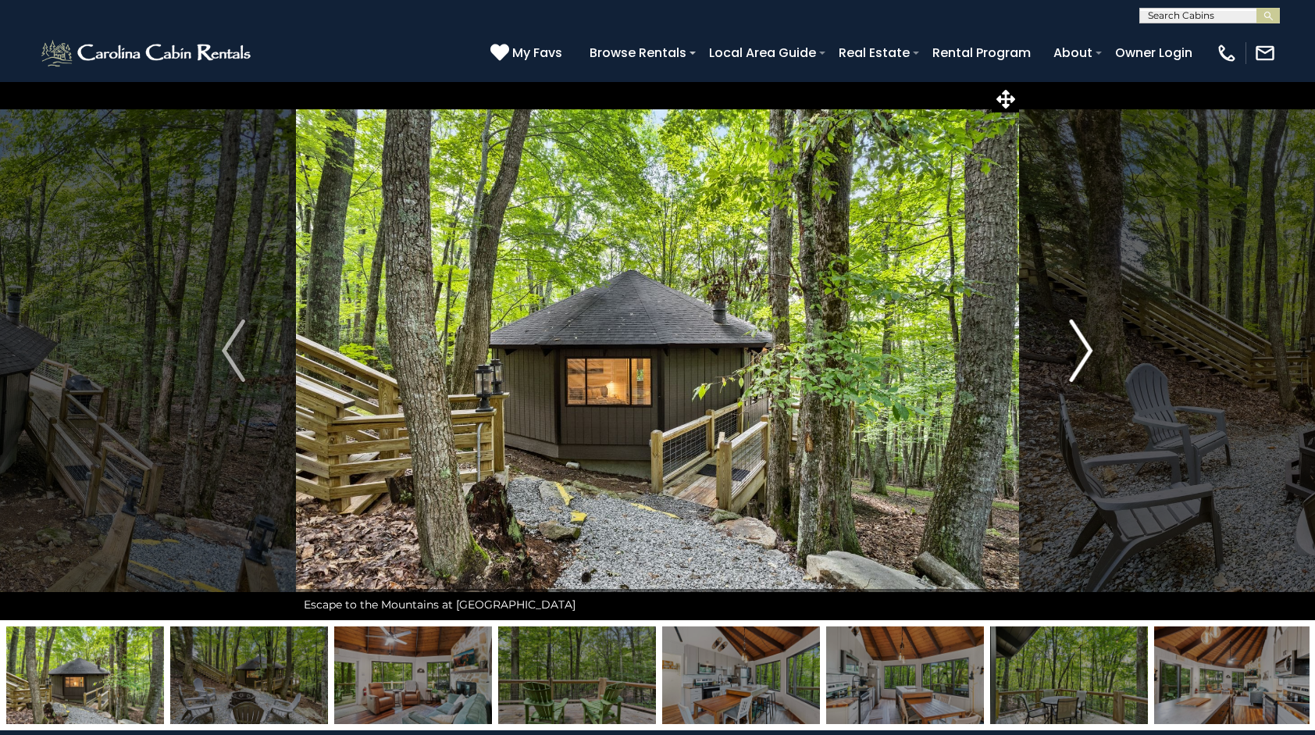
click at [1072, 332] on img "Next" at bounding box center [1081, 350] width 23 height 62
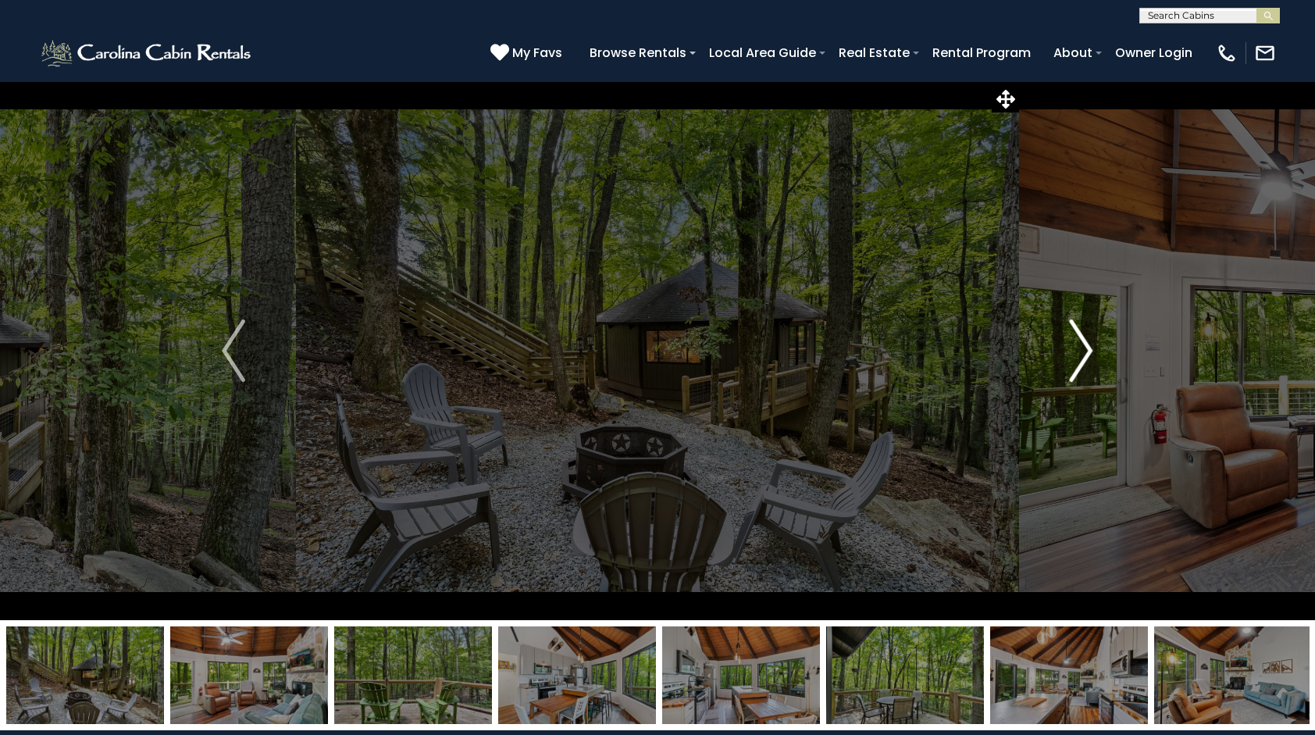
click at [1072, 332] on img "Next" at bounding box center [1081, 350] width 23 height 62
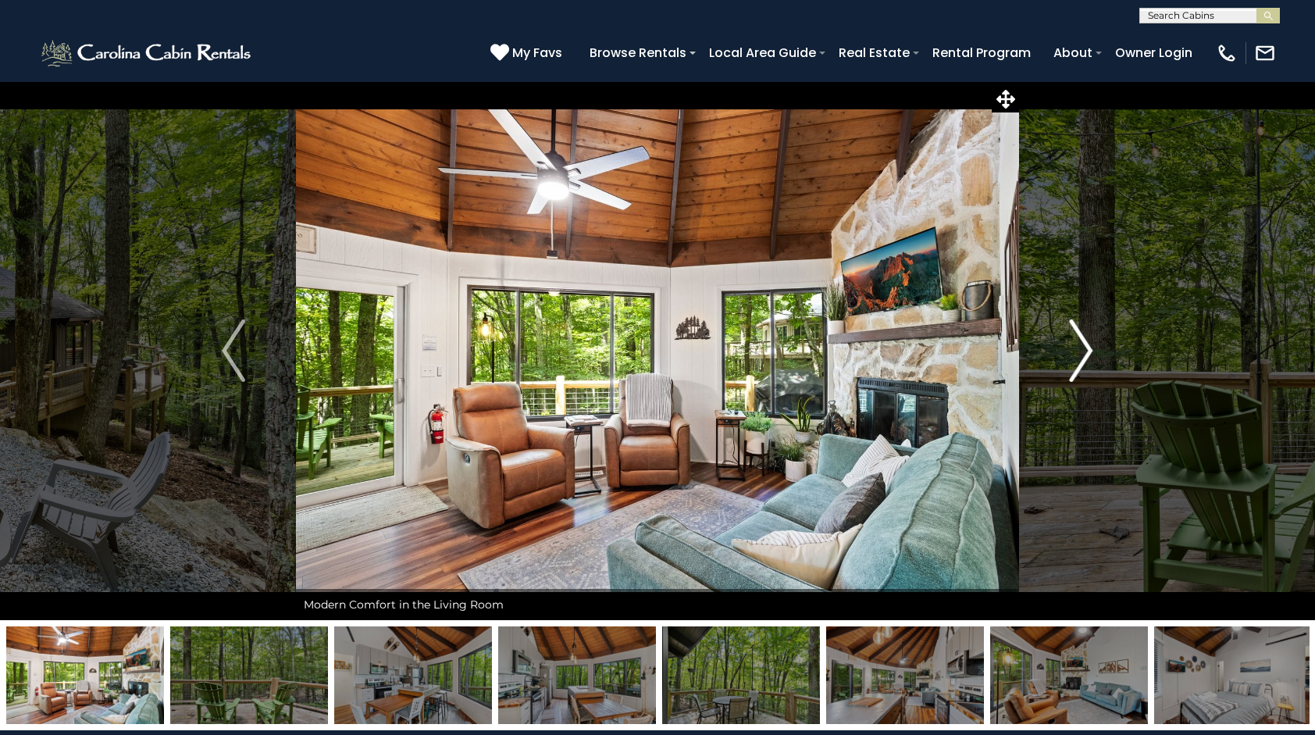
click at [1072, 332] on img "Next" at bounding box center [1081, 350] width 23 height 62
